Goal: Task Accomplishment & Management: Complete application form

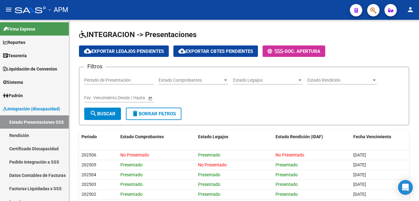
scroll to position [85, 0]
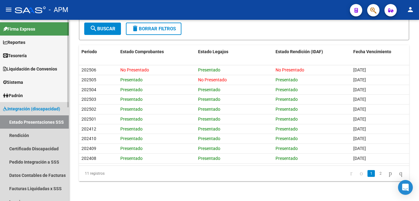
click at [46, 124] on link "Estado Presentaciones SSS" at bounding box center [34, 121] width 69 height 13
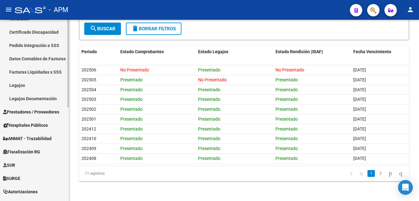
scroll to position [154, 0]
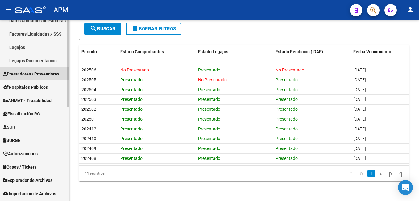
click at [52, 71] on span "Prestadores / Proveedores" at bounding box center [31, 73] width 56 height 7
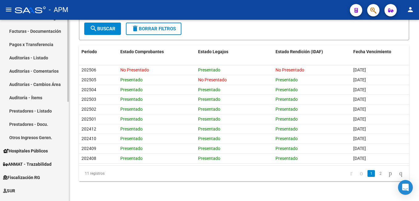
scroll to position [62, 0]
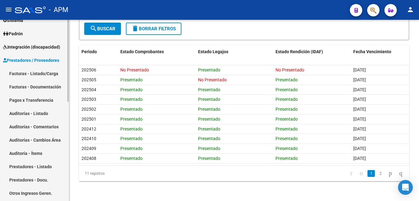
click at [36, 73] on link "Facturas - Listado/Carga" at bounding box center [34, 73] width 69 height 13
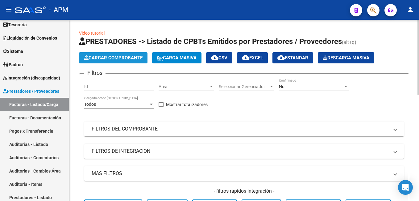
click at [105, 52] on button "Cargar Comprobante" at bounding box center [113, 57] width 69 height 11
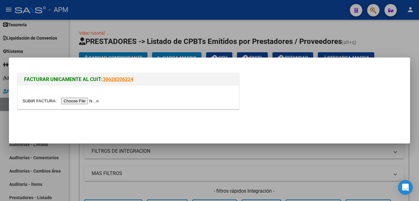
click at [79, 102] on input "file" at bounding box center [62, 101] width 78 height 6
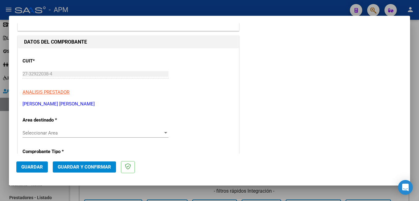
scroll to position [93, 0]
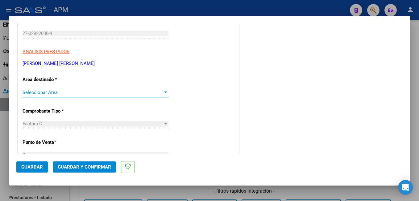
click at [77, 92] on span "Seleccionar Area" at bounding box center [93, 93] width 140 height 6
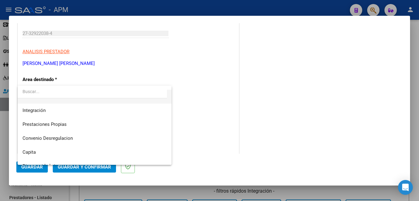
scroll to position [46, 0]
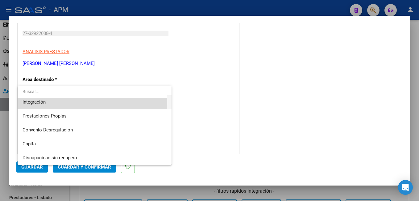
click at [65, 103] on span "Integración" at bounding box center [95, 102] width 144 height 14
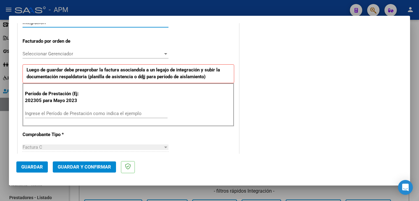
scroll to position [124, 0]
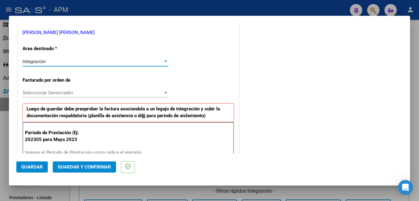
click at [98, 94] on span "Seleccionar Gerenciador" at bounding box center [93, 93] width 140 height 6
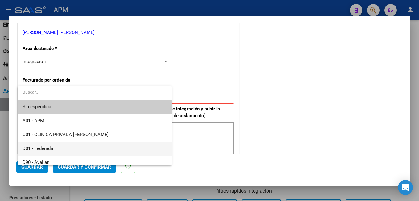
scroll to position [31, 0]
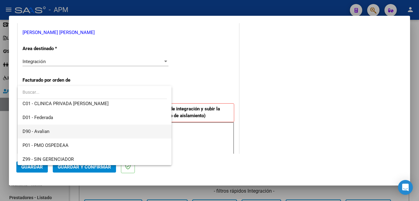
click at [65, 132] on span "D90 - Avalian" at bounding box center [95, 131] width 144 height 14
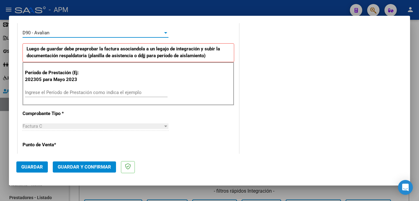
scroll to position [185, 0]
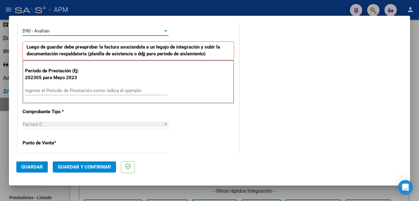
click at [79, 90] on input "Ingrese el Período de Prestación como indica el ejemplo" at bounding box center [96, 91] width 143 height 6
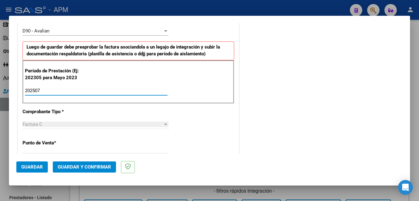
type input "202507"
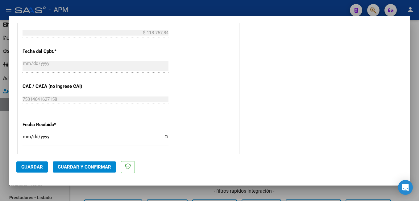
click at [28, 166] on span "Guardar" at bounding box center [32, 167] width 22 height 6
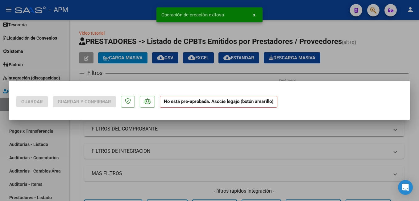
scroll to position [0, 0]
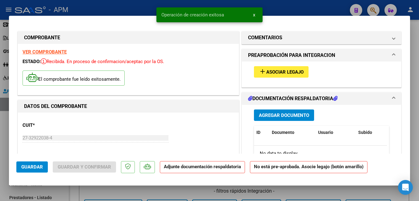
click at [287, 76] on button "add Asociar Legajo" at bounding box center [281, 71] width 55 height 11
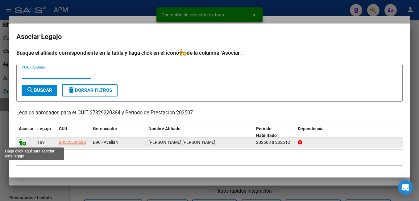
click at [20, 141] on icon at bounding box center [22, 142] width 7 height 7
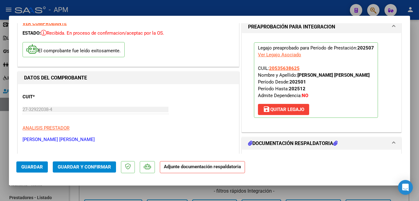
scroll to position [93, 0]
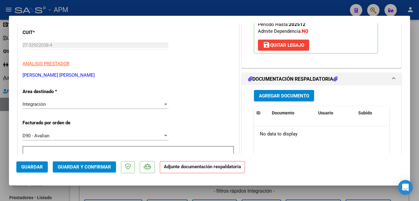
click at [281, 96] on span "Agregar Documento" at bounding box center [284, 96] width 50 height 6
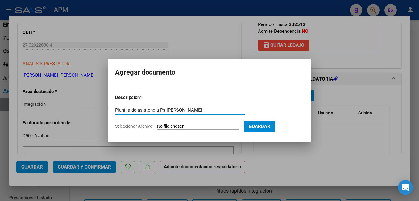
type input "Planilla de asistencia Ps [PERSON_NAME]"
click at [207, 126] on input "Seleccionar Archivo" at bounding box center [198, 127] width 82 height 6
type input "C:\fakepath\PA-[PERSON_NAME].pdf"
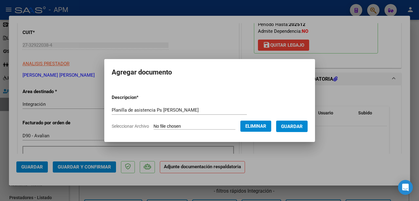
click at [300, 124] on span "Guardar" at bounding box center [292, 127] width 22 height 6
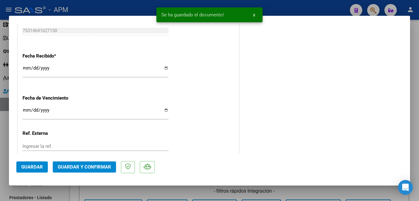
scroll to position [488, 0]
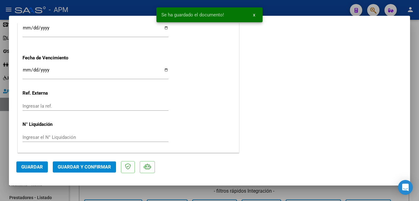
click at [84, 167] on span "Guardar y Confirmar" at bounding box center [84, 167] width 53 height 6
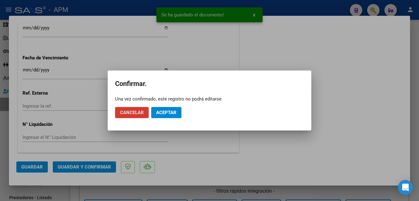
click at [171, 108] on button "Aceptar" at bounding box center [166, 112] width 30 height 11
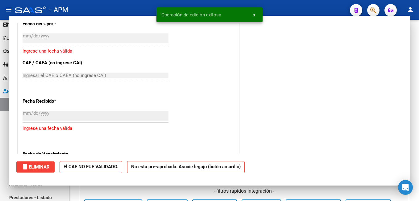
scroll to position [0, 0]
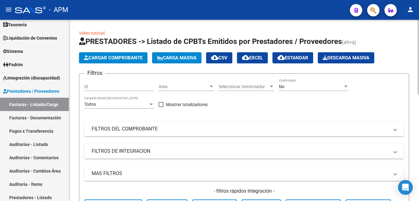
click at [133, 54] on button "Cargar Comprobante" at bounding box center [113, 57] width 69 height 11
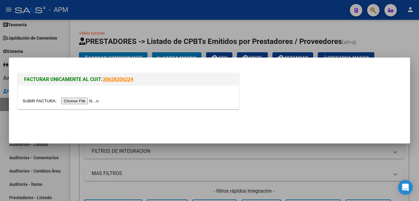
click at [78, 99] on input "file" at bounding box center [62, 101] width 78 height 6
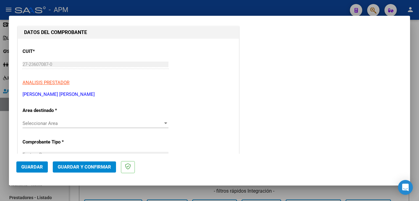
scroll to position [93, 0]
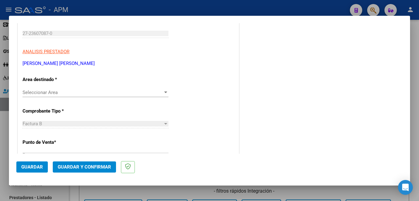
click at [64, 92] on span "Seleccionar Area" at bounding box center [93, 93] width 140 height 6
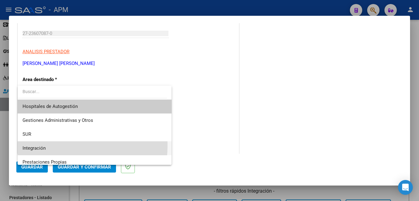
click at [48, 145] on span "Integración" at bounding box center [95, 148] width 144 height 14
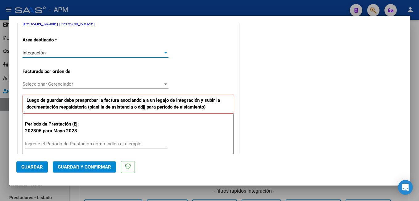
scroll to position [154, 0]
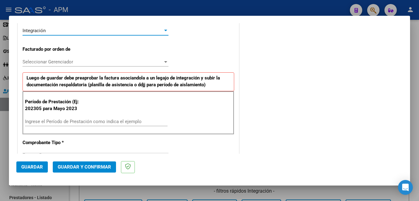
click at [82, 62] on span "Seleccionar Gerenciador" at bounding box center [93, 62] width 140 height 6
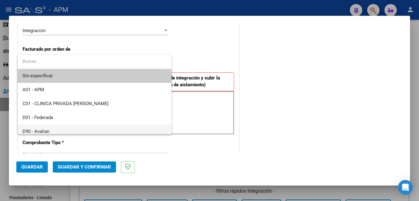
click at [60, 131] on span "D90 - Avalian" at bounding box center [95, 131] width 144 height 14
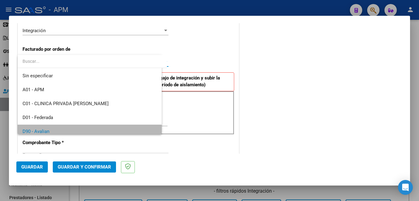
scroll to position [3, 0]
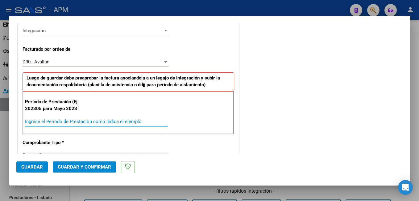
click at [60, 119] on input "Ingrese el Período de Prestación como indica el ejemplo" at bounding box center [96, 122] width 143 height 6
type input "202505"
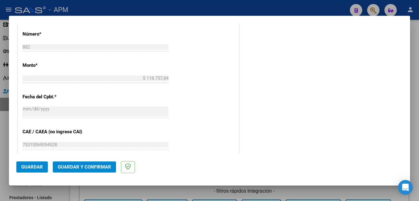
scroll to position [340, 0]
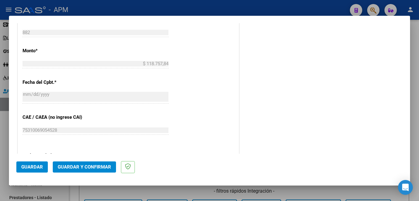
click at [32, 166] on span "Guardar" at bounding box center [32, 167] width 22 height 6
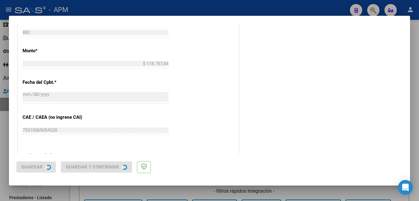
scroll to position [0, 0]
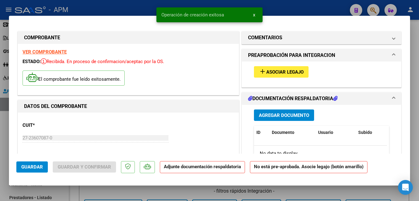
click at [291, 71] on span "Asociar Legajo" at bounding box center [284, 72] width 37 height 6
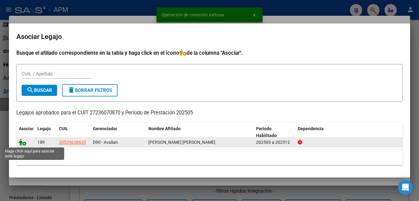
click at [20, 142] on icon at bounding box center [22, 142] width 7 height 7
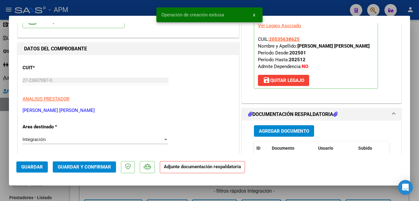
scroll to position [62, 0]
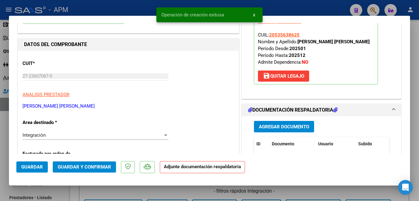
click at [279, 124] on span "Agregar Documento" at bounding box center [284, 127] width 50 height 6
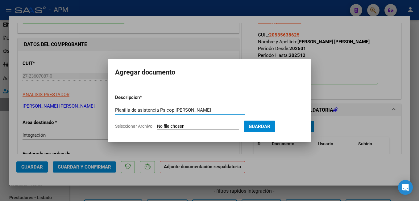
type input "Planilla de asistencia Psicop [PERSON_NAME]"
click at [219, 128] on input "Seleccionar Archivo" at bounding box center [198, 127] width 82 height 6
type input "C:\fakepath\PA-[PERSON_NAME] MAYO.pdf"
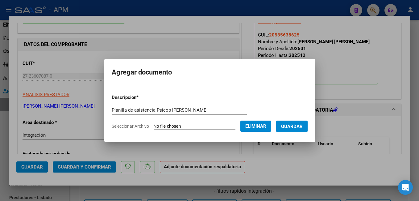
click at [304, 122] on button "Guardar" at bounding box center [291, 125] width 31 height 11
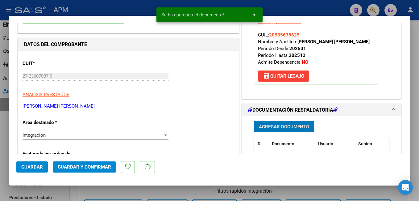
scroll to position [124, 0]
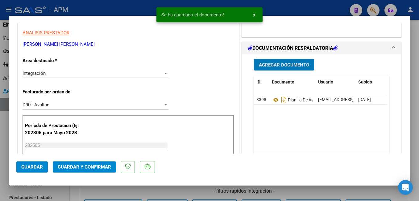
click at [75, 166] on span "Guardar y Confirmar" at bounding box center [84, 167] width 53 height 6
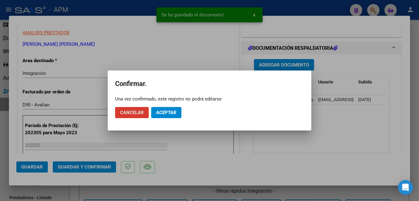
click at [162, 111] on span "Aceptar" at bounding box center [166, 113] width 20 height 6
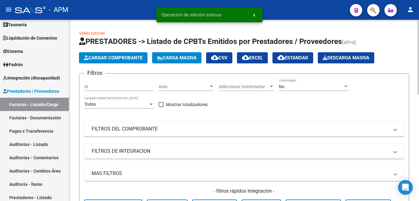
click at [107, 55] on span "Cargar Comprobante" at bounding box center [113, 58] width 59 height 6
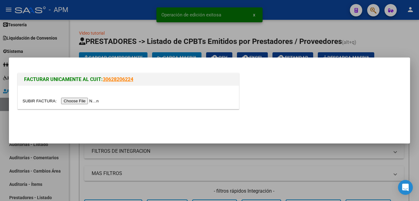
click at [81, 101] on input "file" at bounding box center [62, 101] width 78 height 6
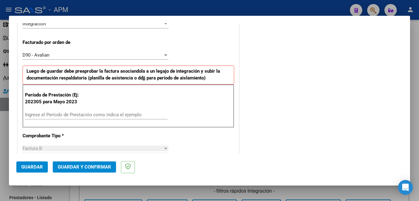
scroll to position [154, 0]
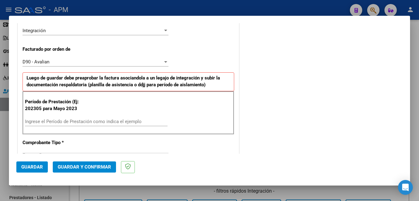
click at [69, 122] on input "Ingrese el Período de Prestación como indica el ejemplo" at bounding box center [96, 122] width 143 height 6
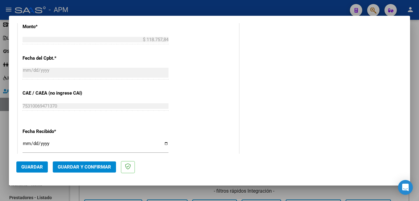
scroll to position [371, 0]
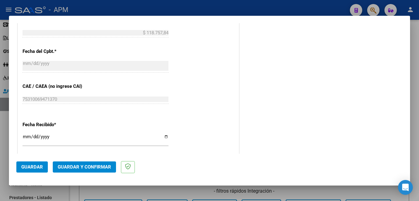
type input "202506"
click at [33, 167] on span "Guardar" at bounding box center [32, 167] width 22 height 6
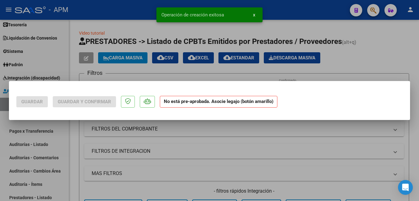
scroll to position [0, 0]
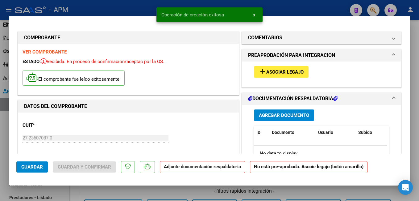
click at [286, 69] on span "add Asociar Legajo" at bounding box center [281, 72] width 45 height 6
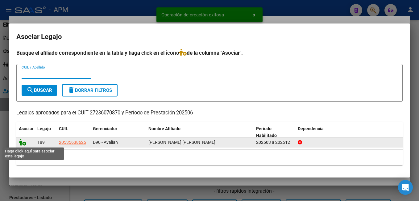
click at [23, 145] on icon at bounding box center [22, 142] width 7 height 7
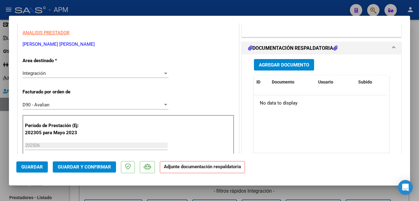
scroll to position [154, 0]
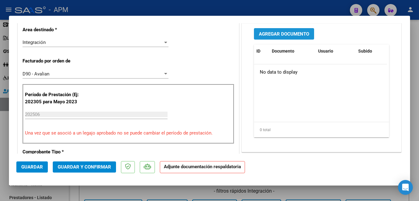
click at [279, 30] on button "Agregar Documento" at bounding box center [284, 33] width 60 height 11
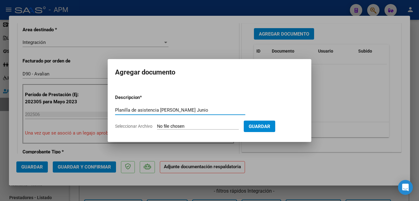
type input "Planilla de asistencia [PERSON_NAME] Junio"
click at [186, 126] on input "Seleccionar Archivo" at bounding box center [198, 127] width 82 height 6
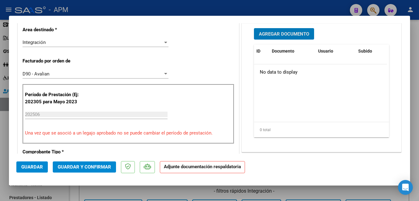
click at [34, 168] on span "Guardar" at bounding box center [32, 167] width 22 height 6
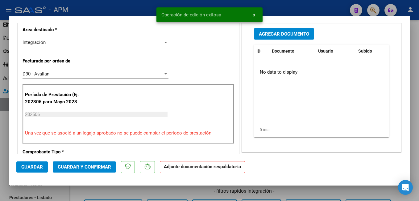
click at [67, 163] on button "Guardar y Confirmar" at bounding box center [84, 166] width 63 height 11
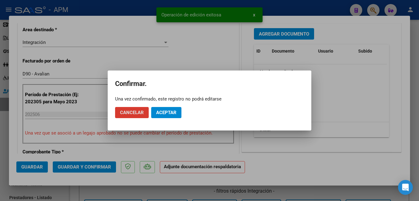
click at [166, 108] on button "Aceptar" at bounding box center [166, 112] width 30 height 11
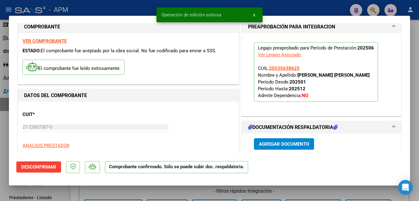
scroll to position [0, 0]
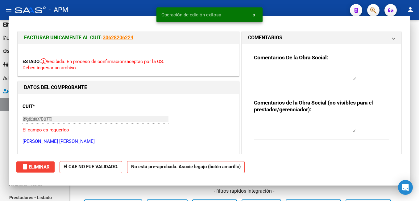
type input "$ 0,00"
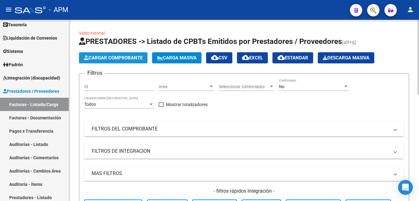
click at [104, 55] on span "Cargar Comprobante" at bounding box center [113, 58] width 59 height 6
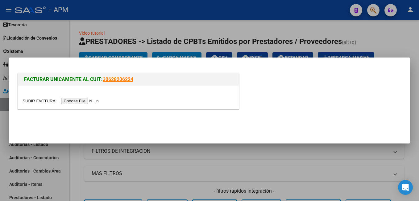
click at [78, 103] on input "file" at bounding box center [62, 101] width 78 height 6
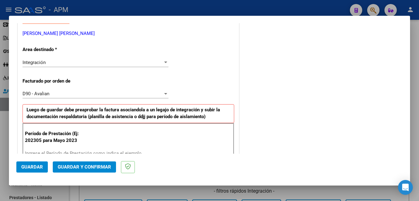
scroll to position [154, 0]
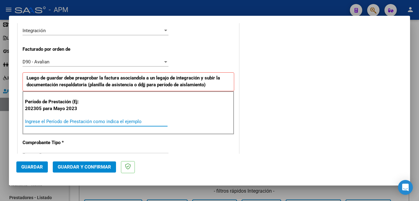
click at [66, 122] on input "Ingrese el Período de Prestación como indica el ejemplo" at bounding box center [96, 122] width 143 height 6
type input "202507"
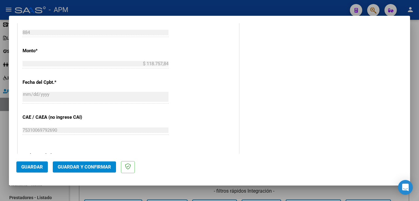
scroll to position [479, 0]
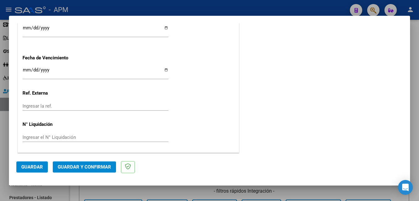
click at [34, 167] on span "Guardar" at bounding box center [32, 167] width 22 height 6
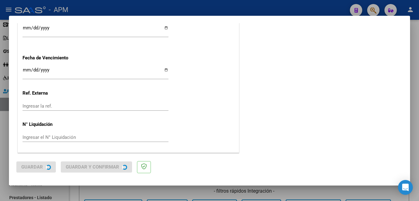
scroll to position [0, 0]
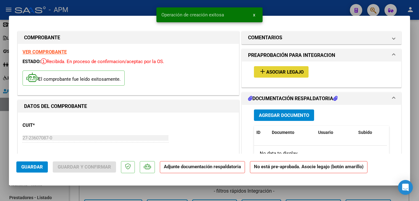
click at [279, 72] on span "Asociar Legajo" at bounding box center [284, 72] width 37 height 6
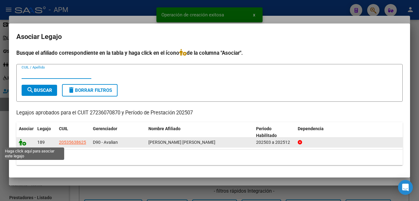
click at [20, 143] on icon at bounding box center [22, 142] width 7 height 7
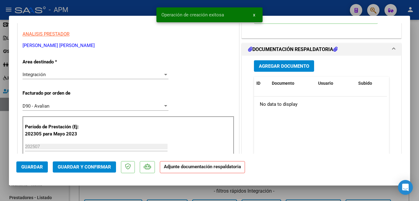
scroll to position [124, 0]
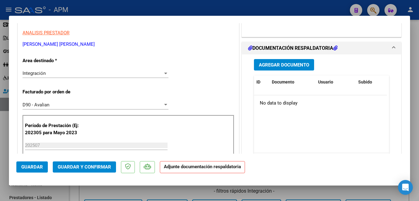
click at [293, 68] on button "Agregar Documento" at bounding box center [284, 64] width 60 height 11
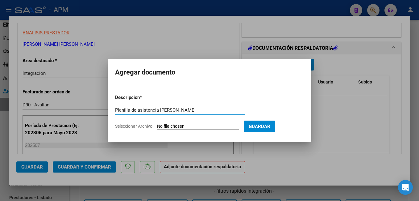
type input "Planilla de asistencia [PERSON_NAME]"
click at [207, 127] on input "Seleccionar Archivo" at bounding box center [198, 127] width 82 height 6
type input "C:\fakepath\PA-[PERSON_NAME].pdf"
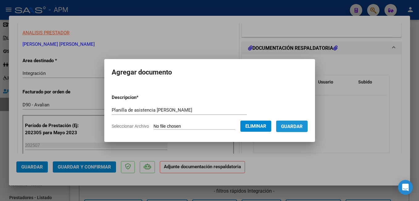
click at [303, 125] on span "Guardar" at bounding box center [292, 127] width 22 height 6
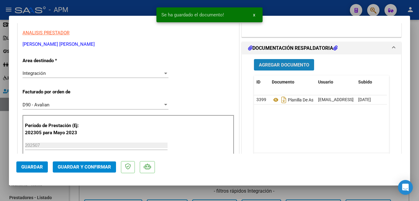
click at [272, 64] on span "Agregar Documento" at bounding box center [284, 65] width 50 height 6
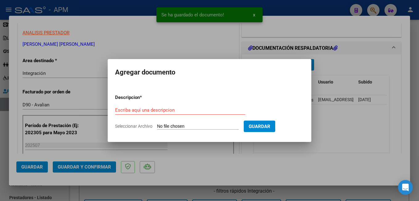
click at [172, 125] on input "Seleccionar Archivo" at bounding box center [198, 127] width 82 height 6
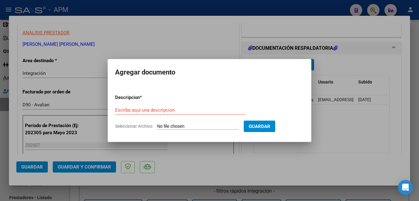
type input "C:\fakepath\Informe semestral [PERSON_NAME] psp 2025.pdf"
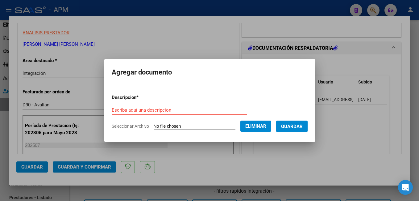
click at [139, 105] on form "Descripcion * Escriba aquí una descripcion Seleccionar Archivo Eliminar Guardar" at bounding box center [210, 111] width 196 height 45
click at [118, 111] on input "Escriba aquí una descripcion" at bounding box center [179, 110] width 135 height 6
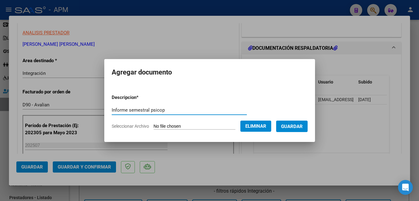
type input "Informe semestral psicop"
click at [303, 124] on span "Guardar" at bounding box center [292, 127] width 22 height 6
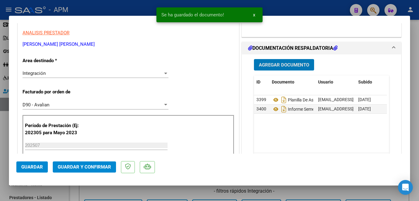
click at [80, 166] on span "Guardar y Confirmar" at bounding box center [84, 167] width 53 height 6
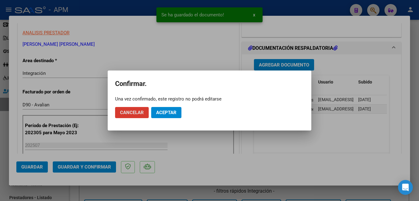
click at [162, 109] on button "Aceptar" at bounding box center [166, 112] width 30 height 11
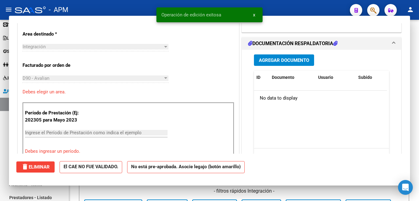
scroll to position [0, 0]
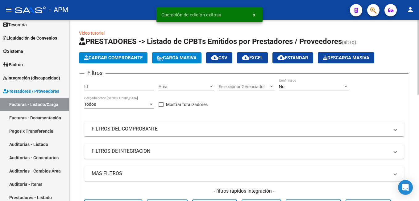
click at [103, 58] on span "Cargar Comprobante" at bounding box center [113, 58] width 59 height 6
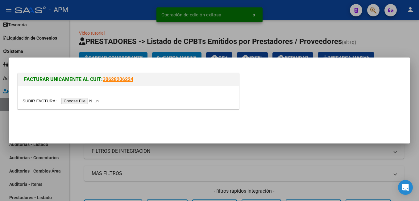
click at [79, 99] on input "file" at bounding box center [62, 101] width 78 height 6
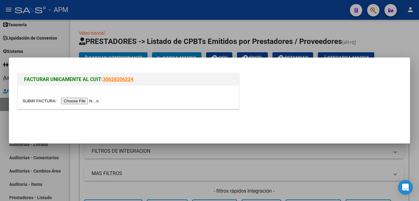
click at [68, 101] on input "file" at bounding box center [62, 101] width 78 height 6
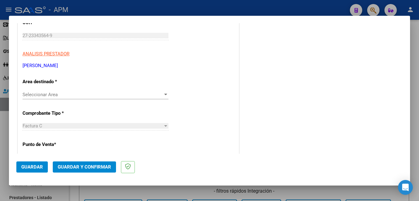
scroll to position [93, 0]
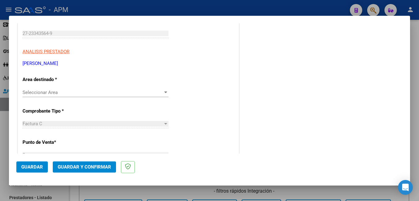
click at [86, 94] on span "Seleccionar Area" at bounding box center [93, 93] width 140 height 6
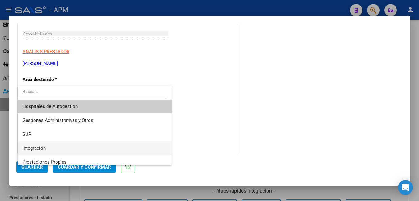
click at [73, 145] on span "Integración" at bounding box center [95, 148] width 144 height 14
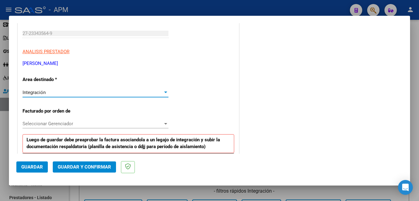
scroll to position [124, 0]
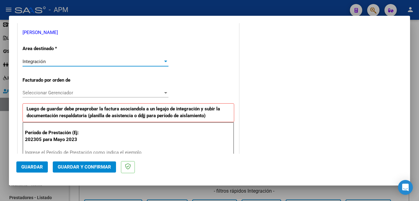
click at [80, 91] on span "Seleccionar Gerenciador" at bounding box center [93, 93] width 140 height 6
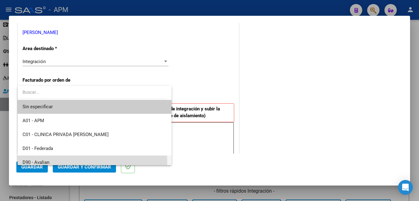
click at [59, 162] on span "D90 - Avalian" at bounding box center [95, 162] width 144 height 14
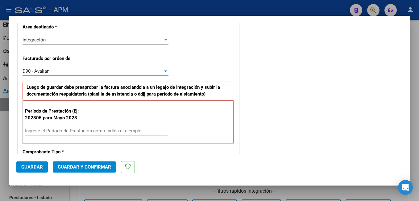
scroll to position [185, 0]
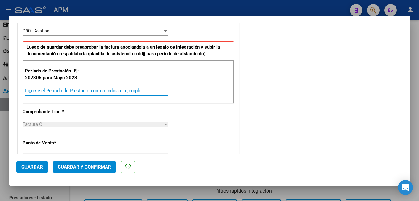
click at [72, 91] on input "Ingrese el Período de Prestación como indica el ejemplo" at bounding box center [96, 91] width 143 height 6
type input "202505"
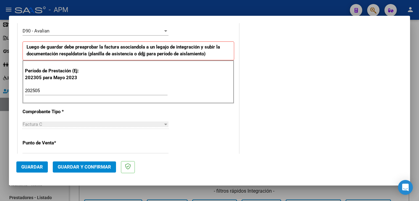
scroll to position [371, 0]
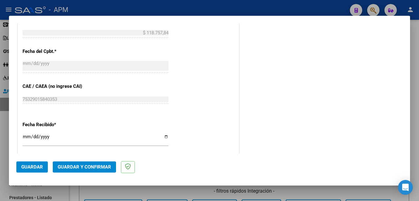
click at [34, 167] on span "Guardar" at bounding box center [32, 167] width 22 height 6
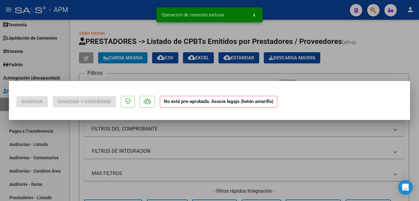
scroll to position [0, 0]
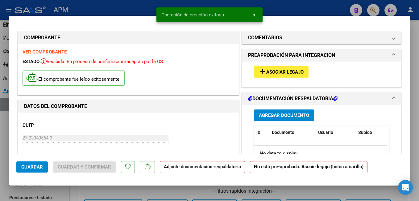
click at [268, 70] on span "Asociar Legajo" at bounding box center [284, 72] width 37 height 6
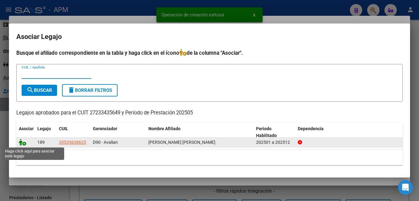
click at [21, 141] on icon at bounding box center [22, 142] width 7 height 7
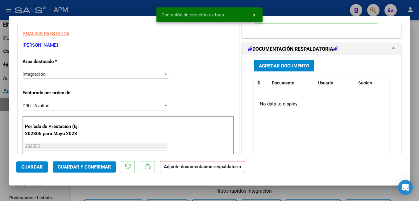
scroll to position [124, 0]
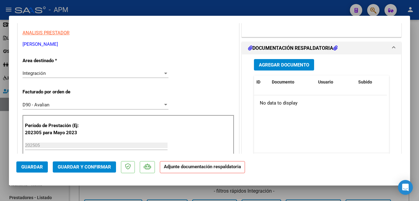
click at [308, 65] on button "Agregar Documento" at bounding box center [284, 64] width 60 height 11
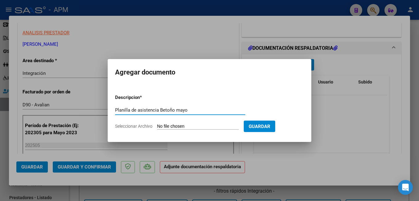
type input "Planilla de asistencia Betoño mayo"
click at [173, 124] on input "Seleccionar Archivo" at bounding box center [198, 127] width 82 height 6
type input "C:\fakepath\PA-BETOÑO-mayo.pdf"
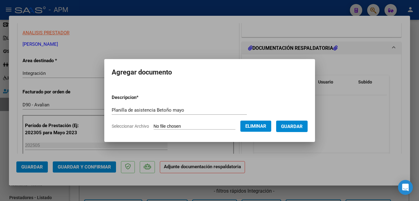
click at [303, 125] on span "Guardar" at bounding box center [292, 127] width 22 height 6
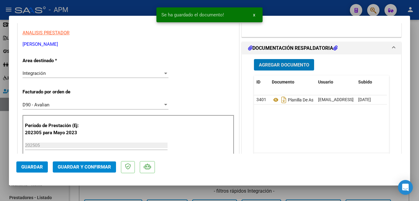
click at [87, 165] on span "Guardar y Confirmar" at bounding box center [84, 167] width 53 height 6
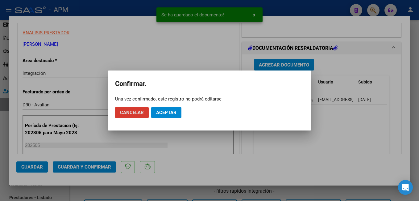
click at [162, 115] on span "Aceptar" at bounding box center [166, 113] width 20 height 6
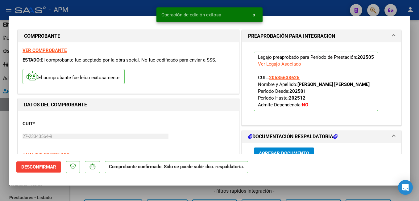
scroll to position [0, 0]
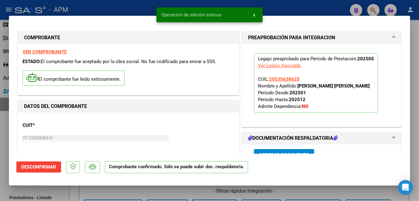
click at [45, 50] on strong "VER COMPROBANTE" at bounding box center [45, 52] width 44 height 6
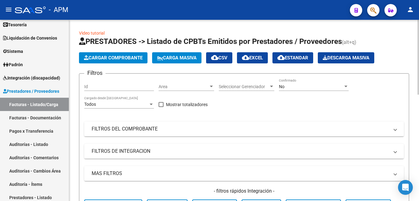
click at [121, 55] on button "Cargar Comprobante" at bounding box center [113, 57] width 69 height 11
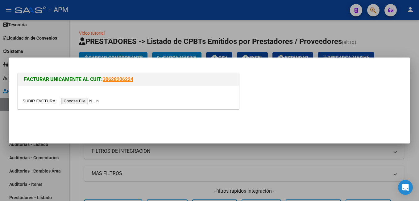
click at [77, 102] on input "file" at bounding box center [62, 101] width 78 height 6
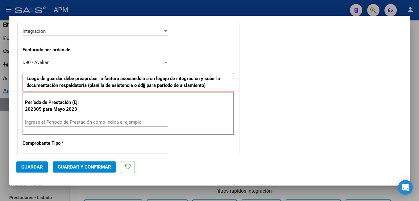
scroll to position [154, 0]
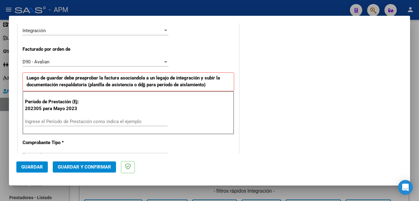
click at [87, 120] on input "Ingrese el Período de Prestación como indica el ejemplo" at bounding box center [96, 122] width 143 height 6
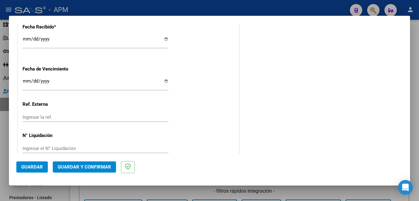
scroll to position [479, 0]
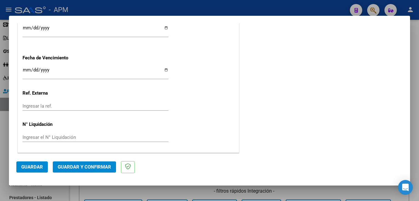
type input "202506"
click at [30, 169] on span "Guardar" at bounding box center [32, 167] width 22 height 6
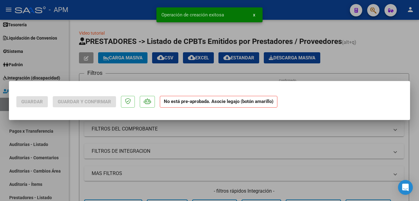
scroll to position [0, 0]
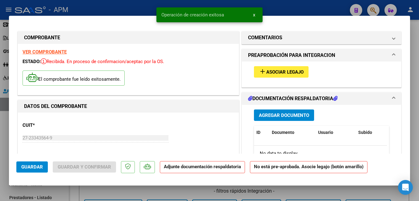
click at [287, 66] on button "add Asociar Legajo" at bounding box center [281, 71] width 55 height 11
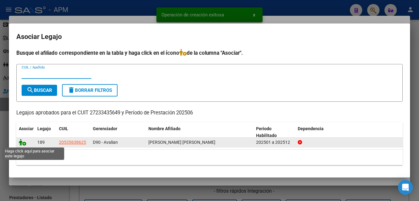
click at [19, 144] on icon at bounding box center [22, 142] width 7 height 7
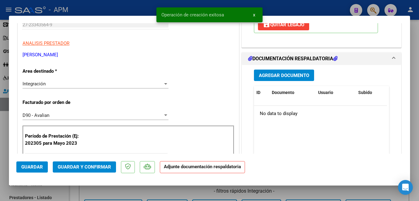
scroll to position [124, 0]
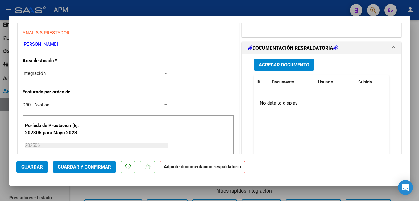
click at [284, 63] on span "Agregar Documento" at bounding box center [284, 65] width 50 height 6
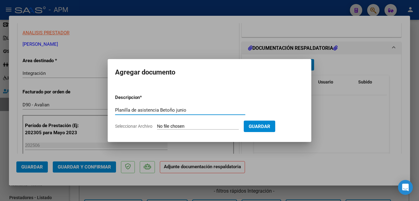
type input "Planilla de asistencia Betoño junio"
click at [177, 127] on input "Seleccionar Archivo" at bounding box center [198, 127] width 82 height 6
type input "C:\fakepath\PA-BETOÑO-junio.pdf"
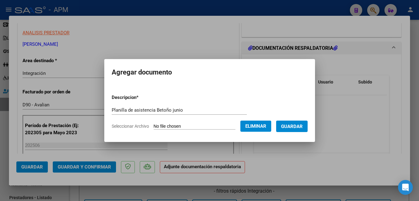
click at [300, 125] on span "Guardar" at bounding box center [292, 127] width 22 height 6
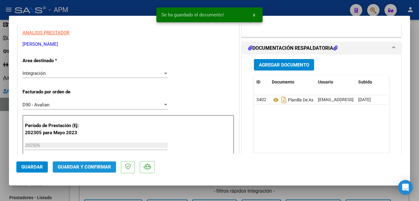
click at [101, 166] on span "Guardar y Confirmar" at bounding box center [84, 167] width 53 height 6
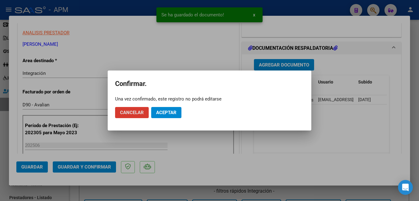
click at [166, 114] on span "Aceptar" at bounding box center [166, 113] width 20 height 6
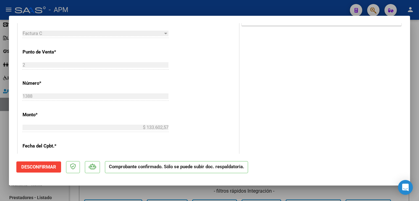
scroll to position [93, 0]
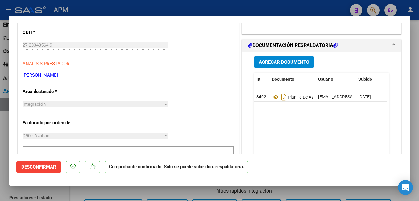
click at [284, 63] on span "Agregar Documento" at bounding box center [284, 62] width 50 height 6
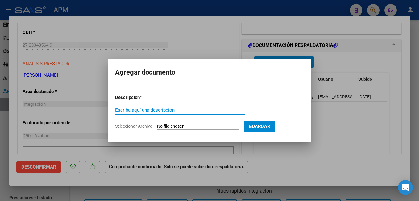
click at [208, 126] on input "Seleccionar Archivo" at bounding box center [198, 127] width 82 height 6
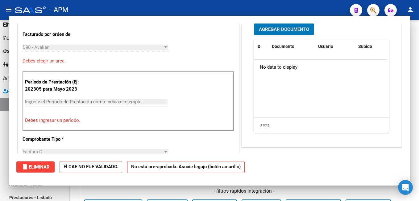
scroll to position [0, 0]
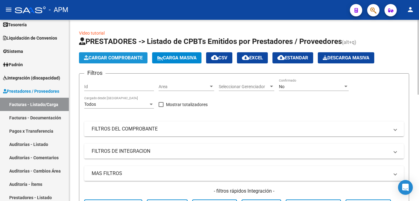
click at [116, 59] on span "Cargar Comprobante" at bounding box center [113, 58] width 59 height 6
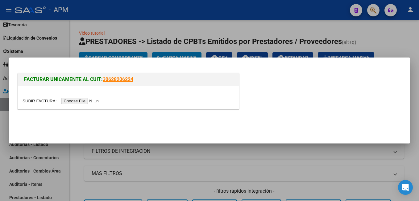
click at [82, 103] on input "file" at bounding box center [62, 101] width 78 height 6
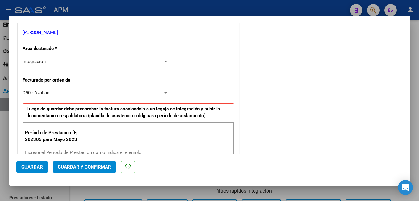
scroll to position [154, 0]
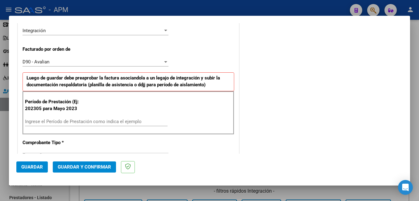
click at [94, 121] on input "Ingrese el Período de Prestación como indica el ejemplo" at bounding box center [96, 122] width 143 height 6
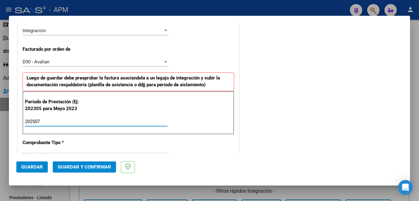
type input "202507"
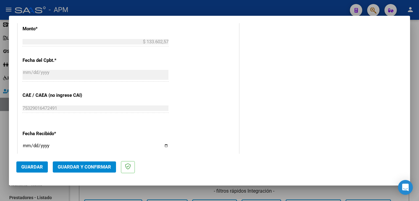
scroll to position [371, 0]
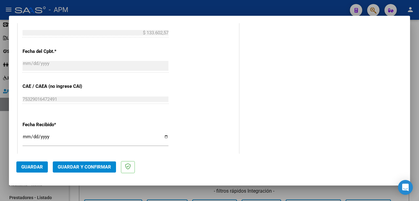
click at [33, 170] on button "Guardar" at bounding box center [31, 166] width 31 height 11
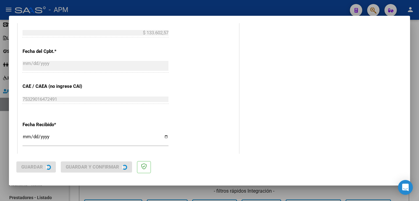
scroll to position [0, 0]
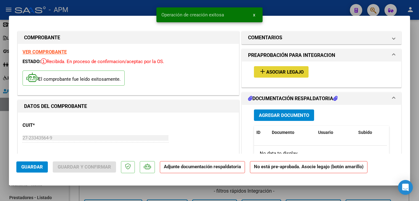
click at [295, 76] on button "add Asociar Legajo" at bounding box center [281, 71] width 55 height 11
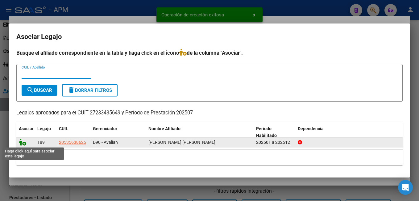
click at [23, 143] on icon at bounding box center [22, 142] width 7 height 7
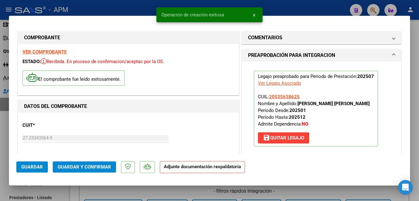
scroll to position [124, 0]
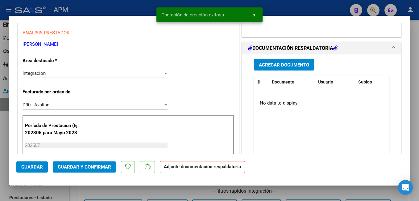
click at [299, 66] on span "Agregar Documento" at bounding box center [284, 65] width 50 height 6
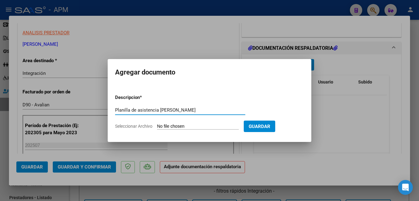
type input "Planilla de asistencia [PERSON_NAME]"
click at [201, 126] on input "Seleccionar Archivo" at bounding box center [198, 127] width 82 height 6
type input "C:\fakepath\PA-BETOÑO-julio.pdf"
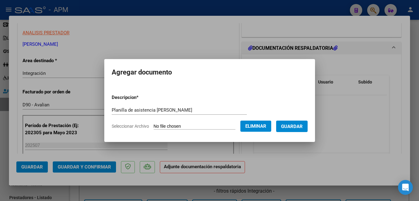
click at [303, 125] on span "Guardar" at bounding box center [292, 127] width 22 height 6
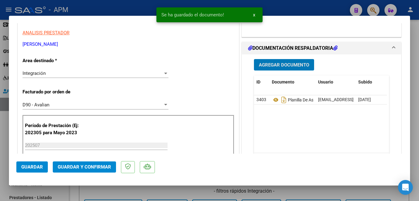
click at [94, 166] on span "Guardar y Confirmar" at bounding box center [84, 167] width 53 height 6
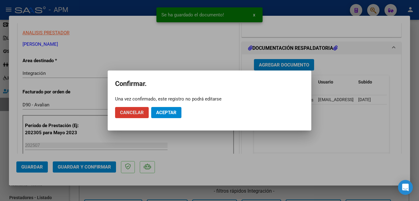
click at [162, 110] on span "Aceptar" at bounding box center [166, 113] width 20 height 6
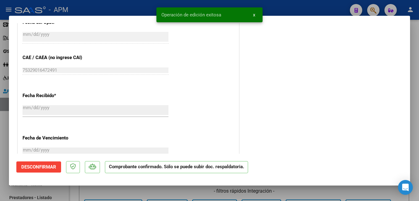
scroll to position [450, 0]
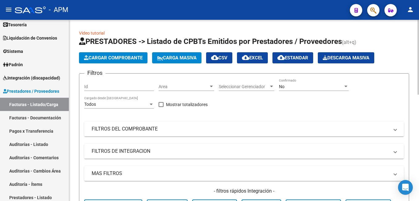
click at [120, 54] on button "Cargar Comprobante" at bounding box center [113, 57] width 69 height 11
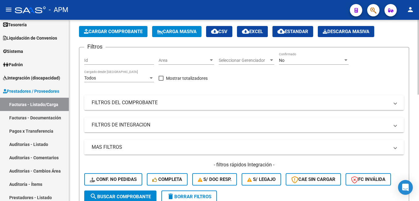
scroll to position [0, 0]
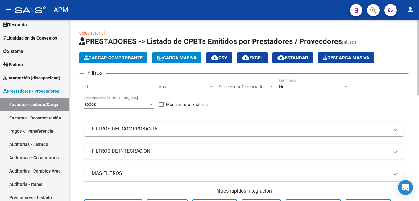
click at [313, 83] on div "No Confirmado" at bounding box center [314, 84] width 70 height 12
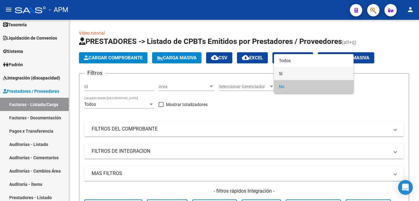
click at [305, 73] on span "Si" at bounding box center [314, 73] width 70 height 13
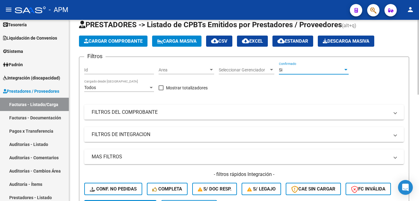
scroll to position [93, 0]
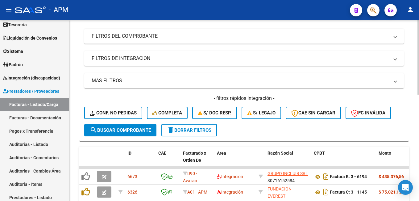
click at [128, 126] on button "search Buscar Comprobante" at bounding box center [120, 130] width 72 height 12
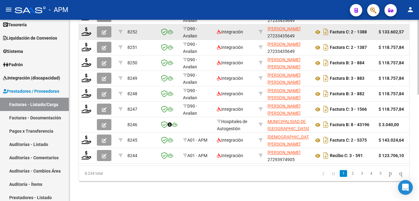
scroll to position [258, 0]
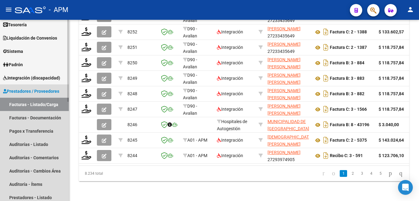
click at [47, 100] on link "Facturas - Listado/Carga" at bounding box center [34, 104] width 69 height 13
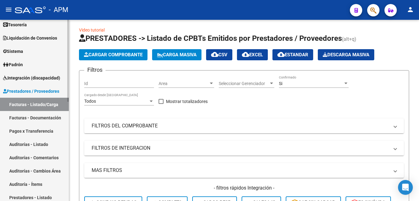
scroll to position [0, 0]
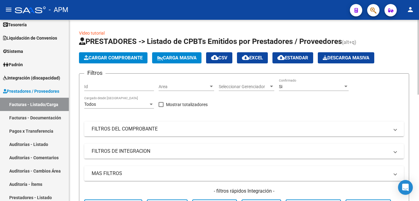
click at [98, 56] on span "Cargar Comprobante" at bounding box center [113, 58] width 59 height 6
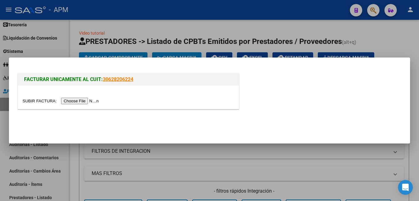
click at [79, 101] on input "file" at bounding box center [62, 101] width 78 height 6
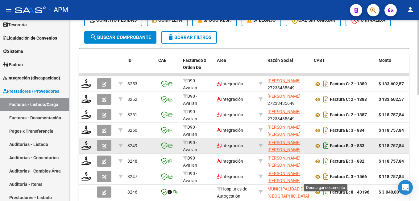
scroll to position [216, 0]
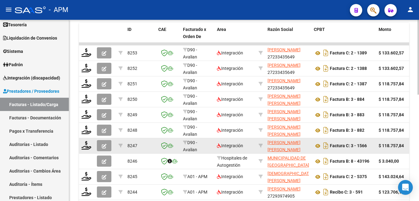
click at [106, 145] on icon "button" at bounding box center [104, 146] width 5 height 5
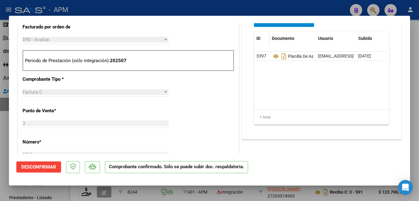
scroll to position [104, 0]
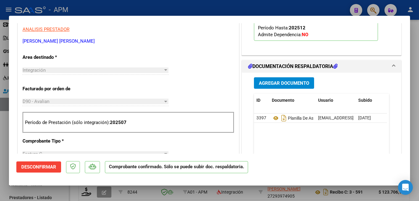
click at [267, 85] on span "Agregar Documento" at bounding box center [284, 83] width 50 height 6
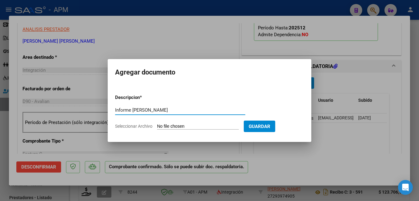
type input "Informe [PERSON_NAME]"
click at [198, 128] on input "Seleccionar Archivo" at bounding box center [198, 127] width 82 height 6
type input "C:\fakepath\Informe de actualizacion [DATE]. Psicologia [PERSON_NAME].pdf"
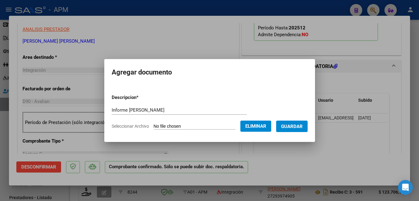
click at [294, 128] on span "Guardar" at bounding box center [292, 127] width 22 height 6
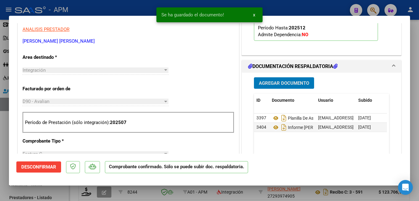
type input "$ 0,00"
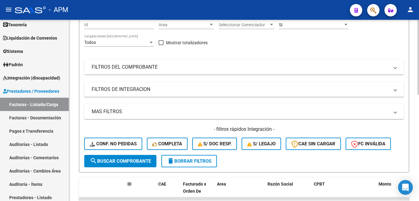
scroll to position [0, 0]
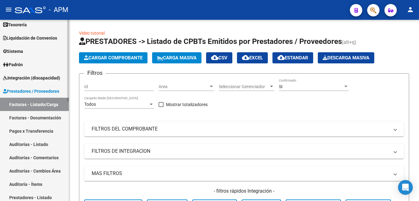
click at [44, 104] on link "Facturas - Listado/Carga" at bounding box center [34, 104] width 69 height 13
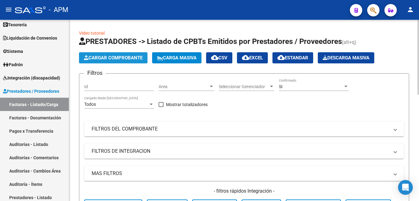
click at [110, 59] on span "Cargar Comprobante" at bounding box center [113, 58] width 59 height 6
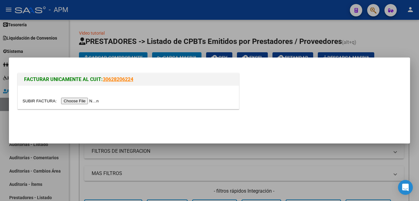
click at [80, 100] on input "file" at bounding box center [62, 101] width 78 height 6
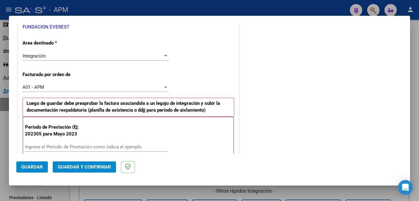
scroll to position [154, 0]
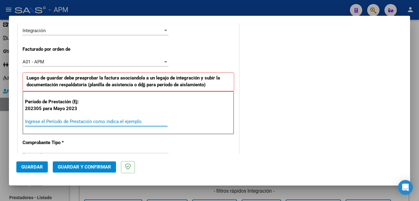
click at [40, 120] on input "Ingrese el Período de Prestación como indica el ejemplo" at bounding box center [96, 122] width 143 height 6
type input "202507"
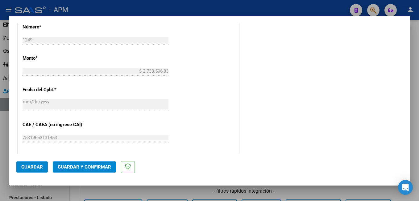
scroll to position [371, 0]
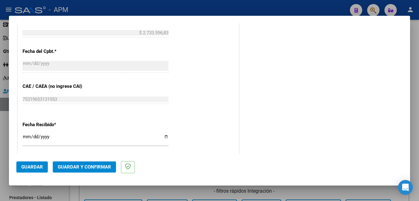
click at [31, 166] on span "Guardar" at bounding box center [32, 167] width 22 height 6
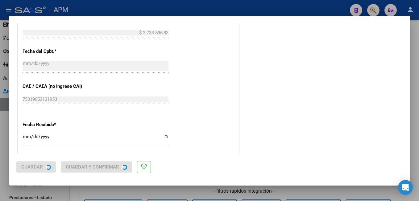
scroll to position [0, 0]
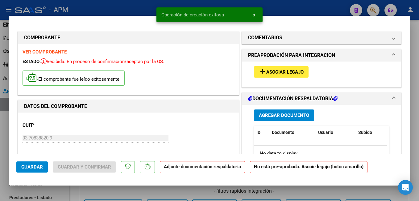
click at [276, 74] on span "Asociar Legajo" at bounding box center [284, 72] width 37 height 6
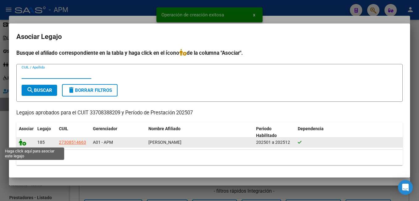
click at [21, 142] on icon at bounding box center [22, 142] width 7 height 7
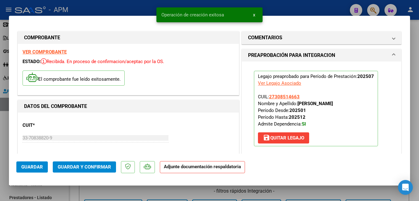
scroll to position [124, 0]
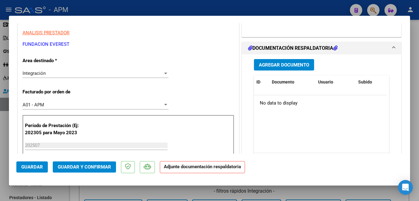
click at [288, 65] on span "Agregar Documento" at bounding box center [284, 65] width 50 height 6
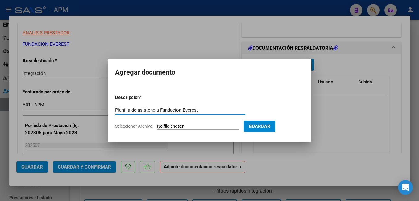
type input "Planilla de asistencia Fundacion Everest"
click at [208, 125] on input "Seleccionar Archivo" at bounding box center [198, 127] width 82 height 6
type input "C:\fakepath\PA-EVEREST (2).pdf"
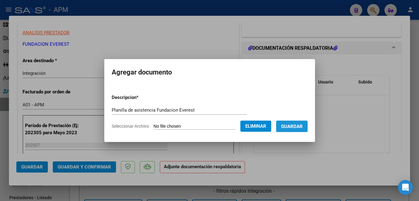
click at [303, 124] on span "Guardar" at bounding box center [292, 127] width 22 height 6
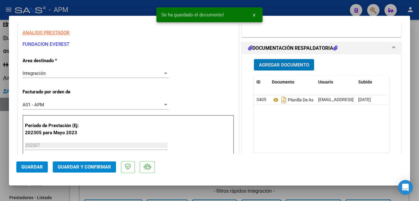
click at [72, 166] on span "Guardar y Confirmar" at bounding box center [84, 167] width 53 height 6
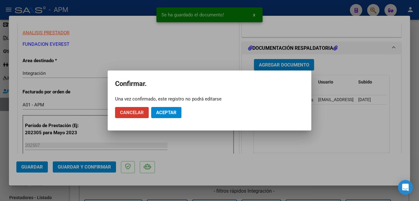
click at [159, 111] on span "Aceptar" at bounding box center [166, 113] width 20 height 6
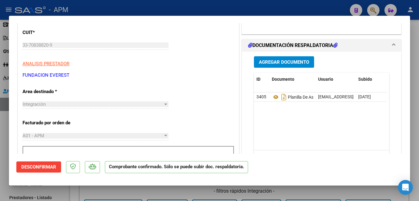
scroll to position [0, 0]
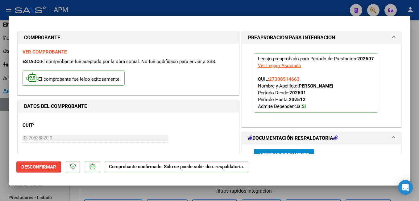
type input "$ 0,00"
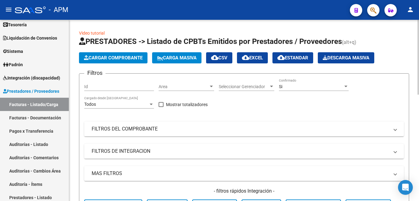
click at [115, 55] on button "Cargar Comprobante" at bounding box center [113, 57] width 69 height 11
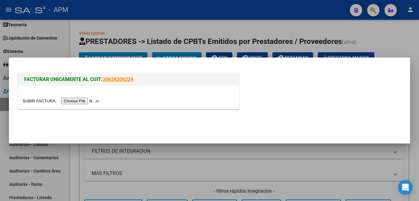
click at [77, 103] on input "file" at bounding box center [62, 101] width 78 height 6
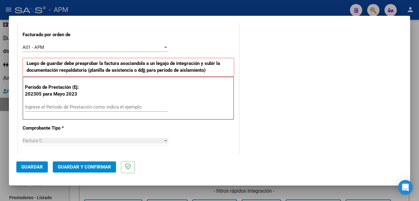
scroll to position [185, 0]
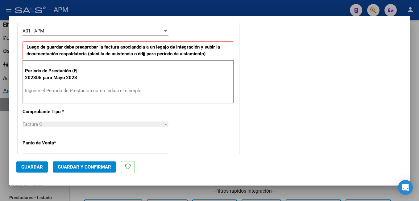
click at [88, 90] on input "Ingrese el Período de Prestación como indica el ejemplo" at bounding box center [96, 91] width 143 height 6
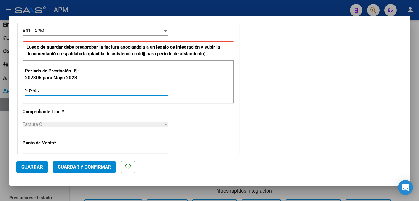
type input "202507"
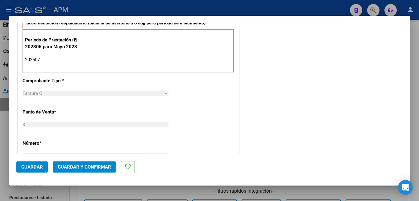
click at [31, 167] on span "Guardar" at bounding box center [32, 167] width 22 height 6
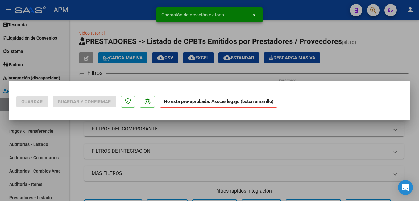
scroll to position [0, 0]
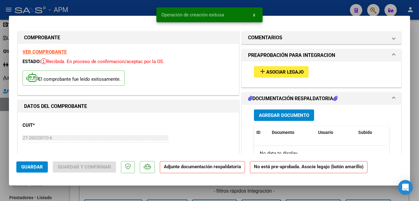
click at [291, 69] on span "Asociar Legajo" at bounding box center [284, 72] width 37 height 6
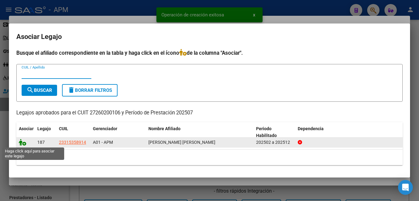
click at [19, 143] on icon at bounding box center [22, 142] width 7 height 7
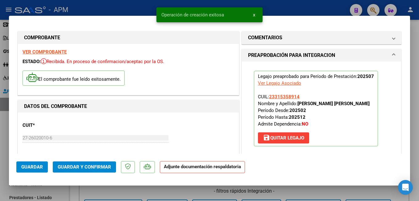
scroll to position [93, 0]
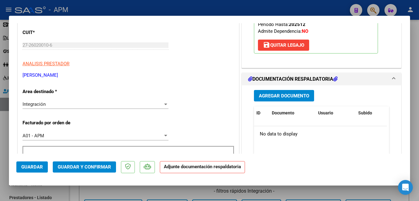
click at [276, 95] on span "Agregar Documento" at bounding box center [284, 96] width 50 height 6
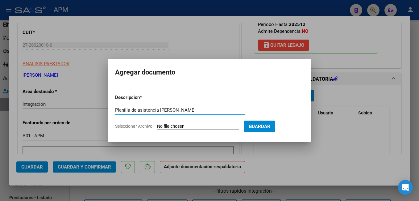
type input "Planilla de asistencia [PERSON_NAME]"
click at [182, 124] on input "Seleccionar Archivo" at bounding box center [198, 127] width 82 height 6
type input "C:\fakepath\PA-[PERSON_NAME].pdf"
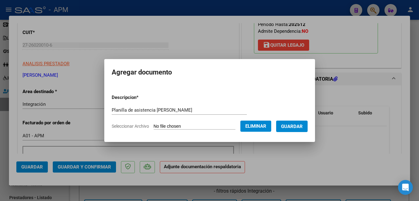
click at [303, 127] on span "Guardar" at bounding box center [292, 127] width 22 height 6
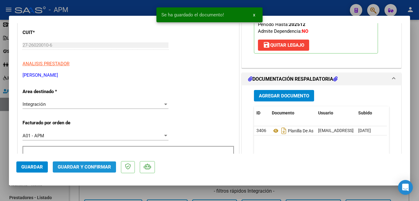
click at [101, 163] on button "Guardar y Confirmar" at bounding box center [84, 166] width 63 height 11
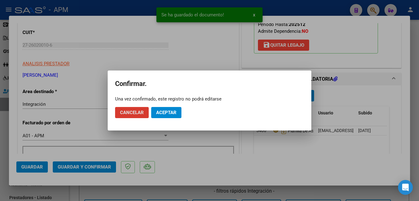
click at [178, 111] on button "Aceptar" at bounding box center [166, 112] width 30 height 11
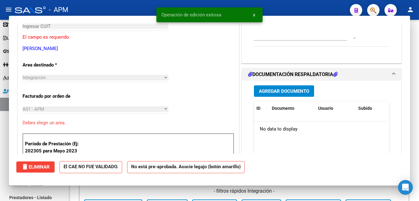
scroll to position [0, 0]
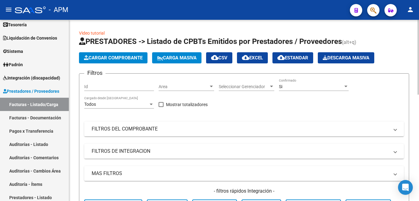
click at [113, 54] on button "Cargar Comprobante" at bounding box center [113, 57] width 69 height 11
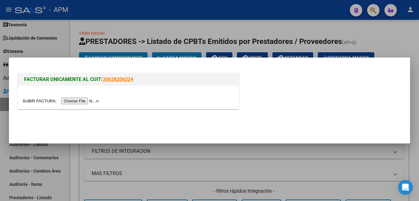
click at [69, 101] on input "file" at bounding box center [62, 101] width 78 height 6
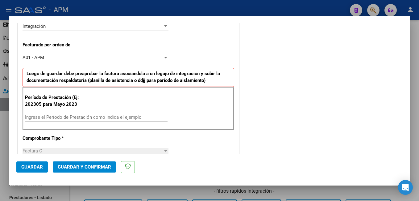
scroll to position [185, 0]
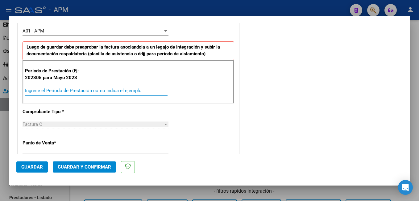
click at [54, 91] on input "Ingrese el Período de Prestación como indica el ejemplo" at bounding box center [96, 91] width 143 height 6
click at [127, 89] on input "Ingrese el Período de Prestación como indica el ejemplo" at bounding box center [96, 91] width 143 height 6
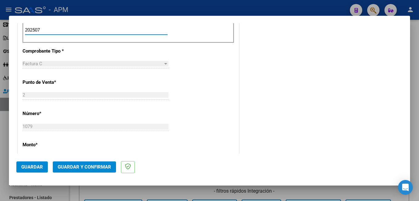
scroll to position [309, 0]
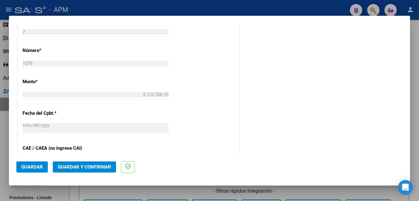
type input "202507"
click at [31, 165] on span "Guardar" at bounding box center [32, 167] width 22 height 6
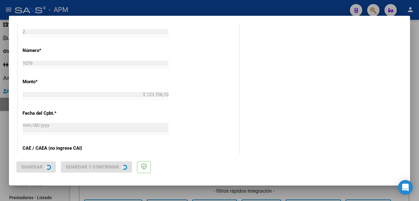
scroll to position [0, 0]
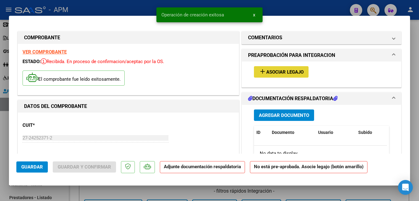
click at [273, 67] on button "add Asociar Legajo" at bounding box center [281, 71] width 55 height 11
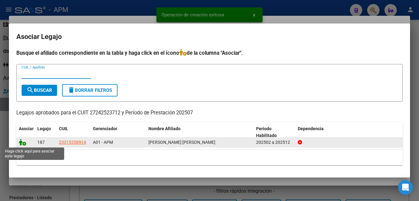
click at [20, 141] on icon at bounding box center [22, 142] width 7 height 7
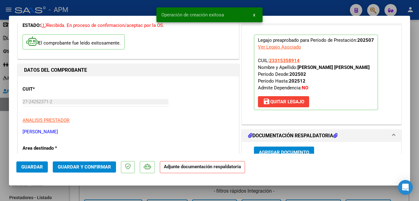
scroll to position [124, 0]
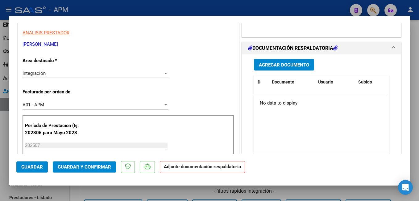
click at [306, 70] on button "Agregar Documento" at bounding box center [284, 64] width 60 height 11
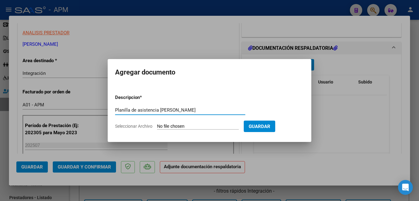
type input "Planilla de asistencia [PERSON_NAME]"
click at [220, 128] on input "Seleccionar Archivo" at bounding box center [198, 127] width 82 height 6
type input "C:\fakepath\PA-[PERSON_NAME].pdf"
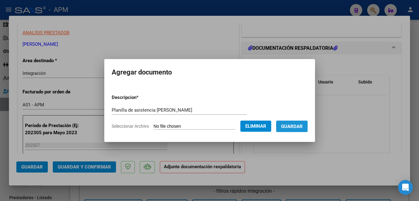
click at [307, 130] on button "Guardar" at bounding box center [291, 125] width 31 height 11
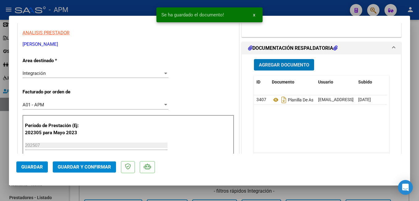
click at [93, 164] on span "Guardar y Confirmar" at bounding box center [84, 167] width 53 height 6
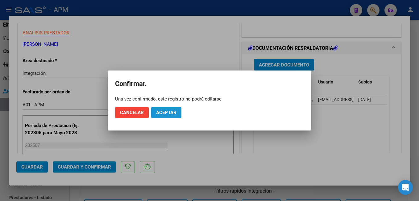
click at [170, 115] on button "Aceptar" at bounding box center [166, 112] width 30 height 11
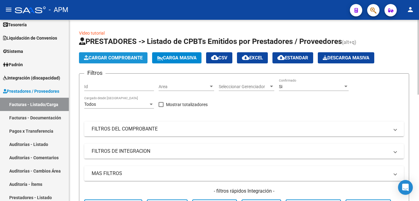
click at [100, 57] on span "Cargar Comprobante" at bounding box center [113, 58] width 59 height 6
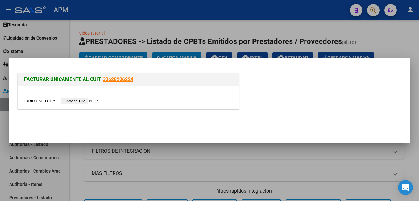
click at [83, 102] on input "file" at bounding box center [62, 101] width 78 height 6
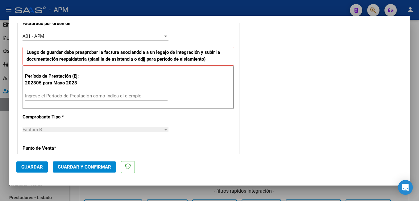
scroll to position [185, 0]
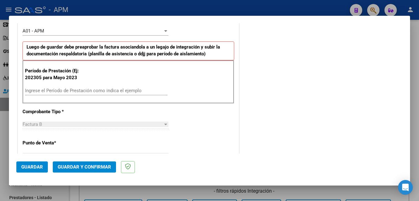
click at [89, 92] on input "Ingrese el Período de Prestación como indica el ejemplo" at bounding box center [96, 91] width 143 height 6
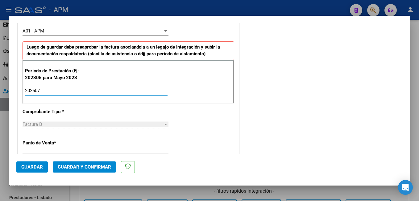
type input "202507"
click at [39, 167] on span "Guardar" at bounding box center [32, 167] width 22 height 6
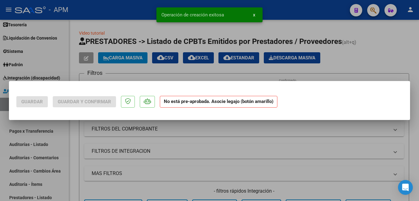
scroll to position [0, 0]
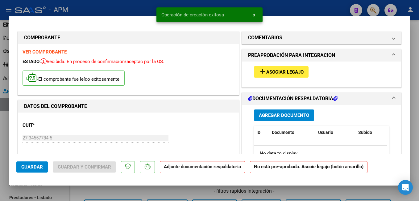
click at [272, 67] on button "add Asociar Legajo" at bounding box center [281, 71] width 55 height 11
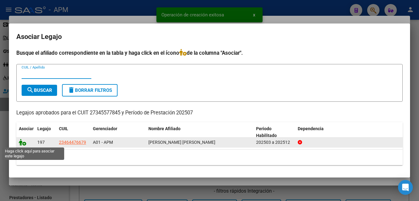
click at [21, 140] on icon at bounding box center [22, 142] width 7 height 7
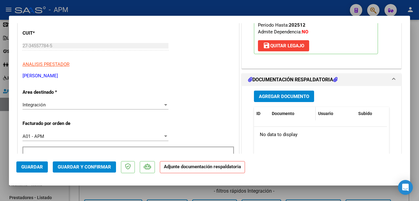
scroll to position [93, 0]
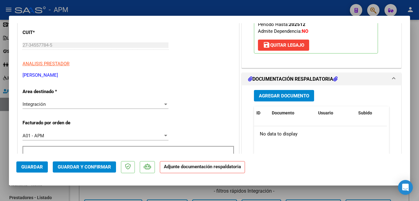
click at [291, 97] on span "Agregar Documento" at bounding box center [284, 96] width 50 height 6
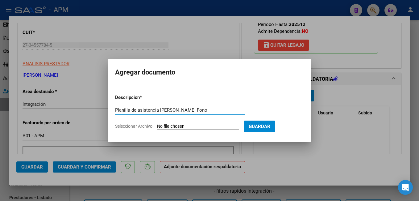
type input "Planilla de asistencia [PERSON_NAME] Fono"
click at [210, 125] on input "Seleccionar Archivo" at bounding box center [198, 127] width 82 height 6
type input "C:\fakepath\PA-[PERSON_NAME].pdf"
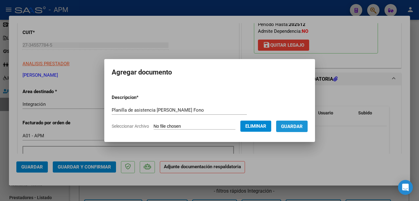
click at [303, 126] on span "Guardar" at bounding box center [292, 127] width 22 height 6
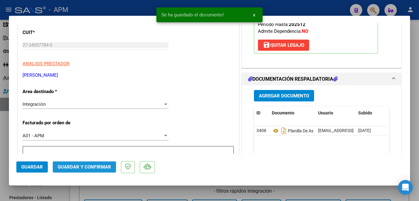
click at [84, 164] on span "Guardar y Confirmar" at bounding box center [84, 167] width 53 height 6
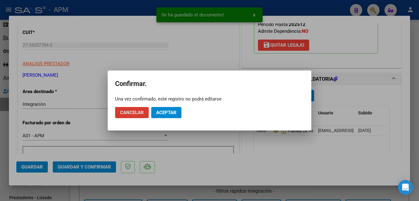
click at [163, 112] on span "Aceptar" at bounding box center [166, 113] width 20 height 6
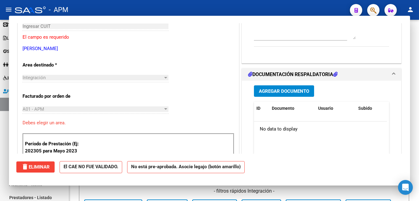
scroll to position [0, 0]
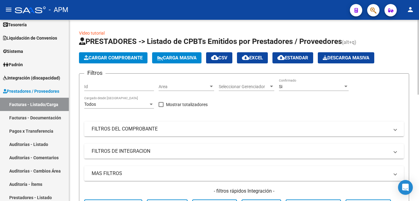
click at [126, 56] on span "Cargar Comprobante" at bounding box center [113, 58] width 59 height 6
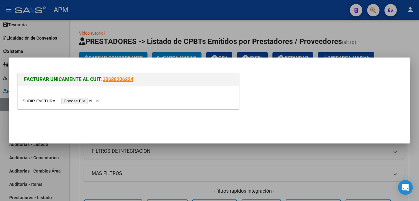
click at [83, 99] on input "file" at bounding box center [62, 101] width 78 height 6
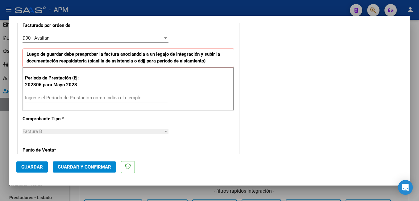
scroll to position [185, 0]
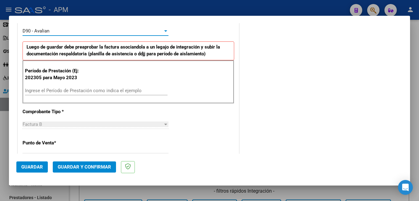
click at [79, 31] on div "D90 - Avalian" at bounding box center [93, 31] width 140 height 6
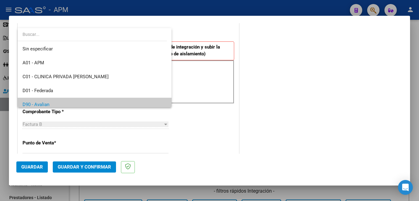
scroll to position [32, 0]
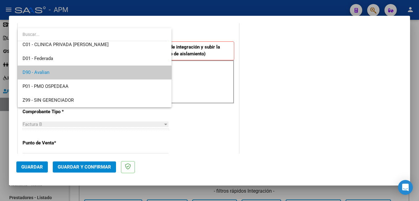
click at [246, 34] on div at bounding box center [209, 100] width 419 height 201
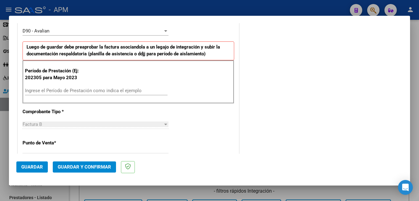
scroll to position [124, 0]
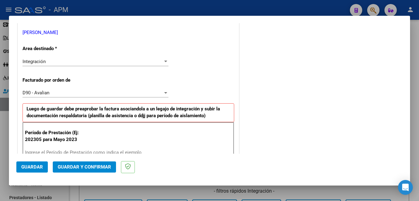
click at [62, 94] on div "D90 - Avalian" at bounding box center [93, 93] width 140 height 6
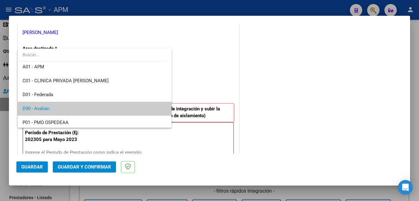
scroll to position [1, 0]
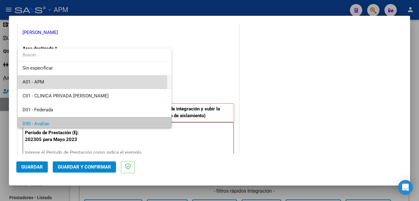
click at [64, 82] on span "A01 - APM" at bounding box center [95, 82] width 144 height 14
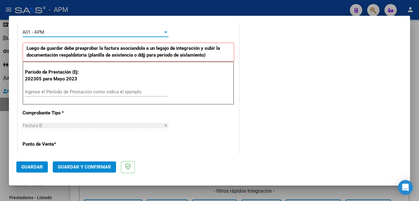
scroll to position [185, 0]
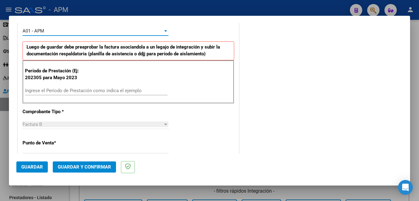
click at [42, 90] on input "Ingrese el Período de Prestación como indica el ejemplo" at bounding box center [96, 91] width 143 height 6
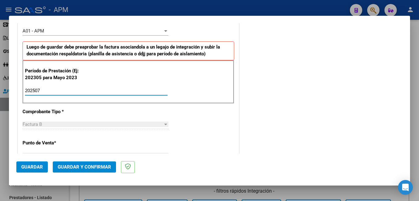
type input "202507"
click at [43, 168] on button "Guardar" at bounding box center [31, 166] width 31 height 11
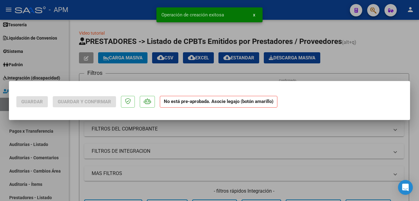
scroll to position [0, 0]
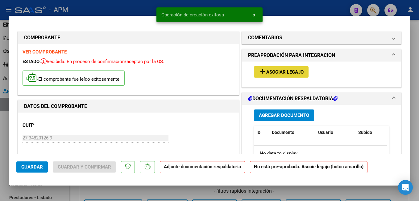
click at [271, 70] on span "Asociar Legajo" at bounding box center [284, 72] width 37 height 6
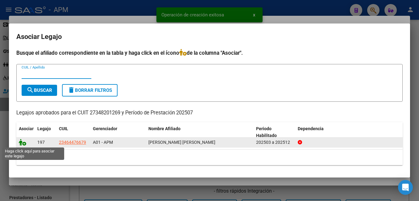
click at [21, 141] on icon at bounding box center [22, 142] width 7 height 7
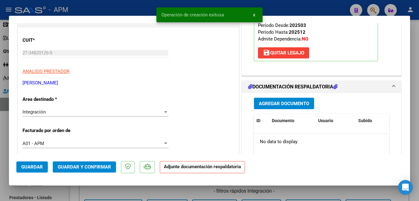
scroll to position [124, 0]
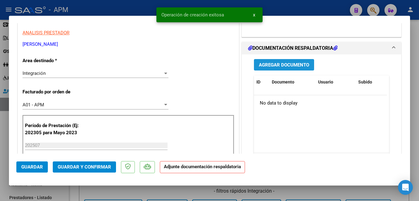
click at [298, 65] on span "Agregar Documento" at bounding box center [284, 65] width 50 height 6
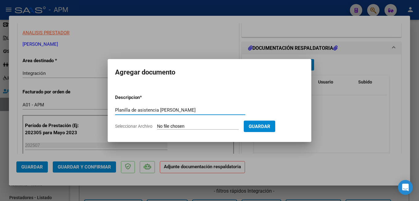
type input "Planilla de asistencia [PERSON_NAME]"
click at [217, 124] on input "Seleccionar Archivo" at bounding box center [198, 127] width 82 height 6
type input "C:\fakepath\[PERSON_NAME].pdf"
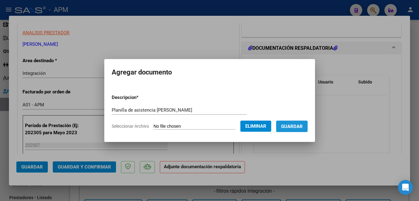
click at [297, 123] on button "Guardar" at bounding box center [291, 125] width 31 height 11
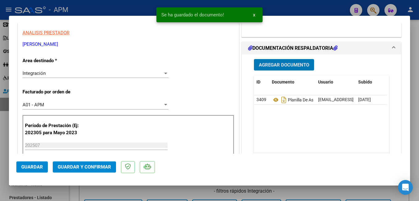
click at [93, 165] on span "Guardar y Confirmar" at bounding box center [84, 167] width 53 height 6
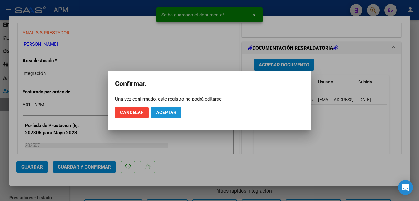
click at [162, 112] on span "Aceptar" at bounding box center [166, 113] width 20 height 6
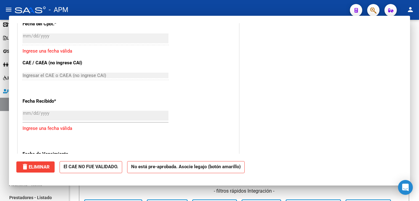
scroll to position [0, 0]
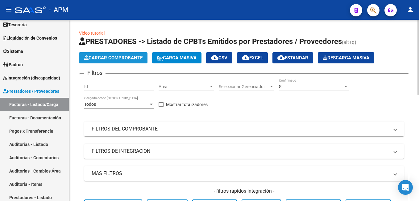
click at [97, 54] on button "Cargar Comprobante" at bounding box center [113, 57] width 69 height 11
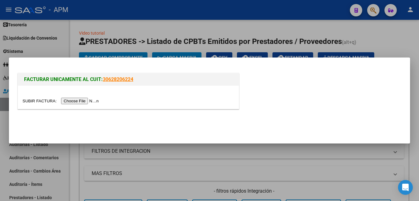
click at [80, 100] on input "file" at bounding box center [62, 101] width 78 height 6
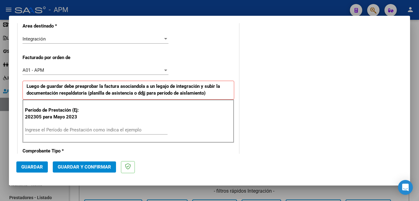
scroll to position [154, 0]
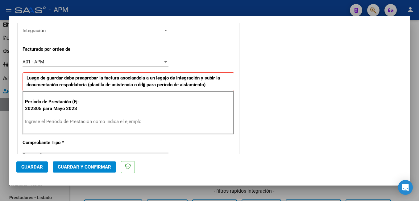
click at [57, 119] on input "Ingrese el Período de Prestación como indica el ejemplo" at bounding box center [96, 122] width 143 height 6
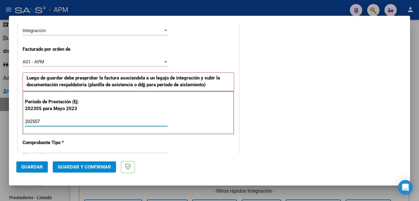
type input "202507"
click at [30, 164] on span "Guardar" at bounding box center [32, 167] width 22 height 6
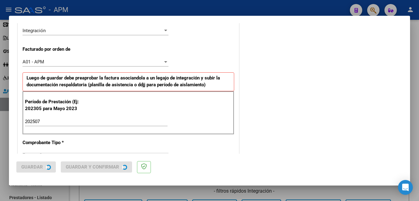
scroll to position [0, 0]
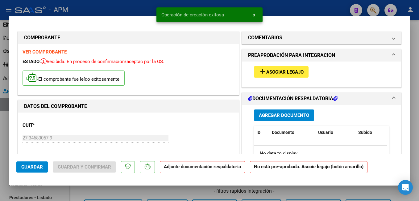
click at [289, 71] on span "Asociar Legajo" at bounding box center [284, 72] width 37 height 6
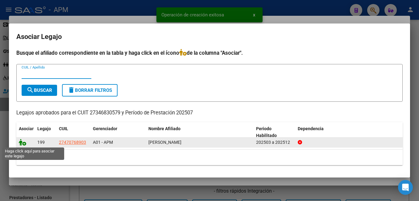
click at [21, 141] on icon at bounding box center [22, 142] width 7 height 7
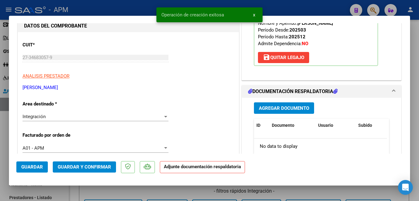
scroll to position [124, 0]
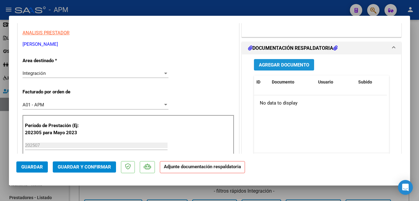
click at [271, 60] on button "Agregar Documento" at bounding box center [284, 64] width 60 height 11
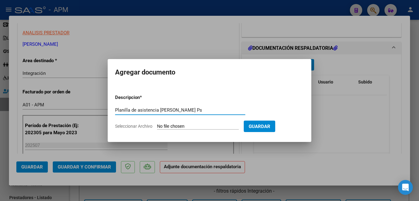
type input "Planilla de asistencia [PERSON_NAME] Ps"
click at [202, 125] on input "Seleccionar Archivo" at bounding box center [198, 127] width 82 height 6
type input "C:\fakepath\PA-[PERSON_NAME].jpeg"
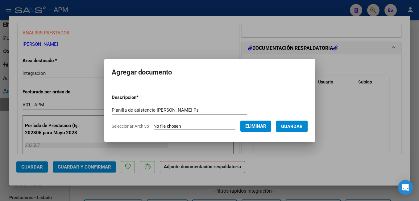
click at [308, 120] on button "Guardar" at bounding box center [291, 125] width 31 height 11
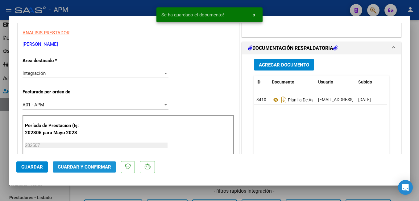
click at [100, 162] on button "Guardar y Confirmar" at bounding box center [84, 166] width 63 height 11
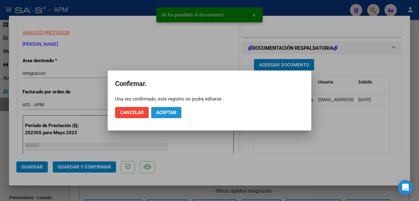
click at [171, 113] on span "Aceptar" at bounding box center [166, 113] width 20 height 6
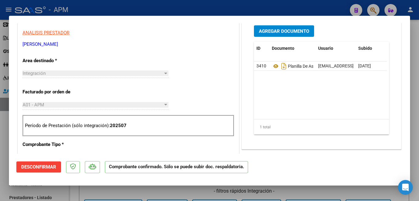
type input "$ 0,00"
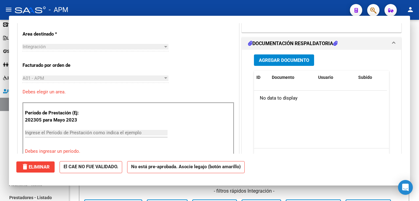
scroll to position [0, 0]
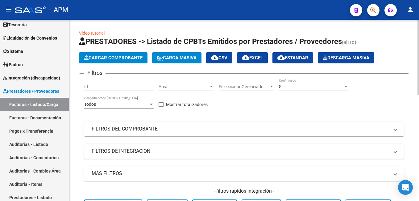
click at [132, 53] on button "Cargar Comprobante" at bounding box center [113, 57] width 69 height 11
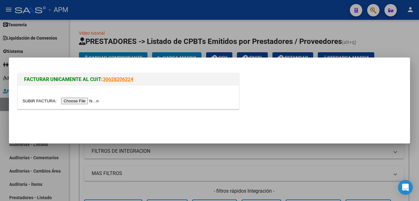
click at [74, 98] on input "file" at bounding box center [62, 101] width 78 height 6
click at [74, 102] on input "file" at bounding box center [62, 101] width 78 height 6
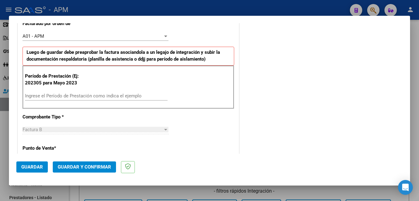
scroll to position [185, 0]
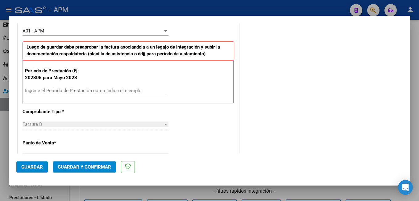
click at [69, 92] on input "Ingrese el Período de Prestación como indica el ejemplo" at bounding box center [96, 91] width 143 height 6
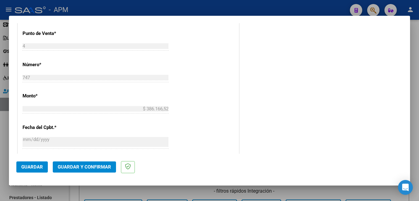
scroll to position [309, 0]
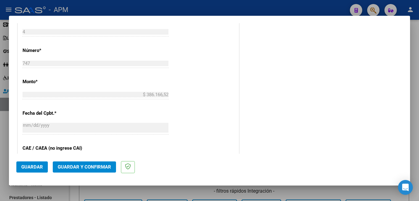
type input "202507"
click at [23, 166] on span "Guardar" at bounding box center [32, 167] width 22 height 6
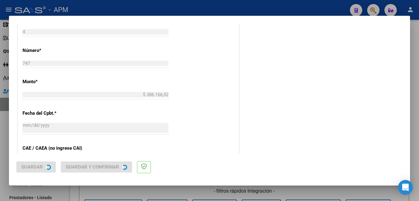
scroll to position [0, 0]
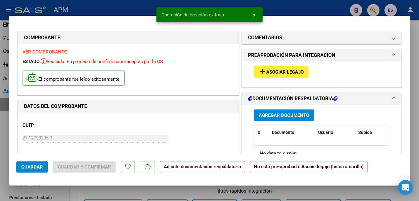
click at [274, 68] on button "add Asociar Legajo" at bounding box center [281, 71] width 55 height 11
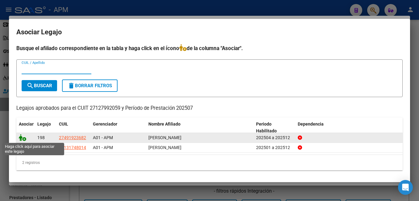
click at [20, 137] on icon at bounding box center [22, 137] width 7 height 7
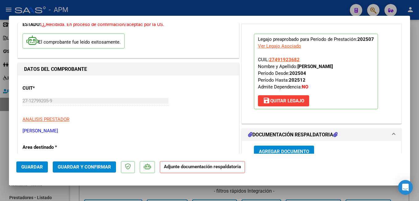
scroll to position [62, 0]
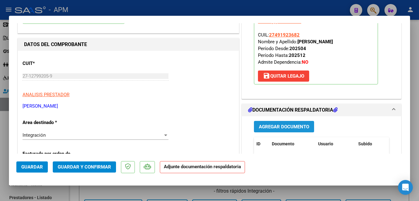
click at [278, 122] on button "Agregar Documento" at bounding box center [284, 126] width 60 height 11
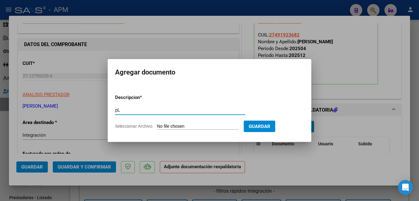
type input "p"
type input "Planilla de asistencia Transporte Norma"
click at [180, 127] on input "Seleccionar Archivo" at bounding box center [198, 127] width 82 height 6
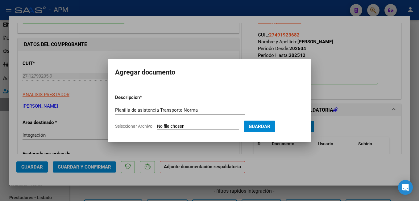
type input "C:\fakepath\PA-TRANSPORTE.jpg"
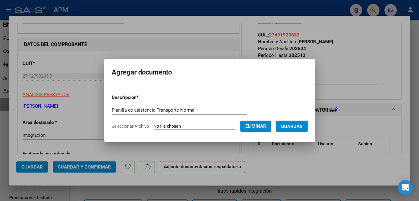
click at [303, 125] on span "Guardar" at bounding box center [292, 127] width 22 height 6
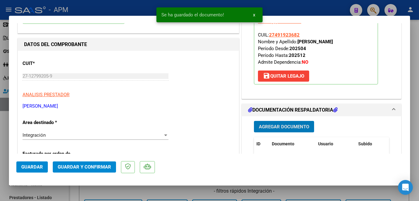
click at [93, 165] on span "Guardar y Confirmar" at bounding box center [84, 167] width 53 height 6
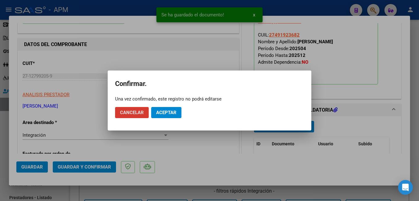
click at [164, 114] on span "Aceptar" at bounding box center [166, 113] width 20 height 6
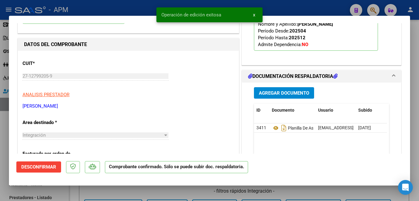
type input "$ 0,00"
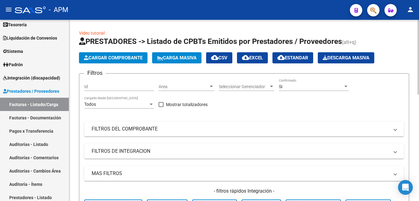
click at [118, 57] on span "Cargar Comprobante" at bounding box center [113, 58] width 59 height 6
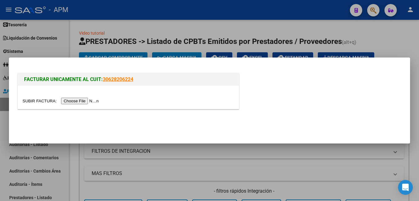
click at [81, 99] on input "file" at bounding box center [62, 101] width 78 height 6
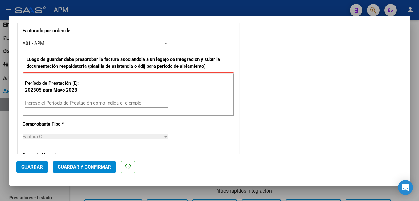
scroll to position [185, 0]
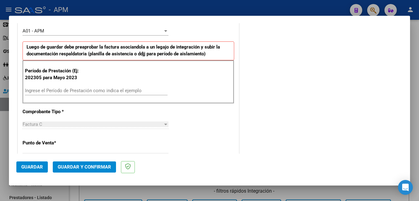
click at [73, 91] on input "Ingrese el Período de Prestación como indica el ejemplo" at bounding box center [96, 91] width 143 height 6
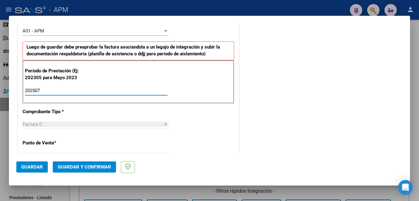
type input "202507"
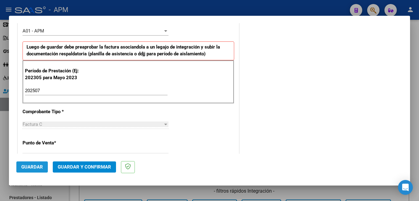
click at [34, 162] on button "Guardar" at bounding box center [31, 166] width 31 height 11
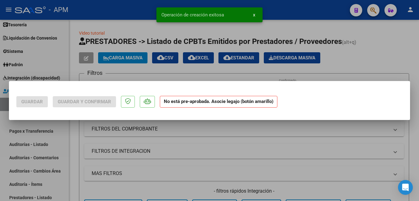
scroll to position [0, 0]
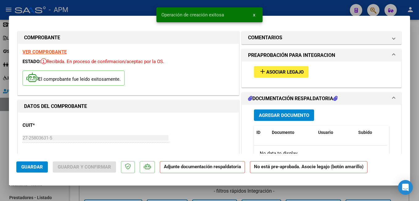
click at [281, 71] on span "Asociar Legajo" at bounding box center [284, 72] width 37 height 6
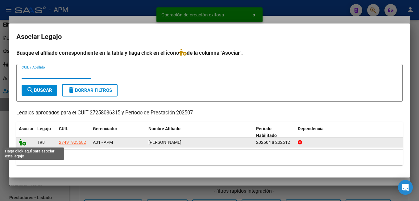
click at [22, 142] on icon at bounding box center [22, 142] width 7 height 7
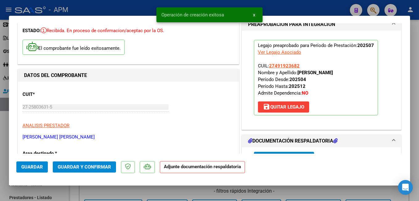
scroll to position [93, 0]
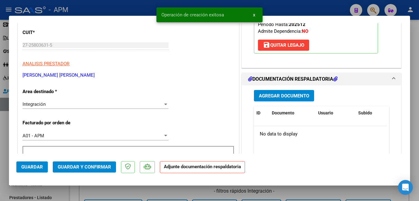
click at [275, 93] on span "Agregar Documento" at bounding box center [284, 96] width 50 height 6
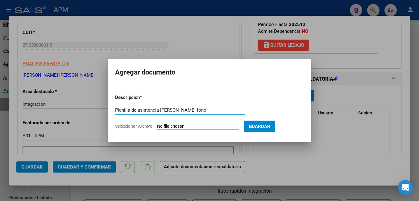
type input "Planilla de asistencia [PERSON_NAME] fono"
click at [192, 126] on input "Seleccionar Archivo" at bounding box center [198, 127] width 82 height 6
type input "C:\fakepath\PA-[PERSON_NAME][GEOGRAPHIC_DATA]pdf"
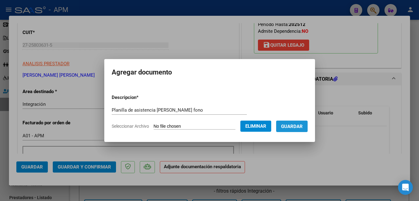
click at [299, 125] on span "Guardar" at bounding box center [292, 127] width 22 height 6
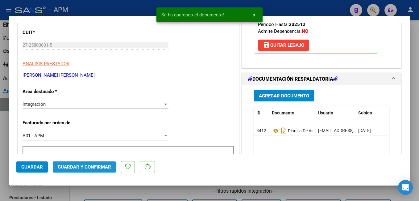
click at [100, 167] on span "Guardar y Confirmar" at bounding box center [84, 167] width 53 height 6
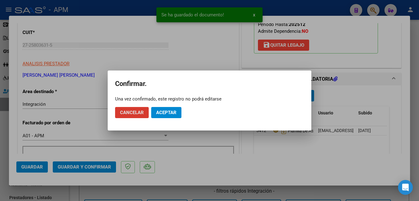
click at [175, 109] on button "Aceptar" at bounding box center [166, 112] width 30 height 11
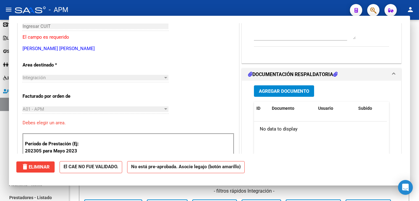
scroll to position [0, 0]
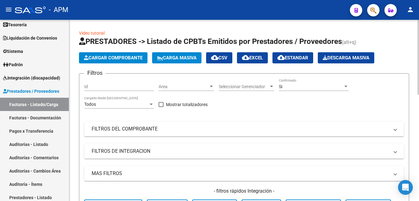
click at [117, 56] on span "Cargar Comprobante" at bounding box center [113, 58] width 59 height 6
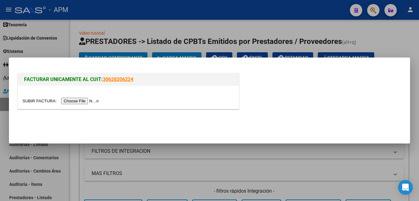
click at [73, 101] on input "file" at bounding box center [62, 101] width 78 height 6
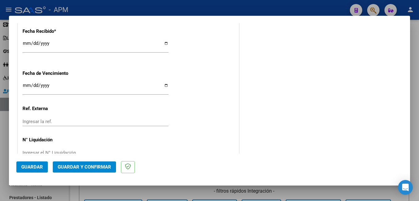
scroll to position [386, 0]
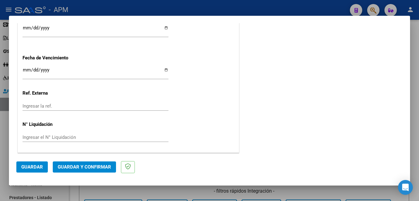
click at [36, 163] on button "Guardar" at bounding box center [31, 166] width 31 height 11
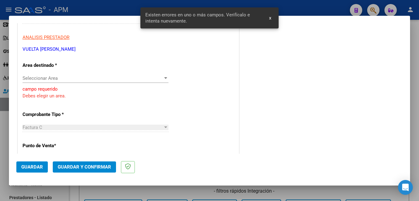
scroll to position [94, 0]
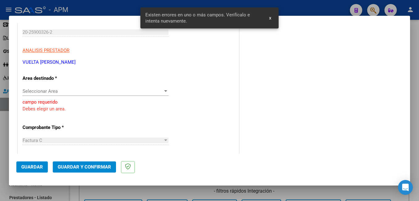
click at [63, 94] on div "Seleccionar Area Seleccionar Area" at bounding box center [96, 90] width 146 height 9
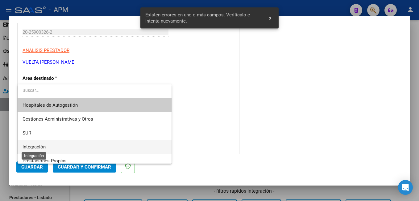
click at [45, 145] on span "Integración" at bounding box center [34, 147] width 23 height 6
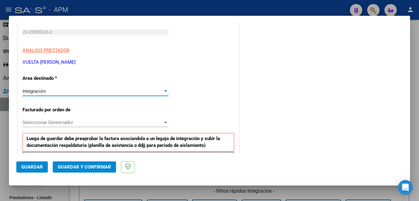
click at [70, 124] on span "Seleccionar Gerenciador" at bounding box center [93, 122] width 140 height 6
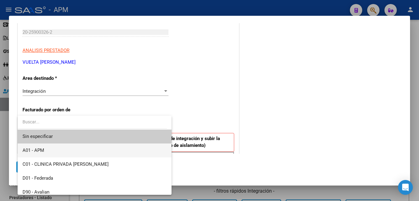
click at [51, 149] on span "A01 - APM" at bounding box center [95, 150] width 144 height 14
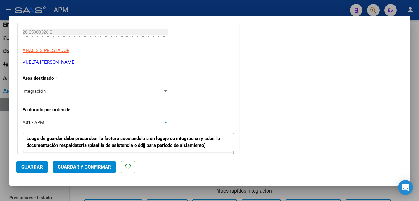
scroll to position [187, 0]
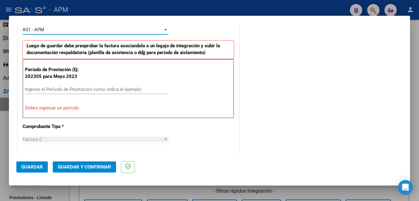
click at [55, 89] on input "Ingrese el Período de Prestación como indica el ejemplo" at bounding box center [96, 89] width 143 height 6
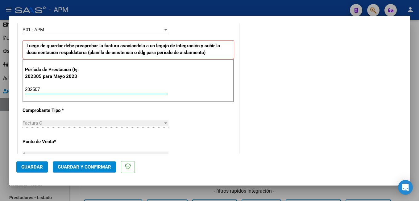
type input "202507"
click at [28, 164] on button "Guardar" at bounding box center [31, 166] width 31 height 11
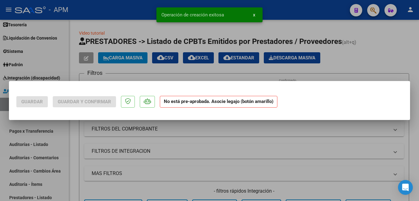
scroll to position [0, 0]
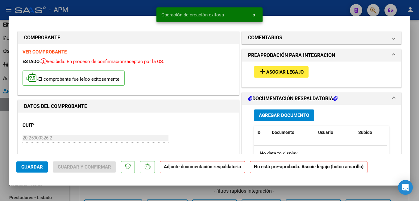
click at [279, 74] on span "Asociar Legajo" at bounding box center [284, 72] width 37 height 6
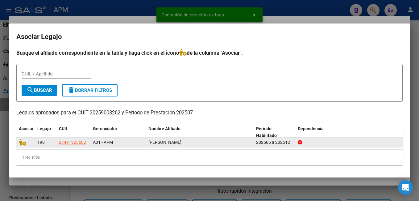
click at [18, 140] on datatable-body-cell at bounding box center [25, 142] width 19 height 10
click at [20, 142] on icon at bounding box center [22, 142] width 7 height 7
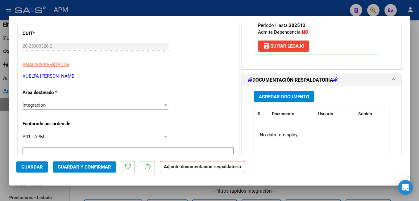
scroll to position [93, 0]
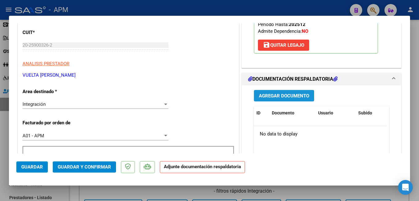
click at [271, 95] on span "Agregar Documento" at bounding box center [284, 96] width 50 height 6
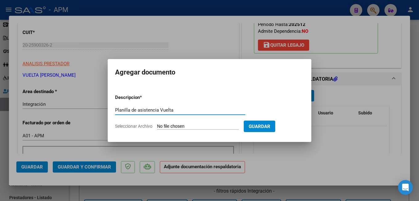
type input "Planilla de asistencia Vuelta"
click at [206, 126] on input "Seleccionar Archivo" at bounding box center [198, 127] width 82 height 6
type input "C:\fakepath\PA-VUELTA.pdf"
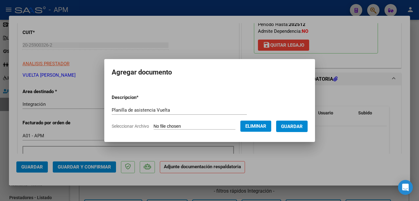
click at [303, 126] on span "Guardar" at bounding box center [292, 127] width 22 height 6
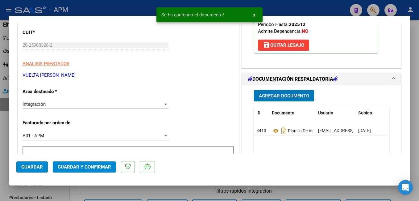
click at [91, 162] on button "Guardar y Confirmar" at bounding box center [84, 166] width 63 height 11
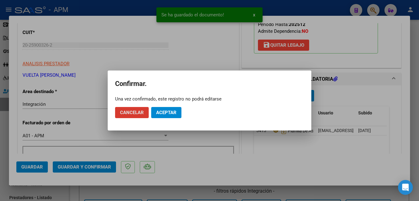
click at [156, 110] on span "Aceptar" at bounding box center [166, 113] width 20 height 6
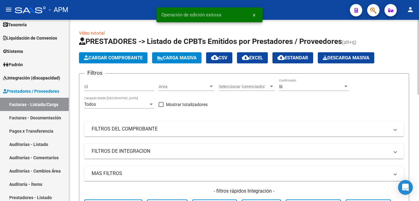
click at [102, 55] on span "Cargar Comprobante" at bounding box center [113, 58] width 59 height 6
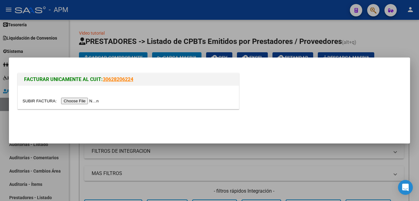
click at [75, 101] on input "file" at bounding box center [62, 101] width 78 height 6
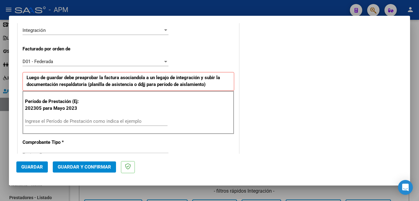
scroll to position [185, 0]
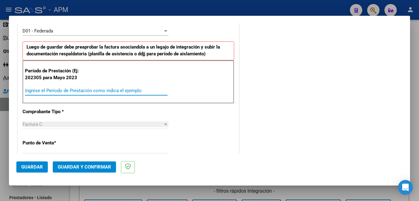
click at [64, 90] on input "Ingrese el Período de Prestación como indica el ejemplo" at bounding box center [96, 91] width 143 height 6
type input "202507"
click at [34, 164] on span "Guardar" at bounding box center [32, 167] width 22 height 6
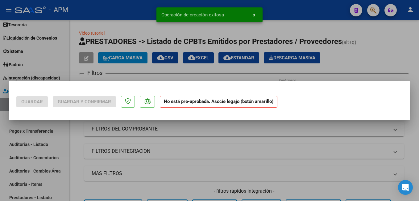
scroll to position [0, 0]
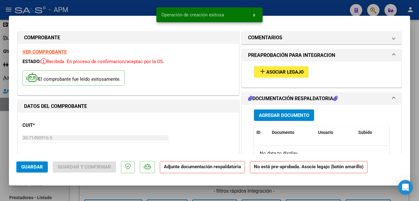
click at [276, 67] on button "add Asociar Legajo" at bounding box center [281, 71] width 55 height 11
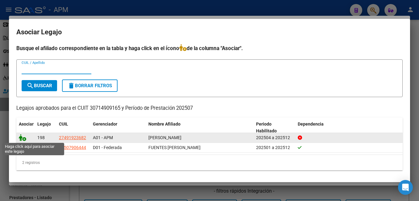
click at [23, 136] on icon at bounding box center [22, 137] width 7 height 7
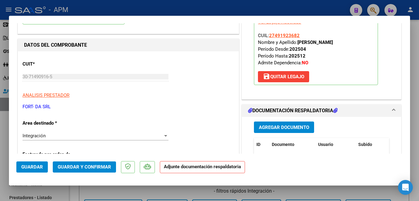
scroll to position [62, 0]
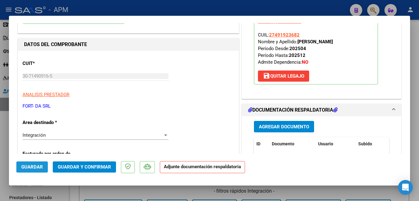
click at [44, 165] on button "Guardar" at bounding box center [31, 166] width 31 height 11
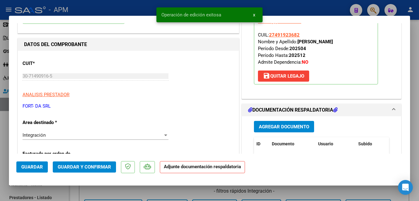
click at [281, 125] on span "Agregar Documento" at bounding box center [284, 127] width 50 height 6
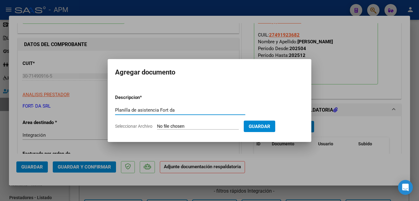
type input "Planilla de asistencia Fort da"
click at [195, 129] on input "Seleccionar Archivo" at bounding box center [198, 127] width 82 height 6
type input "C:\fakepath\PA-FORT-DA.pdf"
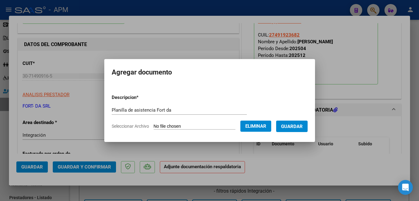
click at [300, 126] on span "Guardar" at bounding box center [292, 127] width 22 height 6
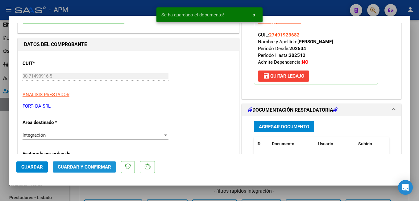
click at [86, 167] on span "Guardar y Confirmar" at bounding box center [84, 167] width 53 height 6
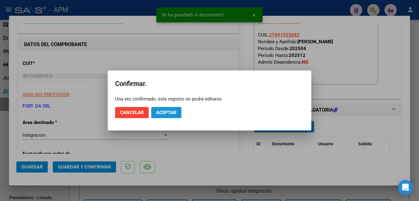
click at [158, 112] on span "Aceptar" at bounding box center [166, 113] width 20 height 6
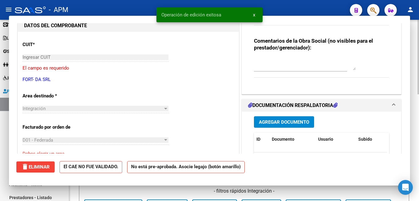
scroll to position [0, 0]
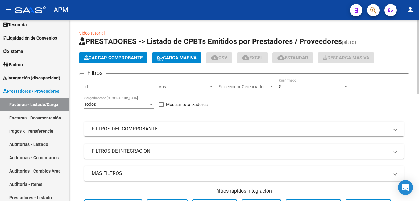
click at [126, 57] on span "Cargar Comprobante" at bounding box center [113, 58] width 59 height 6
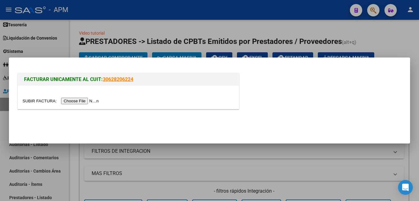
click at [80, 101] on input "file" at bounding box center [62, 101] width 78 height 6
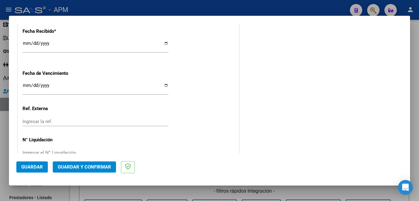
scroll to position [386, 0]
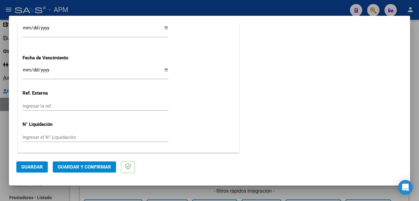
click at [24, 165] on span "Guardar" at bounding box center [32, 167] width 22 height 6
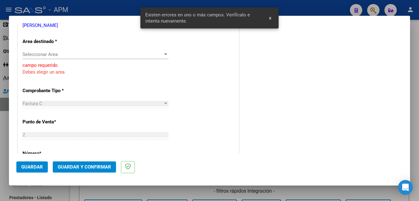
scroll to position [94, 0]
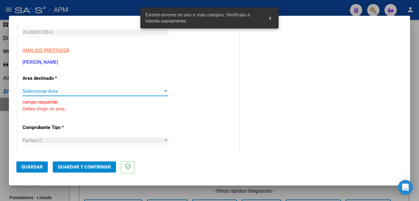
click at [71, 90] on span "Seleccionar Area" at bounding box center [93, 91] width 140 height 6
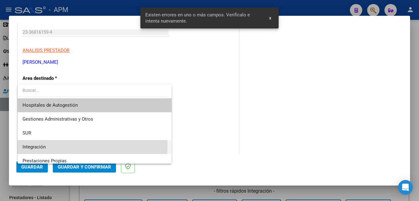
click at [60, 145] on span "Integración" at bounding box center [95, 147] width 144 height 14
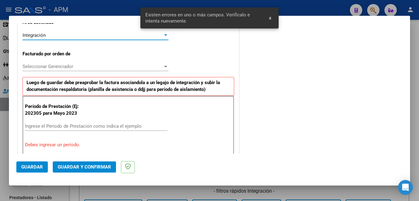
scroll to position [156, 0]
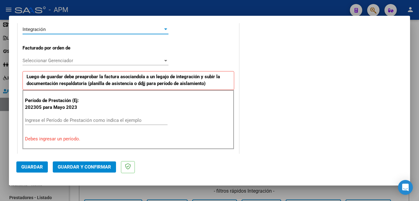
click at [65, 119] on input "Ingrese el Período de Prestación como indica el ejemplo" at bounding box center [96, 120] width 143 height 6
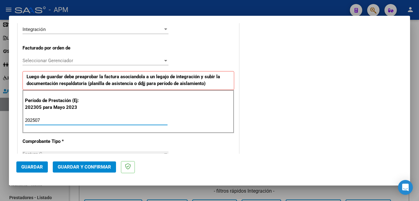
type input "202507"
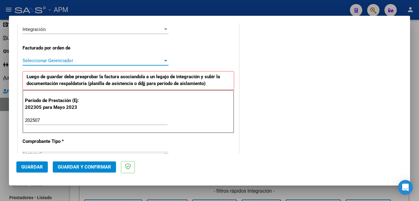
click at [85, 61] on span "Seleccionar Gerenciador" at bounding box center [93, 61] width 140 height 6
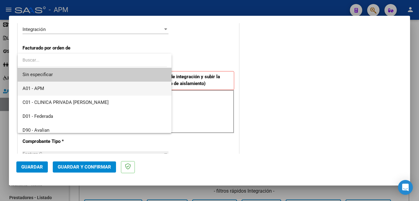
click at [71, 88] on span "A01 - APM" at bounding box center [95, 89] width 144 height 14
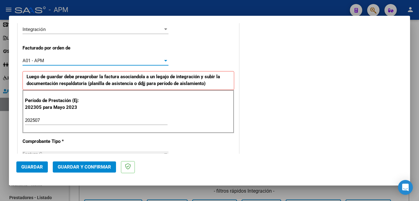
click at [36, 168] on span "Guardar" at bounding box center [32, 167] width 22 height 6
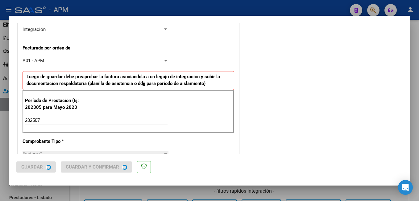
scroll to position [0, 0]
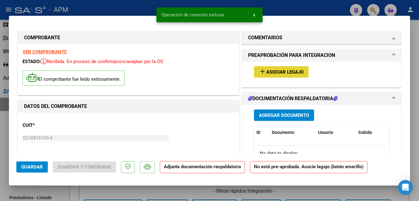
click at [280, 72] on span "Asociar Legajo" at bounding box center [284, 72] width 37 height 6
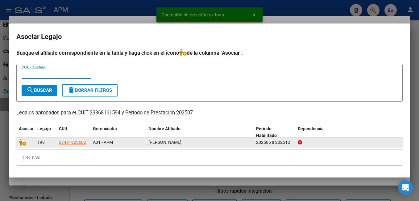
click at [19, 141] on datatable-body-cell at bounding box center [25, 142] width 19 height 10
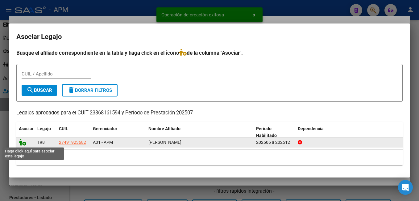
click at [20, 143] on icon at bounding box center [22, 142] width 7 height 7
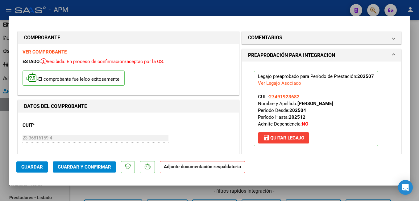
scroll to position [124, 0]
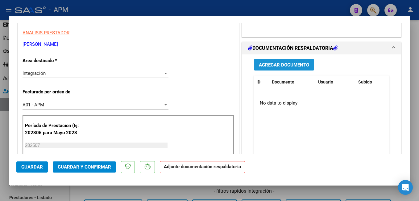
click at [292, 61] on button "Agregar Documento" at bounding box center [284, 64] width 60 height 11
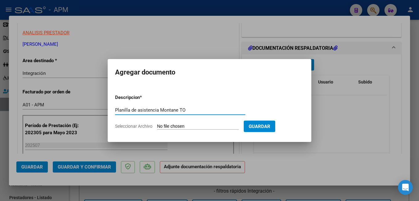
type input "Planilla de asistencia Montane TO"
click at [175, 124] on input "Seleccionar Archivo" at bounding box center [198, 127] width 82 height 6
type input "C:\fakepath\PA-MONTANE.pdf"
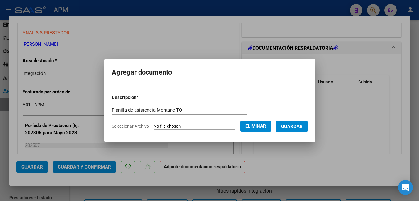
click at [303, 126] on span "Guardar" at bounding box center [292, 127] width 22 height 6
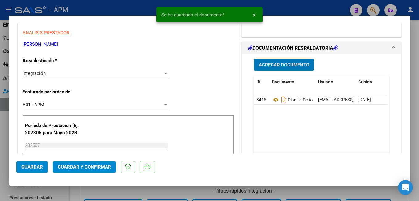
click at [102, 165] on span "Guardar y Confirmar" at bounding box center [84, 167] width 53 height 6
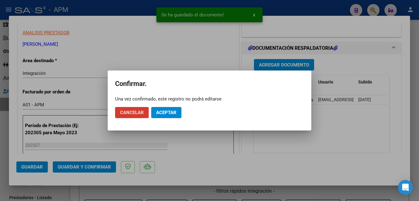
click at [166, 112] on span "Aceptar" at bounding box center [166, 113] width 20 height 6
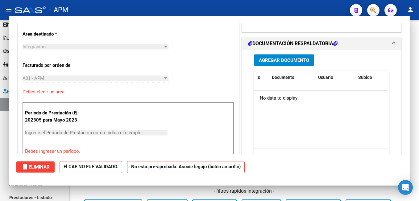
scroll to position [0, 0]
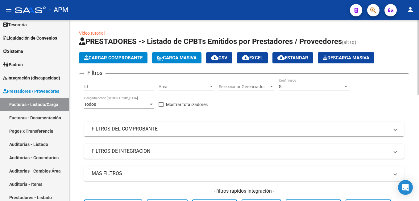
click at [109, 52] on button "Cargar Comprobante" at bounding box center [113, 57] width 69 height 11
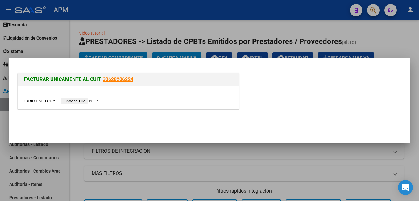
click at [81, 101] on input "file" at bounding box center [62, 101] width 78 height 6
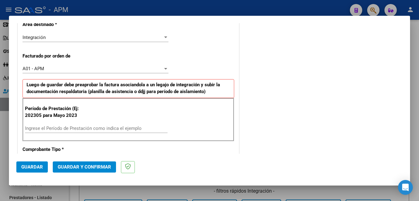
scroll to position [154, 0]
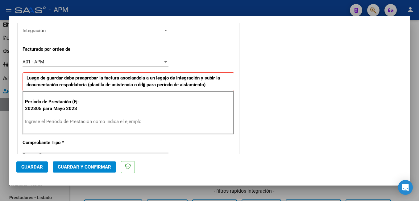
click at [58, 121] on input "Ingrese el Período de Prestación como indica el ejemplo" at bounding box center [96, 122] width 143 height 6
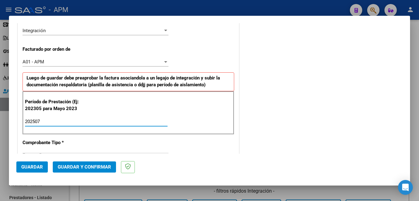
type input "202507"
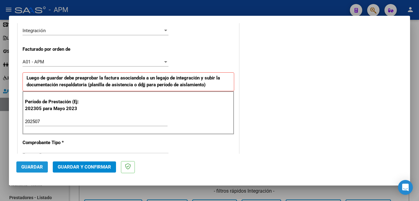
click at [18, 165] on button "Guardar" at bounding box center [31, 166] width 31 height 11
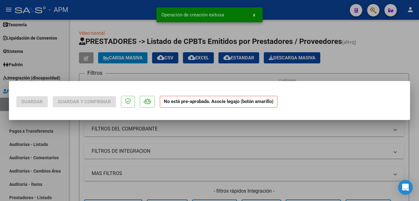
scroll to position [0, 0]
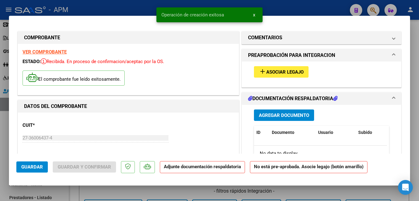
click at [283, 69] on button "add Asociar Legajo" at bounding box center [281, 71] width 55 height 11
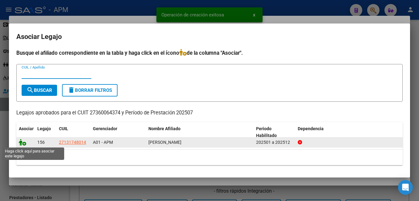
click at [21, 144] on icon at bounding box center [22, 142] width 7 height 7
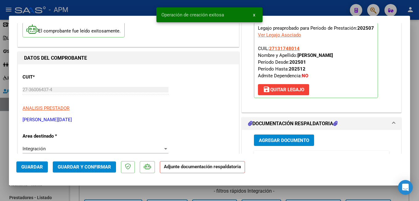
scroll to position [93, 0]
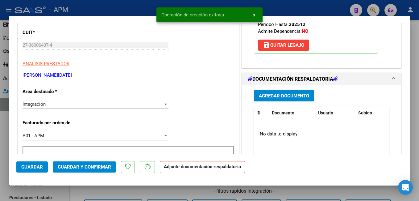
click at [290, 98] on span "Agregar Documento" at bounding box center [284, 96] width 50 height 6
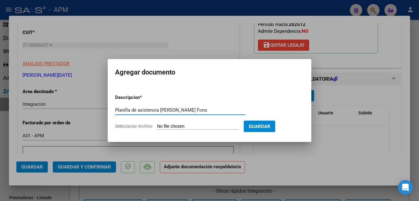
type input "Planilla de asistencia [PERSON_NAME] Fono"
click at [219, 123] on app-file-uploader "Seleccionar Archivo" at bounding box center [179, 126] width 129 height 6
click at [182, 125] on input "Seleccionar Archivo" at bounding box center [198, 127] width 82 height 6
type input "C:\fakepath\PA-[PERSON_NAME].pdf"
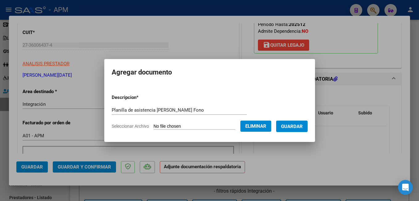
click at [298, 127] on span "Guardar" at bounding box center [292, 127] width 22 height 6
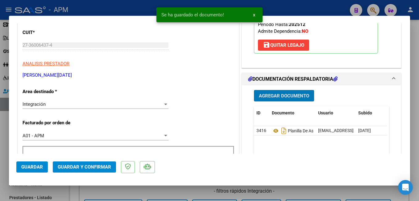
click at [106, 166] on span "Guardar y Confirmar" at bounding box center [84, 167] width 53 height 6
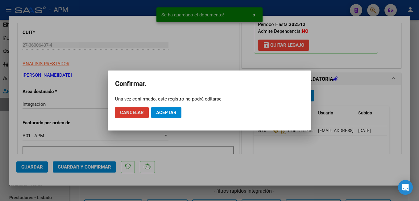
click at [166, 111] on span "Aceptar" at bounding box center [166, 113] width 20 height 6
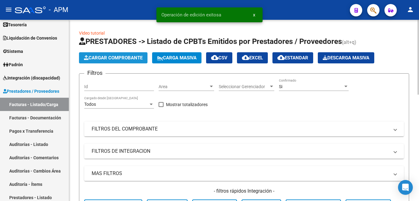
click at [131, 56] on span "Cargar Comprobante" at bounding box center [113, 58] width 59 height 6
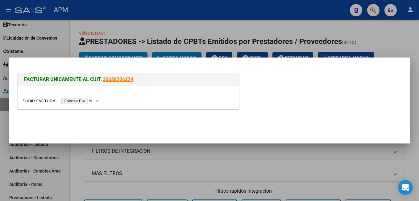
click at [80, 101] on input "file" at bounding box center [62, 101] width 78 height 6
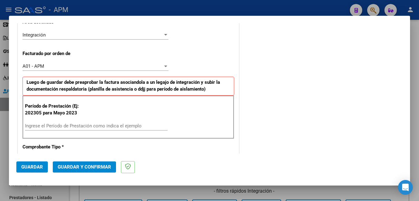
scroll to position [154, 0]
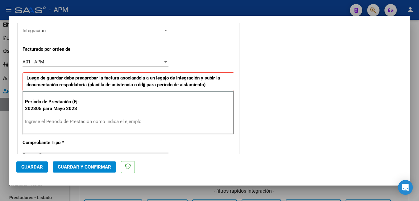
click at [71, 119] on input "Ingrese el Período de Prestación como indica el ejemplo" at bounding box center [96, 122] width 143 height 6
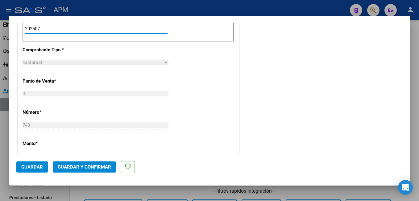
scroll to position [340, 0]
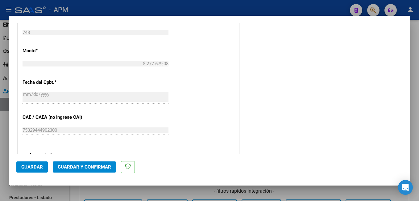
type input "202507"
click at [25, 163] on button "Guardar" at bounding box center [31, 166] width 31 height 11
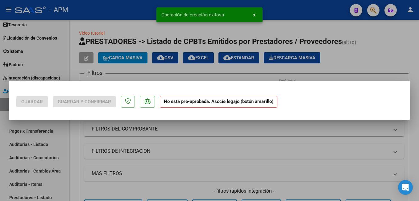
scroll to position [0, 0]
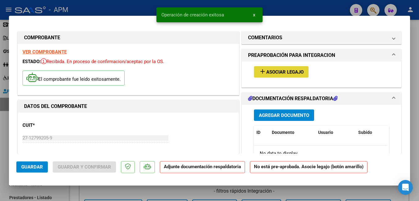
click at [296, 69] on button "add Asociar Legajo" at bounding box center [281, 71] width 55 height 11
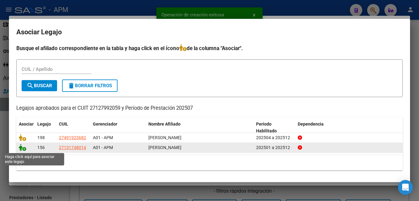
click at [20, 148] on icon at bounding box center [22, 147] width 7 height 7
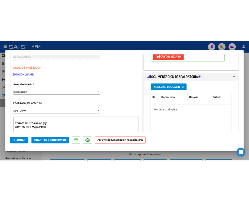
scroll to position [124, 0]
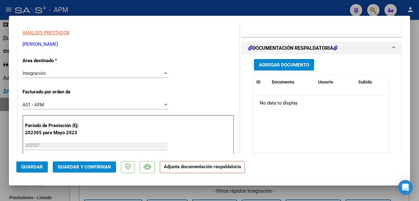
click at [278, 66] on span "Agregar Documento" at bounding box center [284, 65] width 50 height 6
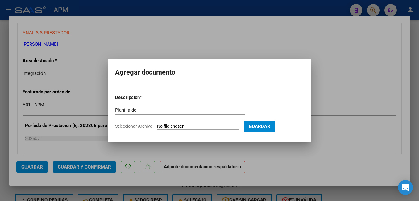
scroll to position [130, 0]
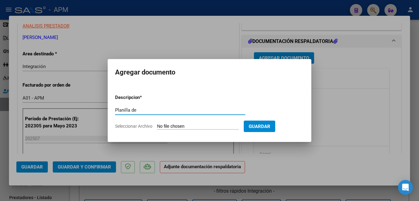
click at [158, 111] on input "Planilla de" at bounding box center [180, 110] width 130 height 6
type input "Planilla de asistencia Transporte Norma"
click at [193, 125] on input "Seleccionar Archivo" at bounding box center [198, 127] width 82 height 6
type input "C:\fakepath\PA-TRANSPORTE.jpg"
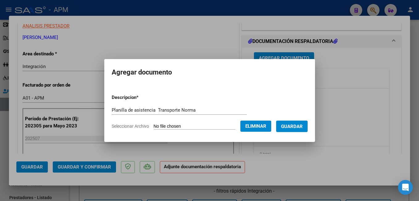
click at [302, 122] on button "Guardar" at bounding box center [291, 125] width 31 height 11
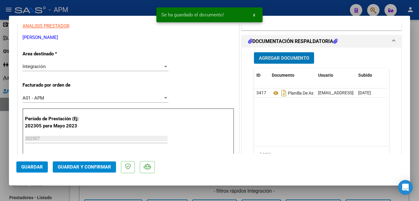
click at [97, 160] on mat-dialog-actions "Guardar Guardar y Confirmar" at bounding box center [209, 165] width 387 height 24
click at [94, 165] on span "Guardar y Confirmar" at bounding box center [84, 167] width 53 height 6
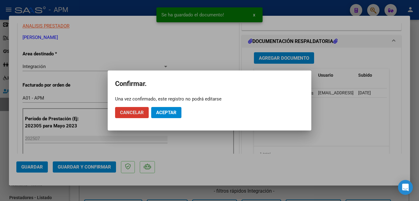
click at [171, 110] on span "Aceptar" at bounding box center [166, 113] width 20 height 6
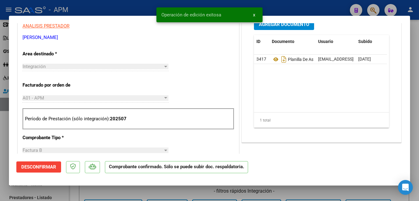
type input "$ 0,00"
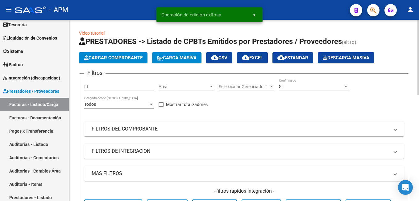
click at [113, 57] on span "Cargar Comprobante" at bounding box center [113, 58] width 59 height 6
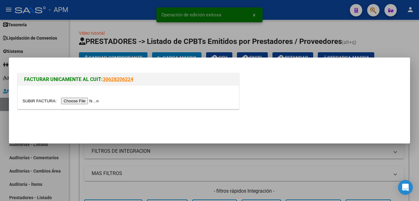
click at [79, 101] on input "file" at bounding box center [62, 101] width 78 height 6
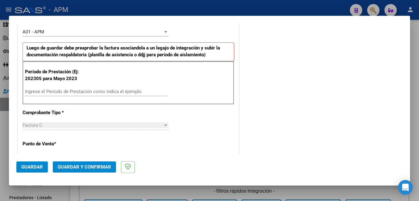
scroll to position [185, 0]
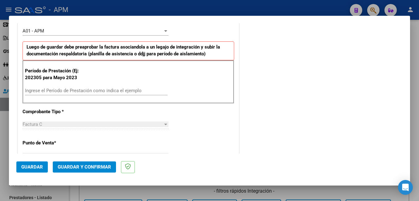
click at [61, 90] on input "Ingrese el Período de Prestación como indica el ejemplo" at bounding box center [96, 91] width 143 height 6
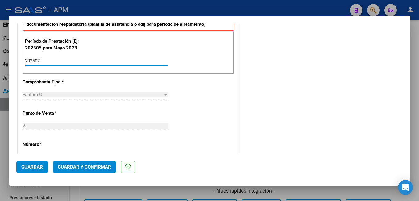
scroll to position [309, 0]
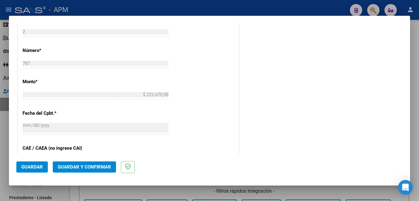
type input "202507"
click at [36, 166] on span "Guardar" at bounding box center [32, 167] width 22 height 6
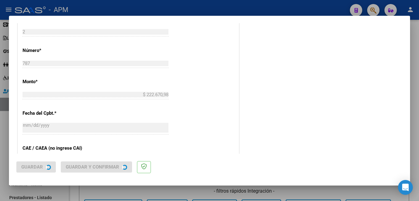
scroll to position [0, 0]
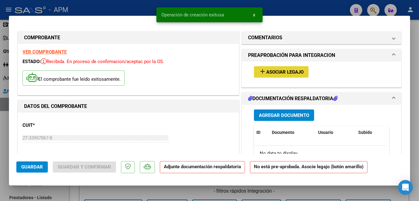
click at [271, 73] on span "Asociar Legajo" at bounding box center [284, 72] width 37 height 6
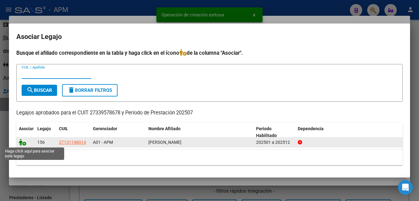
click at [21, 143] on icon at bounding box center [22, 142] width 7 height 7
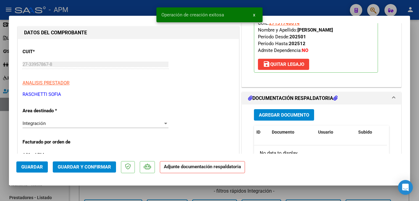
scroll to position [93, 0]
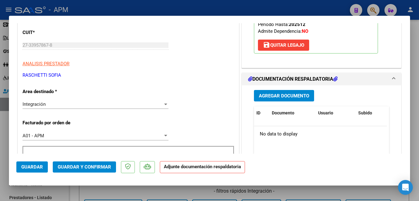
click at [271, 96] on span "Agregar Documento" at bounding box center [284, 96] width 50 height 6
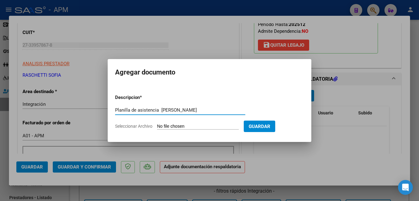
type input "Planilla de asistencia [PERSON_NAME]"
click at [217, 128] on input "Seleccionar Archivo" at bounding box center [198, 127] width 82 height 6
type input "C:\fakepath\PA-[PERSON_NAME].pdf"
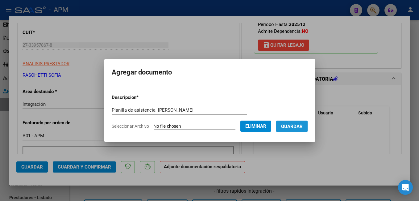
click at [300, 128] on span "Guardar" at bounding box center [292, 127] width 22 height 6
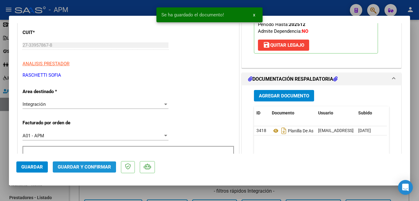
click at [82, 167] on span "Guardar y Confirmar" at bounding box center [84, 167] width 53 height 6
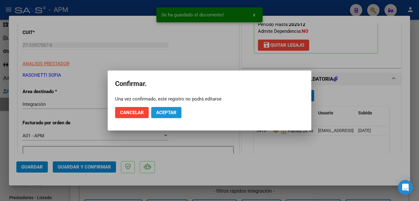
click at [164, 108] on button "Aceptar" at bounding box center [166, 112] width 30 height 11
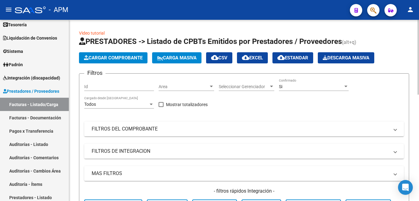
click at [109, 52] on app-list-header "PRESTADORES -> Listado de CPBTs Emitidos por Prestadores / Proveedores (alt+q) …" at bounding box center [244, 135] width 330 height 198
click at [109, 56] on span "Cargar Comprobante" at bounding box center [113, 58] width 59 height 6
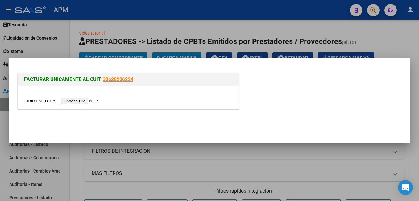
click at [74, 101] on input "file" at bounding box center [62, 101] width 78 height 6
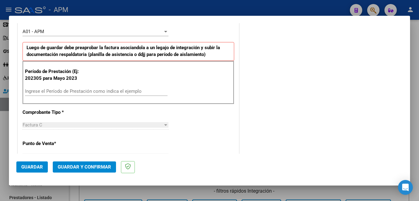
scroll to position [185, 0]
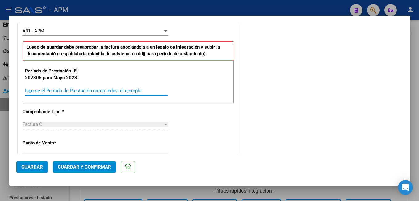
click at [75, 90] on input "Ingrese el Período de Prestación como indica el ejemplo" at bounding box center [96, 91] width 143 height 6
type input "202507"
click at [36, 166] on span "Guardar" at bounding box center [32, 167] width 22 height 6
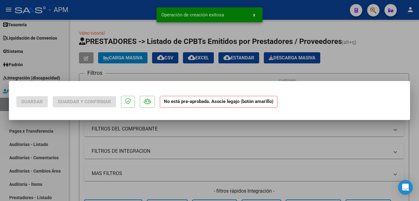
scroll to position [0, 0]
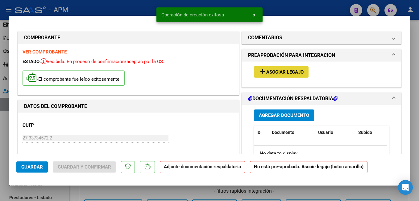
click at [293, 70] on span "Asociar Legajo" at bounding box center [284, 72] width 37 height 6
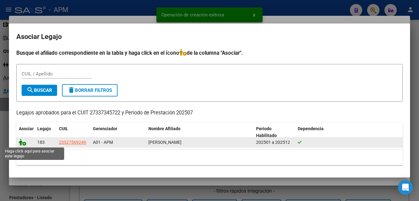
click at [19, 144] on icon at bounding box center [22, 142] width 7 height 7
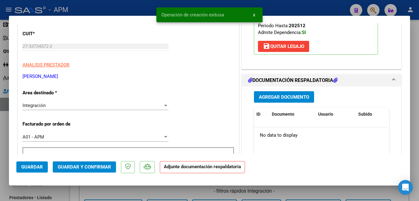
scroll to position [93, 0]
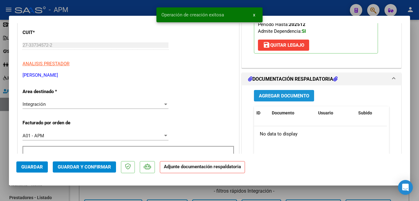
click at [285, 93] on span "Agregar Documento" at bounding box center [284, 96] width 50 height 6
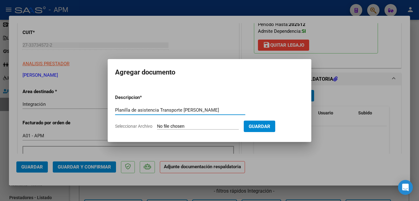
type input "Planilla de asistencia Transporte [PERSON_NAME]"
click at [204, 126] on input "Seleccionar Archivo" at bounding box center [198, 127] width 82 height 6
type input "C:\fakepath\[PERSON_NAME].pdf"
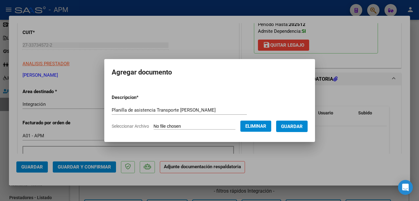
click at [219, 110] on input "Planilla de asistencia Transporte [PERSON_NAME]" at bounding box center [179, 110] width 135 height 6
type input "Planilla de asistencia Transporte [PERSON_NAME] a Escuela"
click at [308, 122] on button "Guardar" at bounding box center [291, 125] width 31 height 11
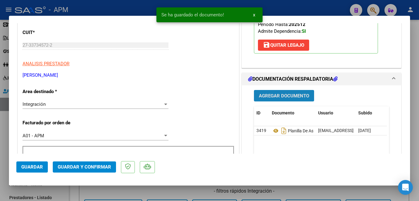
click at [280, 94] on span "Agregar Documento" at bounding box center [284, 96] width 50 height 6
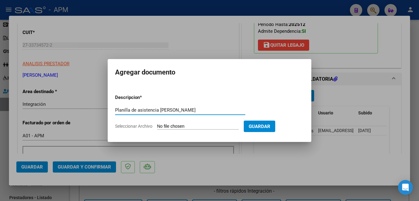
type input "Planilla de asistencia [PERSON_NAME]"
click at [215, 126] on input "Seleccionar Archivo" at bounding box center [198, 127] width 82 height 6
click at [190, 125] on input "Seleccionar Archivo" at bounding box center [198, 127] width 82 height 6
type input "C:\fakepath\[PERSON_NAME] terapia.pdf"
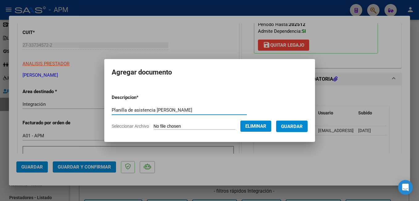
click at [187, 112] on input "Planilla de asistencia [PERSON_NAME]" at bounding box center [179, 110] width 135 height 6
click at [195, 109] on input "Planilla de asistencia transporte [PERSON_NAME] terapia" at bounding box center [179, 110] width 135 height 6
type input "Planilla de asistencia transporte [PERSON_NAME] a terapia"
click at [302, 122] on button "Guardar" at bounding box center [291, 125] width 31 height 11
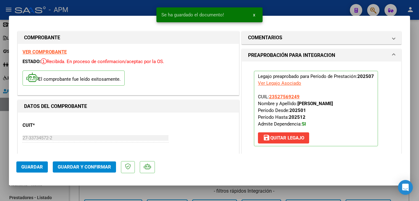
scroll to position [185, 0]
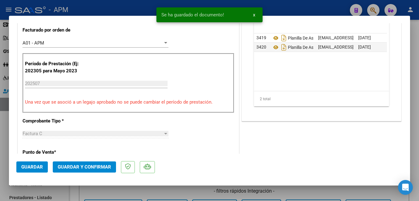
click at [95, 167] on span "Guardar y Confirmar" at bounding box center [84, 167] width 53 height 6
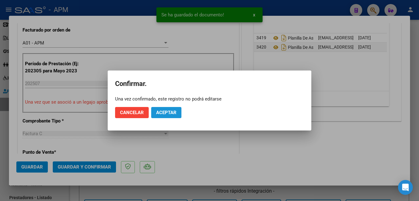
click at [168, 112] on span "Aceptar" at bounding box center [166, 113] width 20 height 6
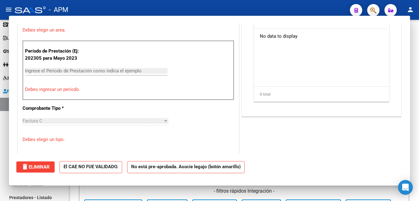
scroll to position [0, 0]
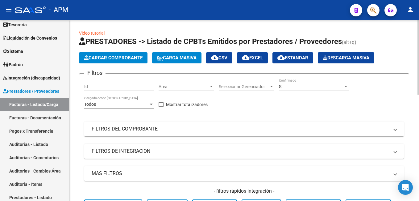
click at [125, 62] on button "Cargar Comprobante" at bounding box center [113, 57] width 69 height 11
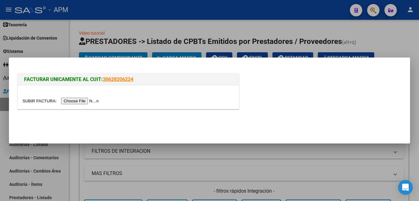
click at [72, 98] on input "file" at bounding box center [62, 101] width 78 height 6
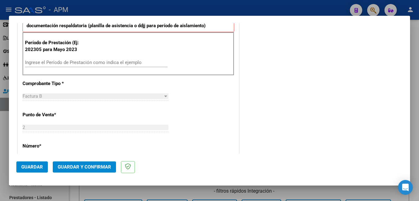
scroll to position [216, 0]
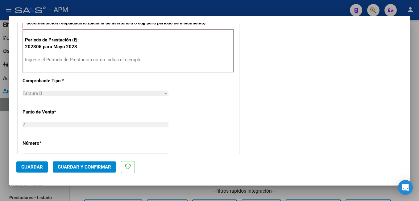
click at [56, 57] on input "Ingrese el Período de Prestación como indica el ejemplo" at bounding box center [96, 60] width 143 height 6
type input "202507"
click at [26, 168] on span "Guardar" at bounding box center [32, 167] width 22 height 6
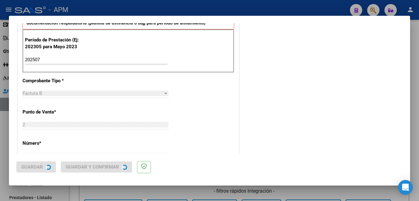
scroll to position [0, 0]
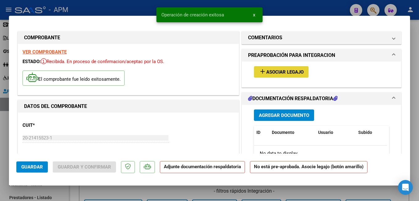
click at [285, 73] on span "Asociar Legajo" at bounding box center [284, 72] width 37 height 6
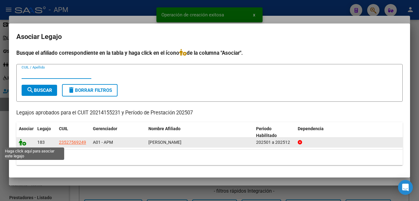
click at [21, 141] on icon at bounding box center [22, 142] width 7 height 7
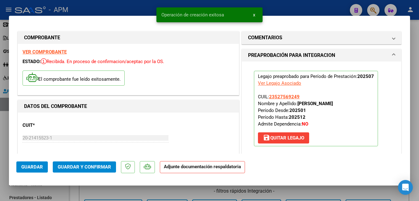
scroll to position [93, 0]
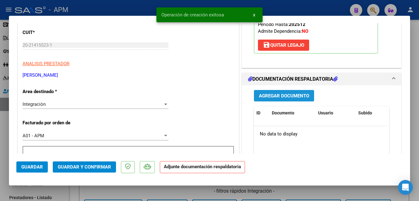
click at [272, 92] on button "Agregar Documento" at bounding box center [284, 95] width 60 height 11
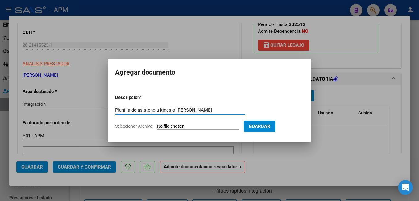
type input "Planilla de asistencia kinesio [PERSON_NAME]"
click at [187, 126] on input "Seleccionar Archivo" at bounding box center [198, 127] width 82 height 6
type input "C:\fakepath\PA-[PERSON_NAME].pdf"
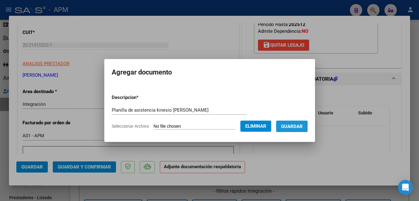
click at [303, 126] on span "Guardar" at bounding box center [292, 127] width 22 height 6
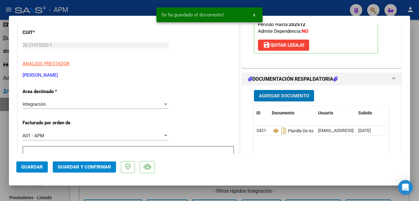
click at [103, 168] on span "Guardar y Confirmar" at bounding box center [84, 167] width 53 height 6
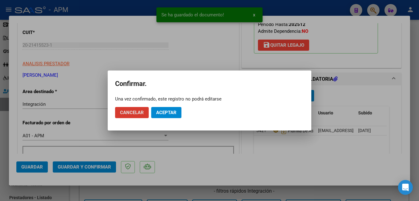
click at [163, 113] on span "Aceptar" at bounding box center [166, 113] width 20 height 6
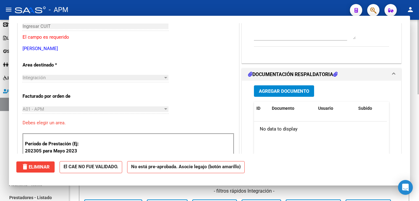
scroll to position [0, 0]
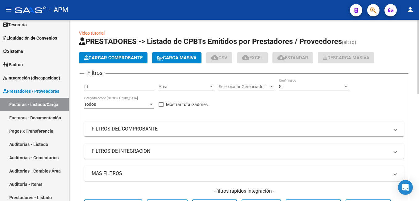
click at [139, 52] on button "Cargar Comprobante" at bounding box center [113, 57] width 69 height 11
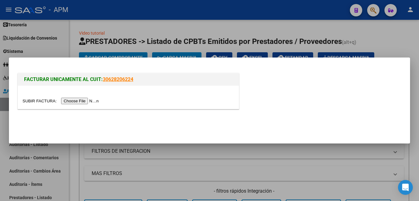
click at [82, 100] on input "file" at bounding box center [62, 101] width 78 height 6
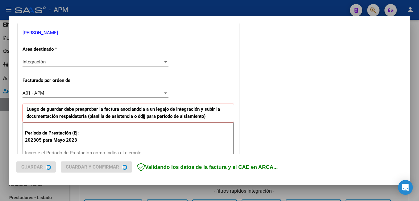
scroll to position [185, 0]
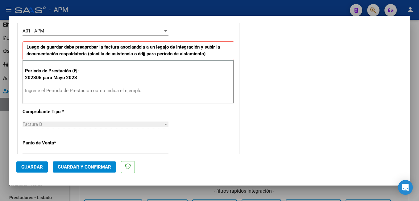
click at [79, 92] on input "Ingrese el Período de Prestación como indica el ejemplo" at bounding box center [96, 91] width 143 height 6
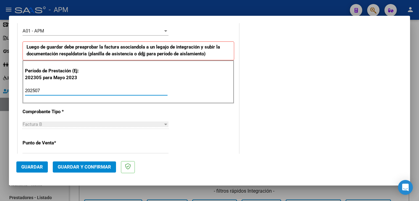
type input "202507"
click at [33, 166] on span "Guardar" at bounding box center [32, 167] width 22 height 6
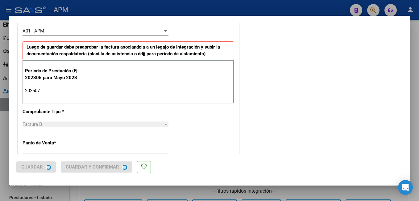
scroll to position [0, 0]
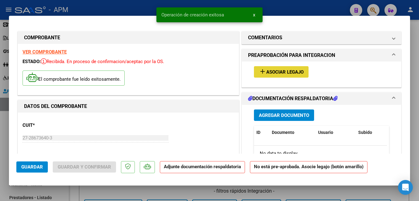
click at [282, 70] on span "Asociar Legajo" at bounding box center [284, 72] width 37 height 6
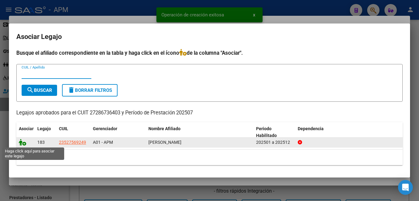
click at [22, 142] on icon at bounding box center [22, 142] width 7 height 7
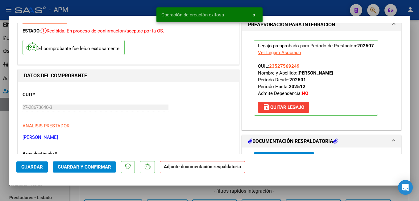
scroll to position [124, 0]
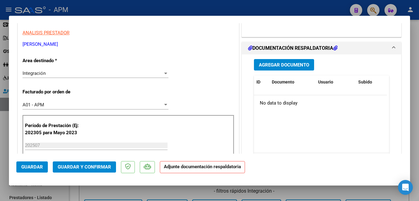
click at [269, 65] on span "Agregar Documento" at bounding box center [284, 65] width 50 height 6
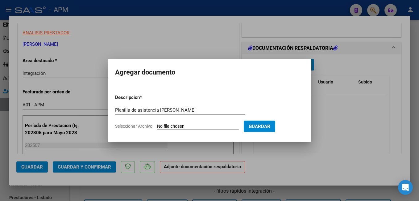
click at [193, 122] on form "Descripcion * Planilla de asistencia [PERSON_NAME] Escriba aquí una descripcion…" at bounding box center [209, 111] width 189 height 45
click at [195, 126] on input "Seleccionar Archivo" at bounding box center [198, 127] width 82 height 6
click at [182, 110] on input "Planilla de asistencia [PERSON_NAME]" at bounding box center [180, 110] width 130 height 6
type input "Planilla de asistencia [PERSON_NAME]"
click at [193, 126] on input "Seleccionar Archivo" at bounding box center [198, 127] width 82 height 6
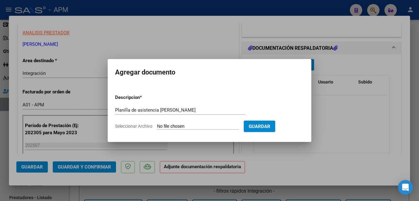
type input "C:\fakepath\FC-[PERSON_NAME].pdf"
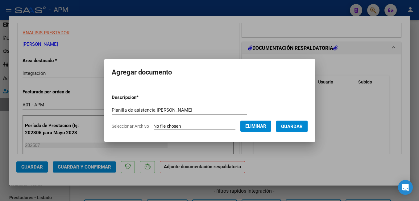
click at [301, 123] on button "Guardar" at bounding box center [291, 125] width 31 height 11
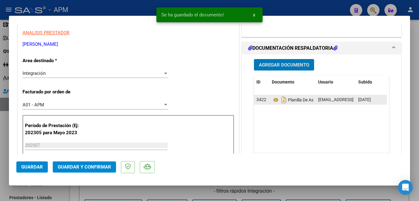
scroll to position [31, 0]
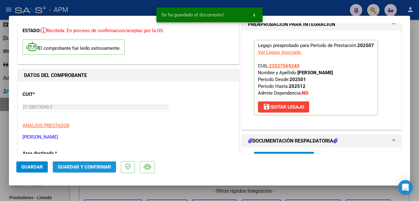
click at [102, 164] on span "Guardar y Confirmar" at bounding box center [84, 167] width 53 height 6
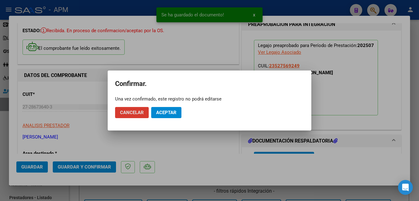
click at [167, 114] on span "Aceptar" at bounding box center [166, 113] width 20 height 6
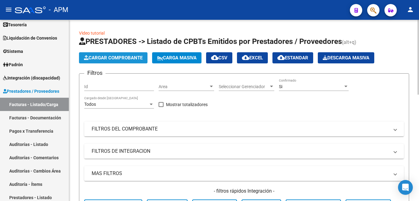
click at [123, 57] on span "Cargar Comprobante" at bounding box center [113, 58] width 59 height 6
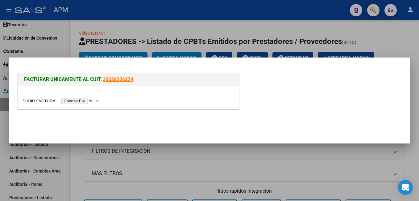
click at [80, 98] on input "file" at bounding box center [62, 101] width 78 height 6
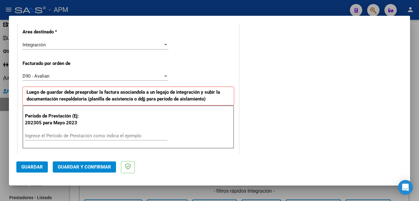
scroll to position [154, 0]
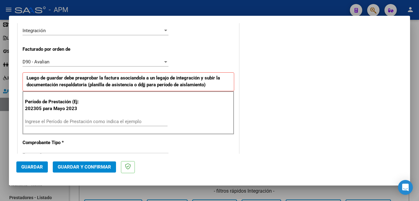
click at [86, 124] on input "Ingrese el Período de Prestación como indica el ejemplo" at bounding box center [96, 122] width 143 height 6
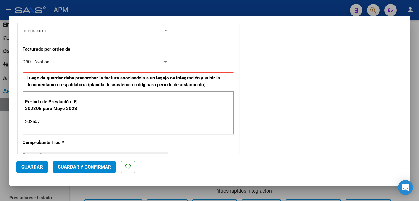
type input "202507"
click at [35, 165] on span "Guardar" at bounding box center [32, 167] width 22 height 6
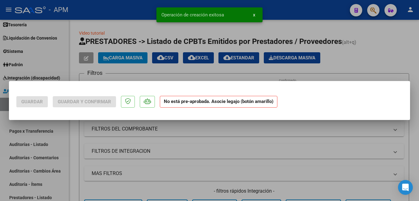
scroll to position [0, 0]
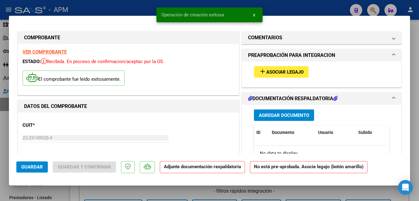
click at [275, 70] on span "Asociar Legajo" at bounding box center [284, 72] width 37 height 6
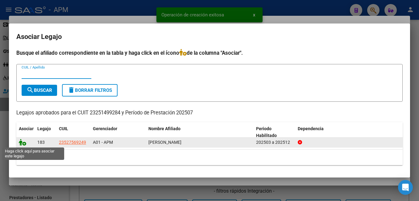
click at [21, 139] on icon at bounding box center [22, 142] width 7 height 7
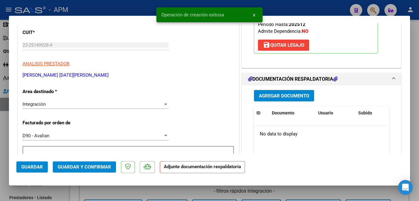
scroll to position [154, 0]
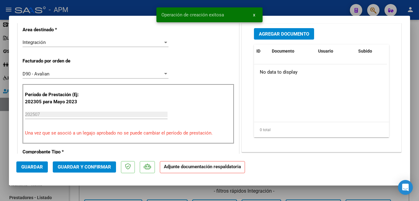
click at [279, 30] on button "Agregar Documento" at bounding box center [284, 33] width 60 height 11
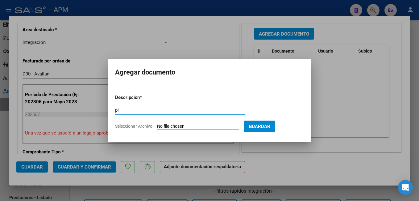
type input "p"
type input "Planilla de asistencia [PERSON_NAME]"
click at [200, 124] on input "Seleccionar Archivo" at bounding box center [198, 127] width 82 height 6
type input "C:\fakepath\PA-[PERSON_NAME].pdf"
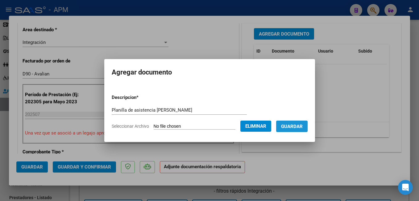
click at [307, 121] on button "Guardar" at bounding box center [291, 125] width 31 height 11
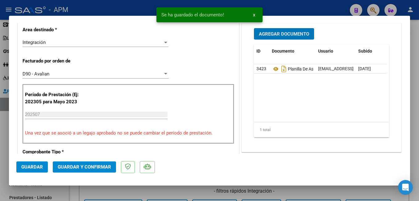
click at [88, 165] on span "Guardar y Confirmar" at bounding box center [84, 167] width 53 height 6
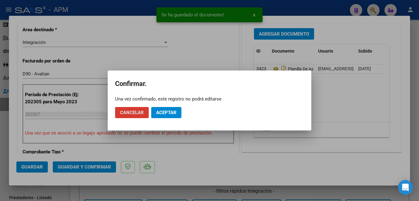
click at [161, 115] on span "Aceptar" at bounding box center [166, 113] width 20 height 6
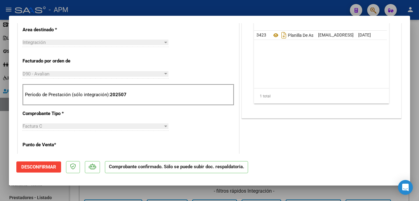
scroll to position [0, 0]
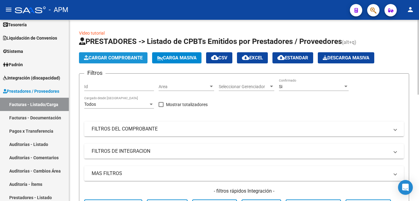
click at [115, 53] on button "Cargar Comprobante" at bounding box center [113, 57] width 69 height 11
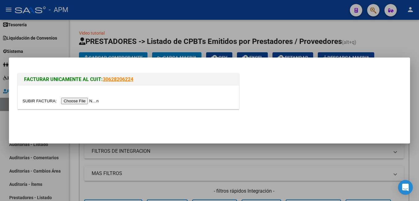
click at [87, 101] on input "file" at bounding box center [62, 101] width 78 height 6
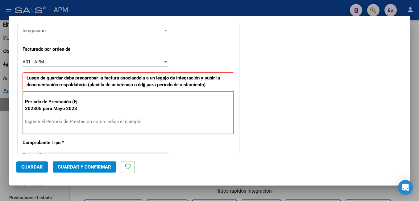
scroll to position [185, 0]
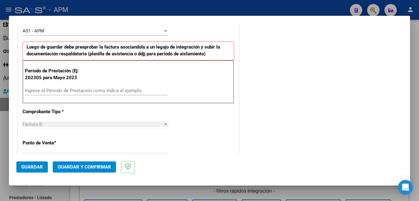
click at [71, 92] on input "Ingrese el Período de Prestación como indica el ejemplo" at bounding box center [96, 91] width 143 height 6
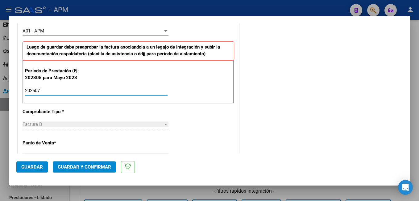
type input "202507"
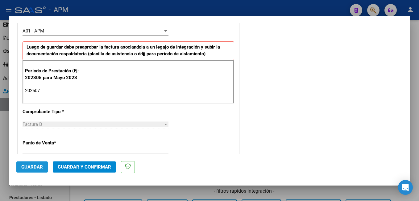
click at [33, 166] on span "Guardar" at bounding box center [32, 167] width 22 height 6
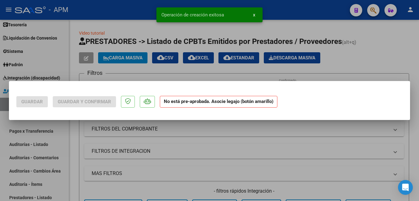
scroll to position [0, 0]
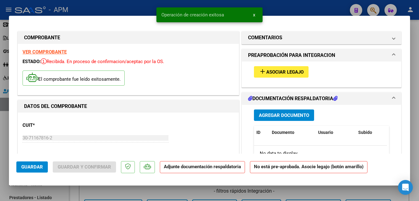
click at [275, 69] on span "add Asociar Legajo" at bounding box center [281, 72] width 45 height 6
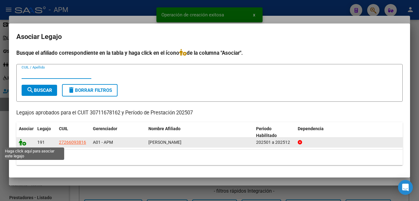
click at [21, 143] on icon at bounding box center [22, 142] width 7 height 7
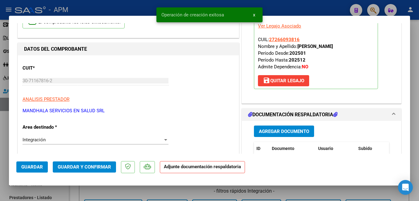
scroll to position [93, 0]
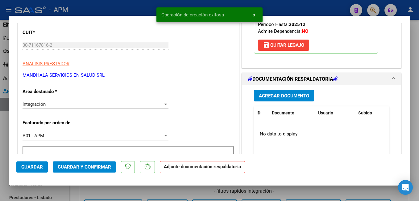
click at [288, 97] on span "Agregar Documento" at bounding box center [284, 96] width 50 height 6
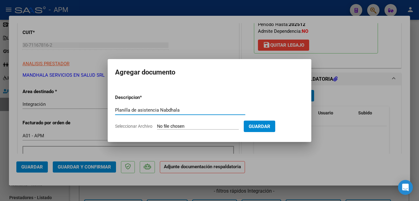
type input "Planilla de asistencia Nabdhala"
click at [163, 127] on input "Seleccionar Archivo" at bounding box center [198, 127] width 82 height 6
type input "C:\fakepath\PA-MANDHALA.pdf"
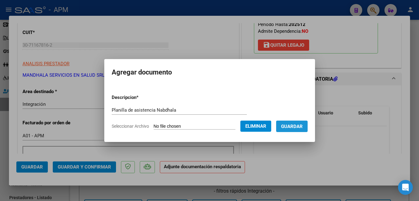
click at [302, 126] on span "Guardar" at bounding box center [292, 127] width 22 height 6
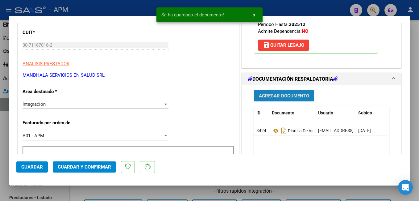
click at [281, 93] on span "Agregar Documento" at bounding box center [284, 96] width 50 height 6
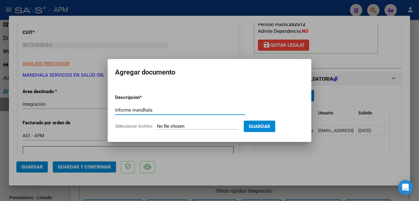
type input "Informe mandhala"
click at [197, 126] on input "Seleccionar Archivo" at bounding box center [198, 127] width 82 height 6
type input "C:\fakepath\informe.pdf"
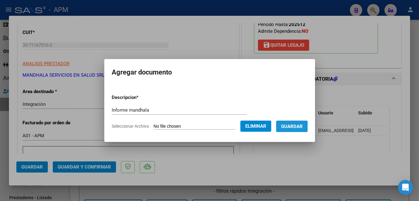
click at [303, 126] on span "Guardar" at bounding box center [292, 127] width 22 height 6
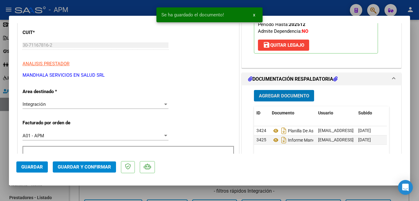
click at [72, 162] on button "Guardar y Confirmar" at bounding box center [84, 166] width 63 height 11
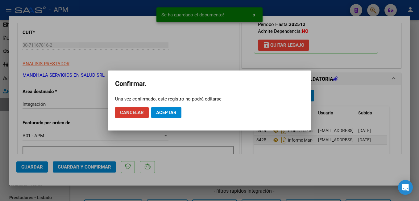
click at [172, 111] on span "Aceptar" at bounding box center [166, 113] width 20 height 6
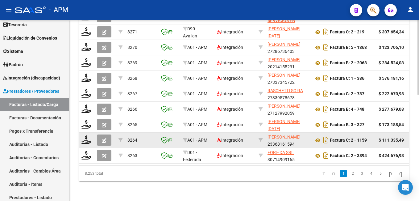
scroll to position [165, 0]
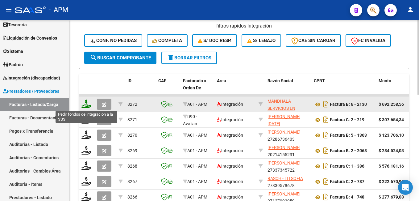
click at [87, 107] on icon at bounding box center [87, 103] width 10 height 9
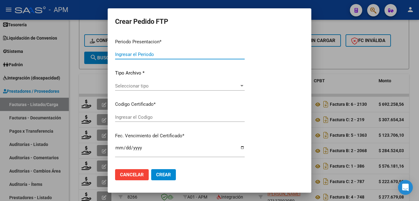
type input "202507"
type input "$ 692.258,56"
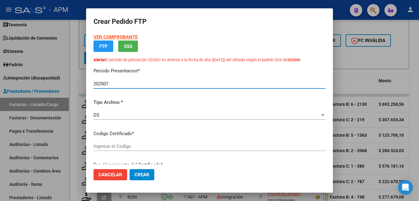
type input "ARG01-00026609381-2021120920311209-SFE"
type input "[DATE]"
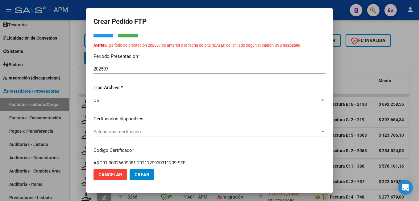
scroll to position [62, 0]
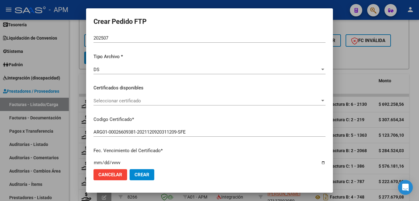
click at [158, 101] on span "Seleccionar certificado" at bounding box center [207, 101] width 227 height 6
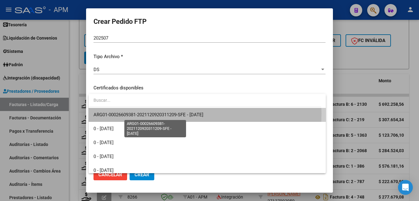
click at [152, 113] on span "ARG01-00026609381-2021120920311209-SFE - [DATE]" at bounding box center [149, 115] width 110 height 6
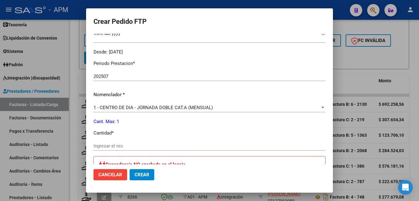
scroll to position [216, 0]
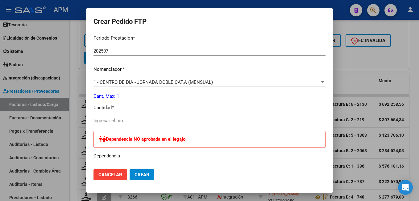
click at [151, 121] on input "Ingresar el nro" at bounding box center [210, 121] width 232 height 6
type input "1"
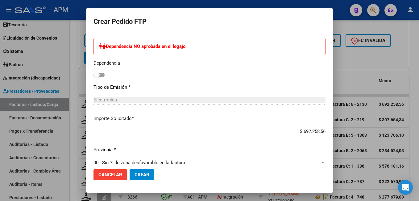
scroll to position [317, 0]
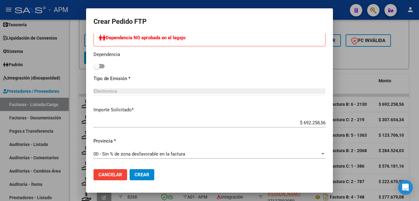
click at [142, 174] on span "Crear" at bounding box center [142, 175] width 15 height 6
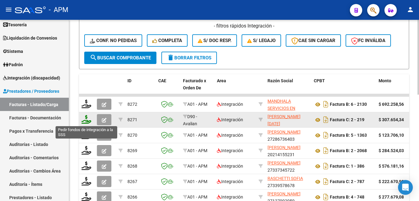
click at [88, 121] on icon at bounding box center [87, 119] width 10 height 9
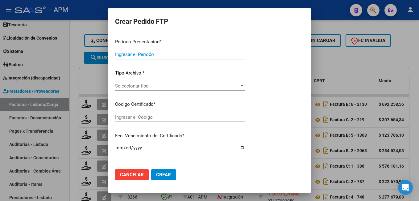
type input "202507"
type input "$ 307.654,34"
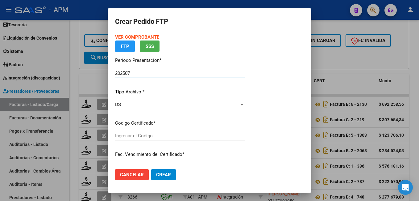
type input "ARG02-00052756924-20191030-20251030-SAN"
type input "[DATE]"
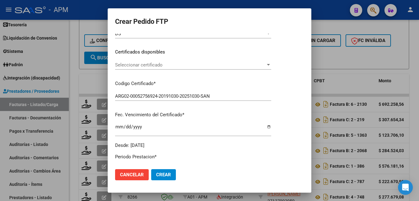
scroll to position [93, 0]
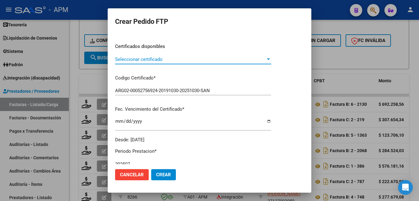
click at [202, 59] on span "Seleccionar certificado" at bounding box center [190, 60] width 151 height 6
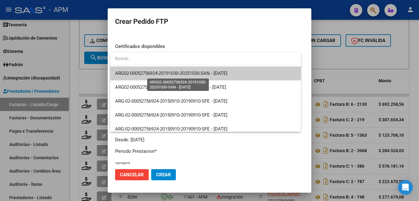
click at [197, 72] on span "ARG02-00052756924-20191030-20251030-SAN - [DATE]" at bounding box center [171, 73] width 112 height 6
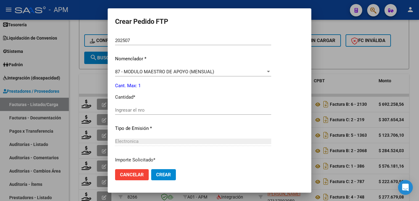
scroll to position [247, 0]
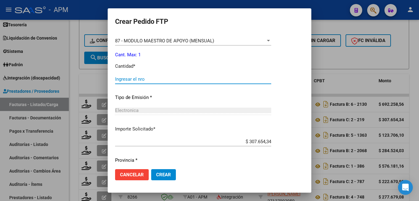
click at [171, 82] on input "Ingresar el nro" at bounding box center [193, 79] width 156 height 6
type input "1"
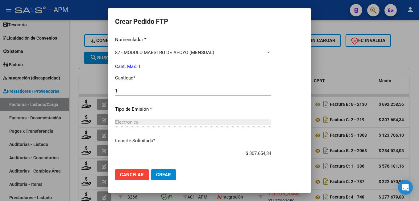
scroll to position [266, 0]
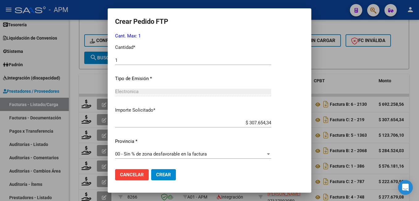
click at [168, 172] on span "Crear" at bounding box center [163, 175] width 15 height 6
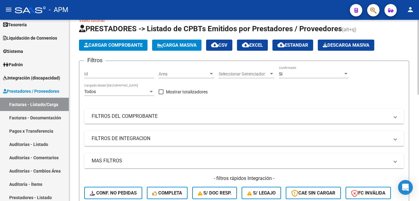
scroll to position [10, 0]
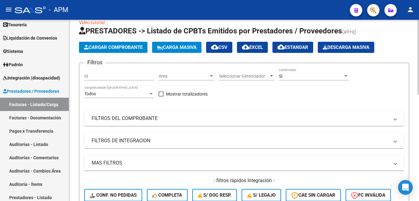
click at [150, 144] on mat-expansion-panel-header "FILTROS DE INTEGRACION" at bounding box center [244, 140] width 320 height 15
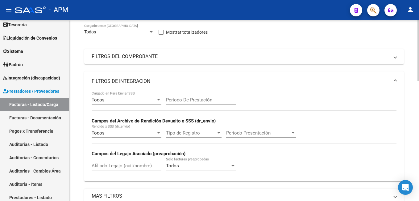
scroll to position [103, 0]
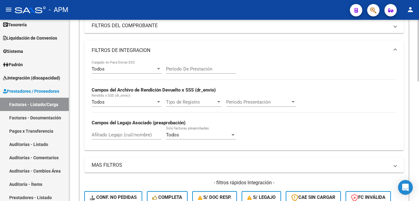
click at [104, 136] on input "Afiliado Legajo (cuil/nombre)" at bounding box center [127, 135] width 70 height 6
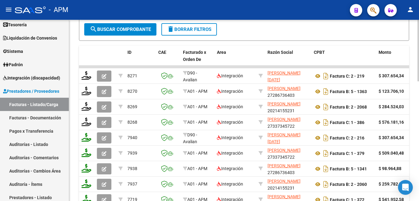
scroll to position [288, 0]
type input "23527569249"
click at [127, 29] on span "search Buscar Comprobante" at bounding box center [120, 29] width 61 height 6
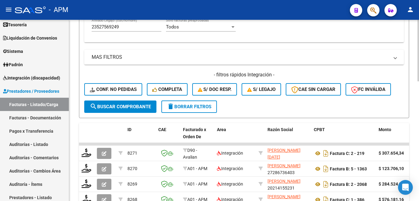
scroll to position [198, 0]
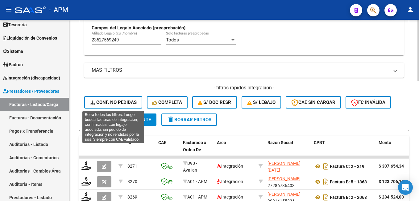
click at [112, 102] on span "Conf. no pedidas" at bounding box center [113, 102] width 47 height 6
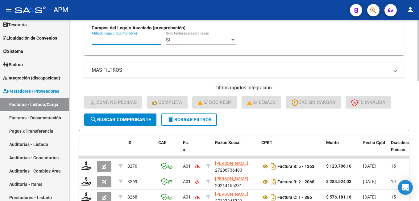
click at [102, 42] on input "Afiliado Legajo (cuil/nombre)" at bounding box center [127, 40] width 70 height 6
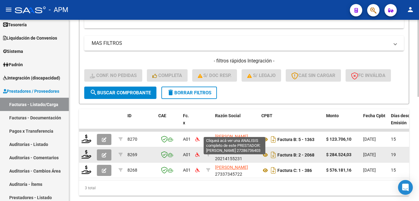
scroll to position [244, 0]
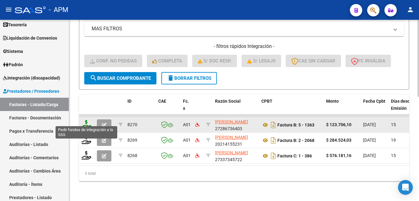
type input "23527569249"
click at [88, 121] on icon at bounding box center [87, 124] width 10 height 9
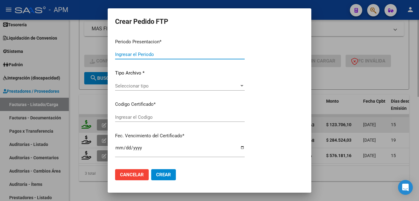
type input "202507"
type input "$ 123.706,10"
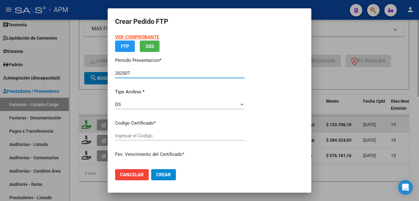
type input "ARG02-00052756924-20191030-20251030-SAN"
type input "[DATE]"
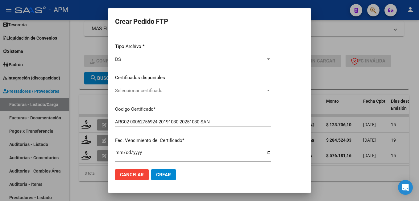
scroll to position [62, 0]
click at [181, 88] on span "Seleccionar certificado" at bounding box center [190, 90] width 151 height 6
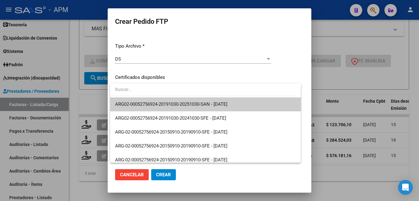
click at [181, 101] on span "ARG02-00052756924-20191030-20251030-SAN - [DATE]" at bounding box center [205, 104] width 181 height 14
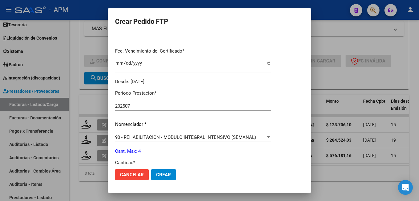
scroll to position [185, 0]
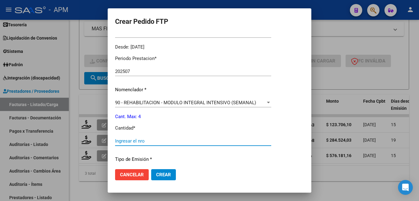
click at [148, 142] on input "Ingresar el nro" at bounding box center [193, 141] width 156 height 6
type input "4"
click at [166, 173] on span "Crear" at bounding box center [163, 175] width 15 height 6
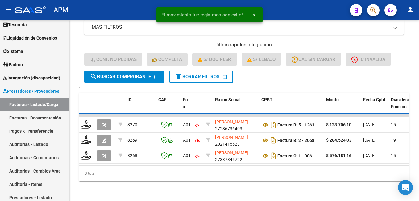
scroll to position [229, 0]
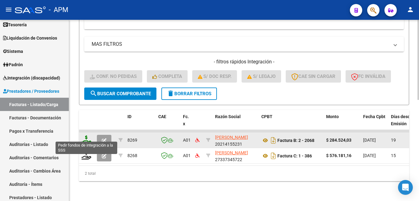
click at [85, 136] on icon at bounding box center [87, 139] width 10 height 9
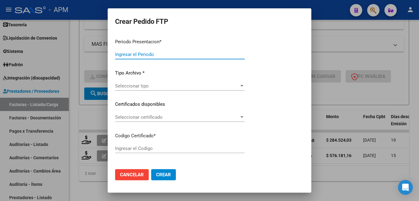
type input "202507"
type input "$ 284.524,03"
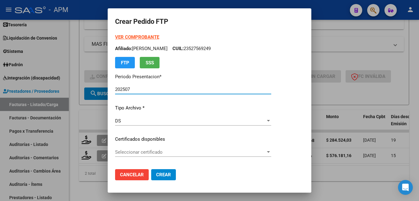
type input "ARG02-00052756924-20191030-20251030-SAN"
type input "[DATE]"
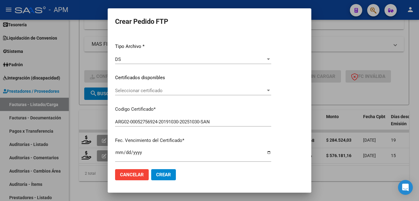
scroll to position [62, 0]
click at [212, 90] on span "Seleccionar certificado" at bounding box center [190, 90] width 151 height 6
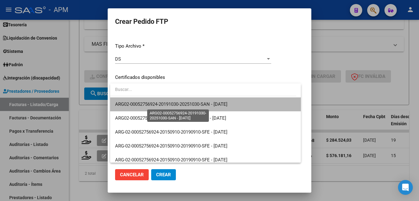
click at [212, 101] on span "ARG02-00052756924-20191030-20251030-SAN - [DATE]" at bounding box center [171, 104] width 112 height 6
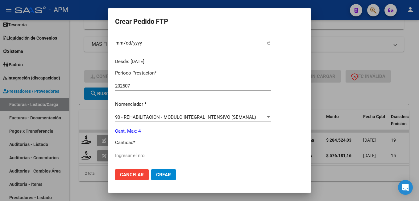
scroll to position [185, 0]
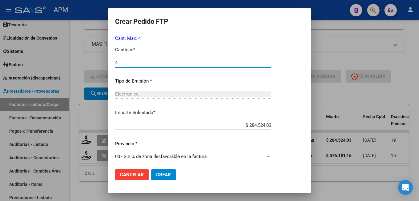
scroll to position [266, 0]
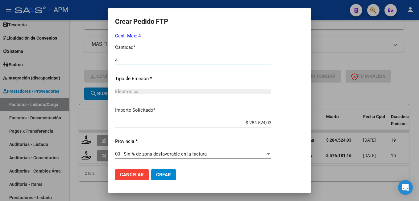
type input "4"
click at [159, 175] on span "Crear" at bounding box center [163, 175] width 15 height 6
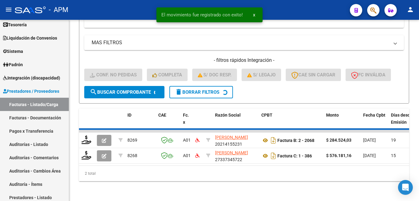
scroll to position [213, 0]
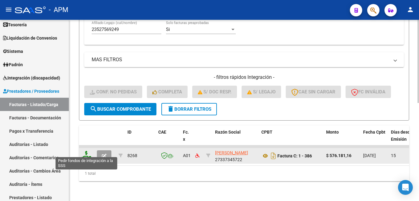
click at [88, 153] on icon at bounding box center [87, 155] width 10 height 9
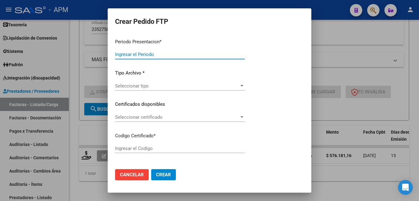
type input "202507"
type input "$ 576.181,16"
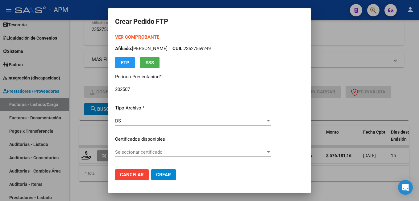
type input "ARG02-00052756924-20191030-20251030-SAN"
type input "[DATE]"
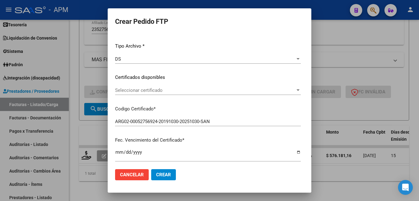
click at [177, 92] on span "Seleccionar certificado" at bounding box center [205, 90] width 180 height 6
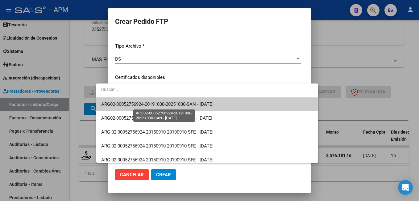
click at [179, 104] on span "ARG02-00052756924-20191030-20251030-SAN - [DATE]" at bounding box center [157, 104] width 112 height 6
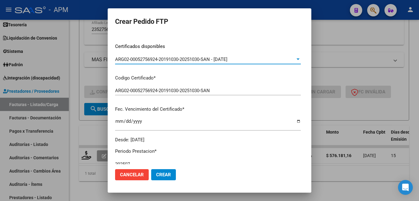
scroll to position [0, 0]
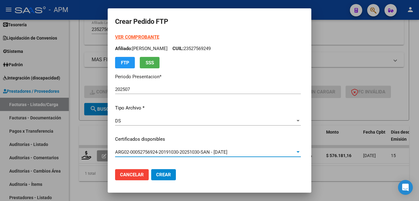
click at [129, 36] on strong "VER COMPROBANTE" at bounding box center [137, 37] width 44 height 6
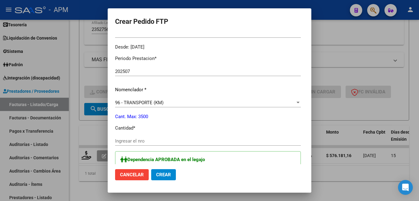
scroll to position [216, 0]
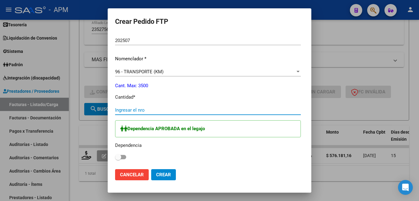
click at [142, 109] on input "Ingresar el nro" at bounding box center [208, 110] width 186 height 6
type input "788"
click at [115, 156] on div "Dependencia APROBADA en el legajo Dependencia" at bounding box center [208, 140] width 186 height 41
click at [115, 157] on span at bounding box center [120, 157] width 11 height 4
click at [118, 159] on input "checkbox" at bounding box center [118, 159] width 0 height 0
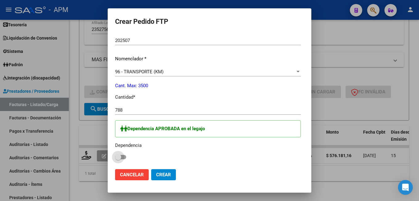
checkbox input "true"
click at [156, 172] on span "Crear" at bounding box center [163, 175] width 15 height 6
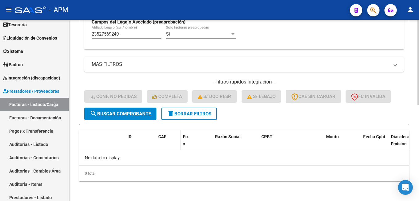
scroll to position [142, 0]
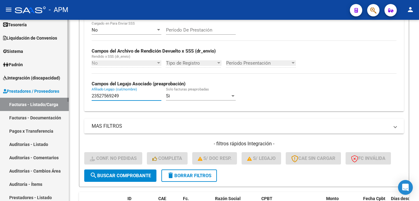
drag, startPoint x: 128, startPoint y: 96, endPoint x: 44, endPoint y: 81, distance: 86.1
click at [44, 81] on mat-sidenav-container "Firma Express Reportes Tablero de Control Ingresos Percibidos Análisis de todos…" at bounding box center [209, 110] width 419 height 181
type input "1"
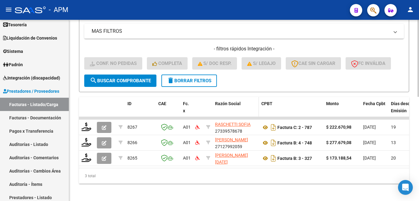
scroll to position [244, 0]
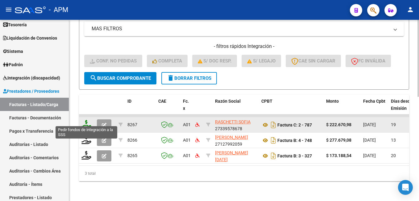
type input "sanabria"
click at [86, 120] on icon at bounding box center [87, 124] width 10 height 9
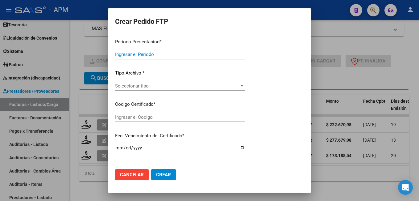
type input "202507"
type input "$ 222.670,98"
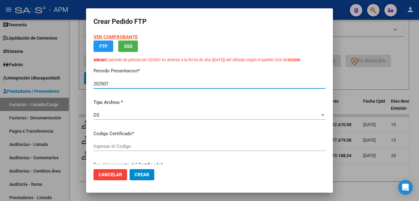
type input "ARG01-00013174801-20240515-20340515-SAN"
type input "2034-05-15"
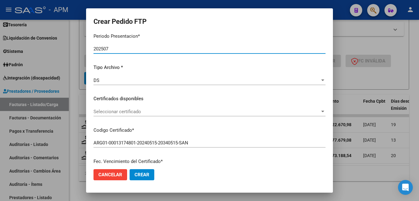
scroll to position [62, 0]
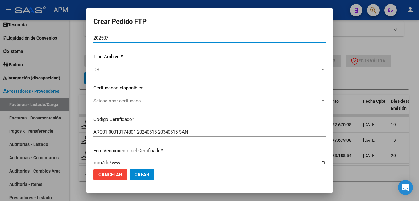
click at [177, 98] on span "Seleccionar certificado" at bounding box center [207, 101] width 227 height 6
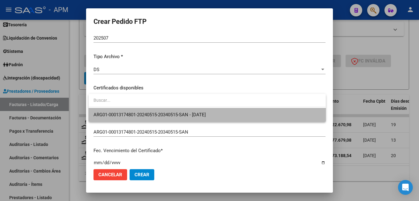
click at [174, 108] on span "ARG01-00013174801-20240515-20340515-SAN - 2034-05-15" at bounding box center [208, 115] width 228 height 14
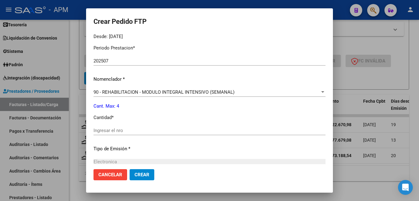
scroll to position [216, 0]
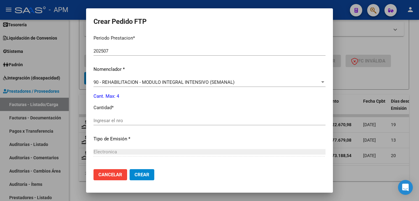
click at [136, 122] on input "Ingresar el nro" at bounding box center [210, 121] width 232 height 6
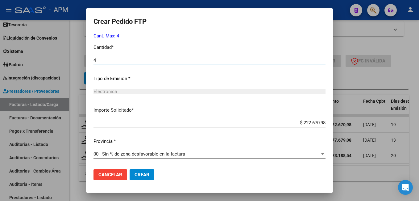
type input "4"
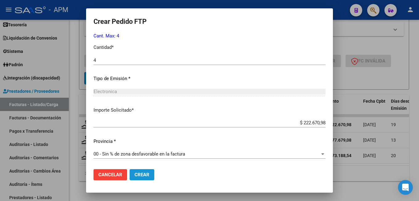
click at [148, 174] on span "Crear" at bounding box center [142, 175] width 15 height 6
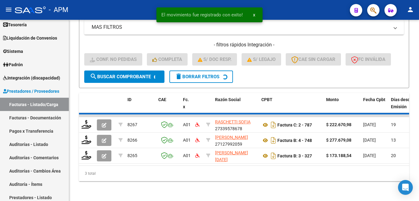
scroll to position [229, 0]
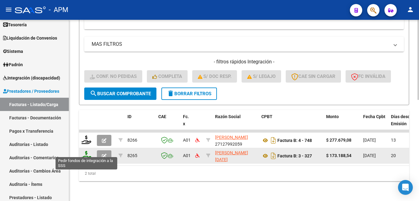
click at [86, 151] on icon at bounding box center [87, 155] width 10 height 9
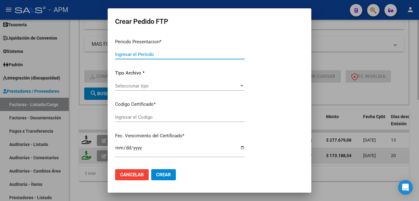
type input "202507"
type input "$ 173.188,54"
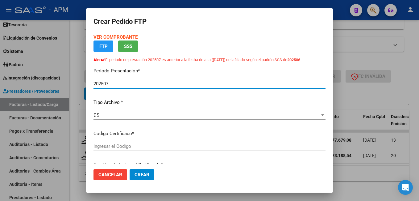
type input "ARG01-00013174801-20240515-20340515-SAN"
type input "2034-05-15"
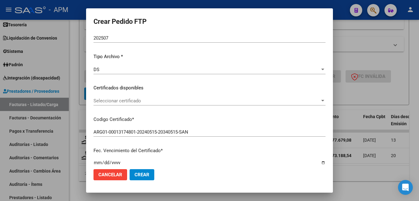
scroll to position [93, 0]
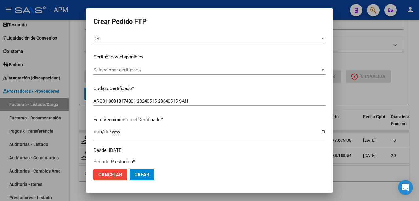
click at [165, 70] on span "Seleccionar certificado" at bounding box center [207, 70] width 227 height 6
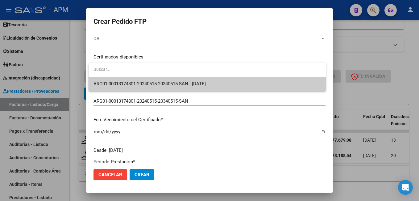
click at [161, 78] on span "ARG01-00013174801-20240515-20340515-SAN - 2034-05-15" at bounding box center [208, 84] width 228 height 14
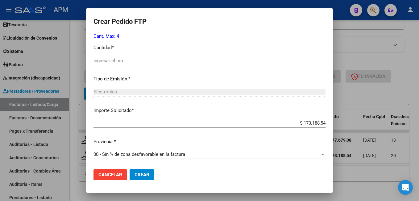
scroll to position [276, 0]
click at [136, 61] on input "Ingresar el nro" at bounding box center [210, 60] width 232 height 6
type input "4"
click at [140, 173] on span "Crear" at bounding box center [142, 175] width 15 height 6
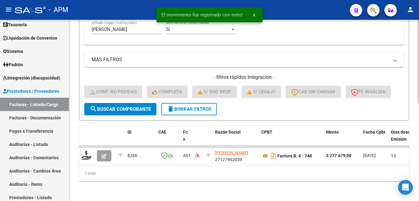
scroll to position [213, 0]
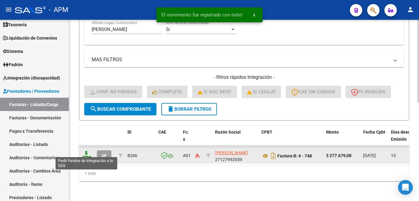
click at [85, 151] on icon at bounding box center [87, 155] width 10 height 9
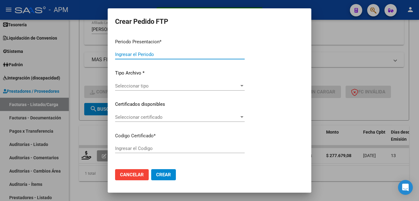
type input "202507"
type input "$ 277.679,08"
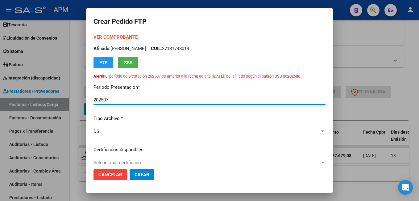
type input "ARG01-00013174801-20240515-20340515-SAN"
type input "2034-05-15"
click at [131, 36] on strong "VER COMPROBANTE" at bounding box center [116, 37] width 44 height 6
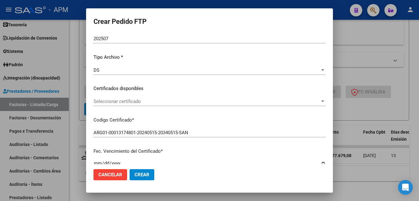
scroll to position [62, 0]
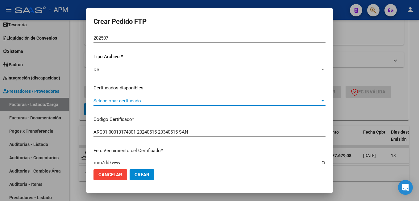
click at [133, 99] on span "Seleccionar certificado" at bounding box center [207, 101] width 227 height 6
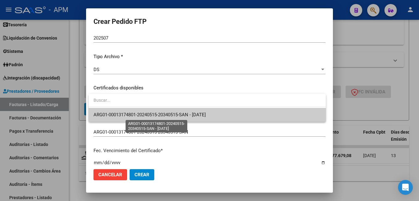
click at [136, 112] on span "ARG01-00013174801-20240515-20340515-SAN - 2034-05-15" at bounding box center [150, 115] width 112 height 6
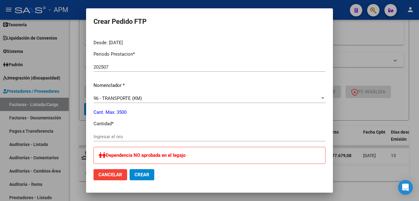
scroll to position [216, 0]
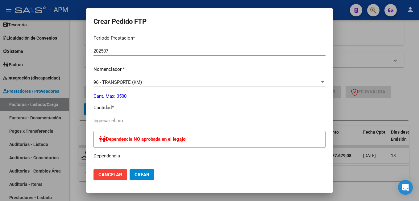
click at [131, 119] on input "Ingresar el nro" at bounding box center [210, 121] width 232 height 6
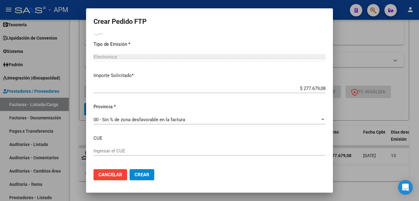
scroll to position [380, 0]
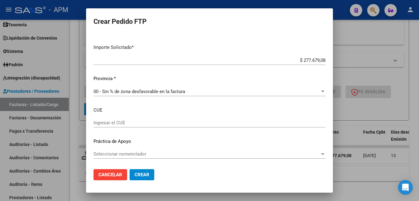
type input "513"
click at [150, 174] on button "Crear" at bounding box center [142, 174] width 25 height 11
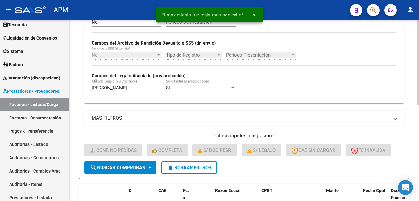
scroll to position [142, 0]
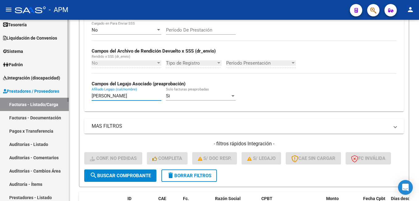
drag, startPoint x: 115, startPoint y: 96, endPoint x: 62, endPoint y: 88, distance: 53.7
click at [62, 88] on mat-sidenav-container "Firma Express Reportes Tablero de Control Ingresos Percibidos Análisis de todos…" at bounding box center [209, 110] width 419 height 181
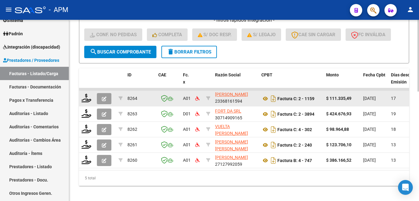
scroll to position [8, 0]
type input "27491923682"
click at [88, 100] on icon at bounding box center [87, 98] width 10 height 9
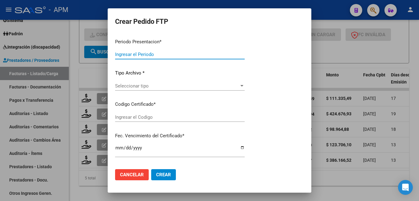
type input "202507"
type input "$ 111.335,49"
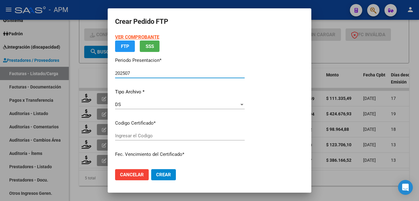
type input "ARG01000491923682025031720260317SAN168"
type input "2026-03-17"
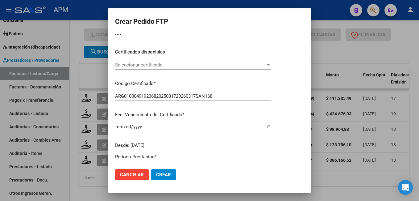
scroll to position [93, 0]
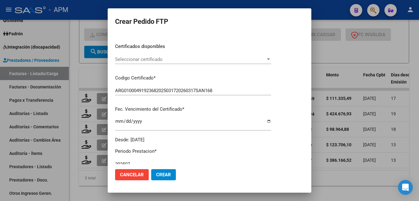
click at [191, 60] on span "Seleccionar certificado" at bounding box center [190, 60] width 151 height 6
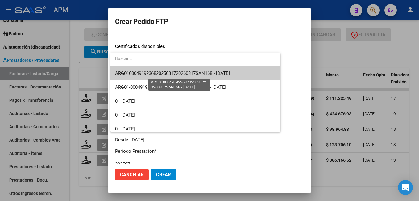
click at [187, 74] on span "ARG01000491923682025031720260317SAN168 - 2026-03-17" at bounding box center [172, 73] width 115 height 6
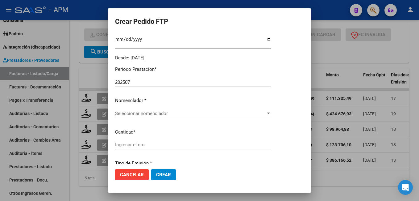
scroll to position [185, 0]
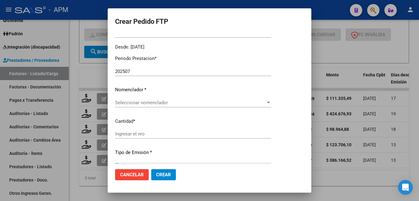
click at [148, 102] on span "Seleccionar nomenclador" at bounding box center [190, 103] width 151 height 6
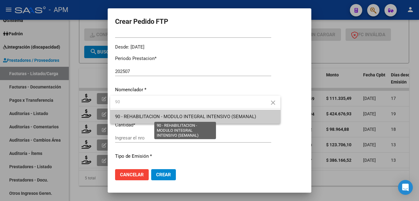
type input "90"
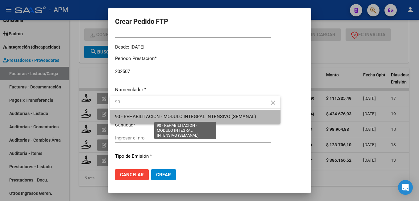
click at [173, 115] on span "90 - REHABILITACION - MODULO INTEGRAL INTENSIVO (SEMANAL)" at bounding box center [185, 117] width 141 height 6
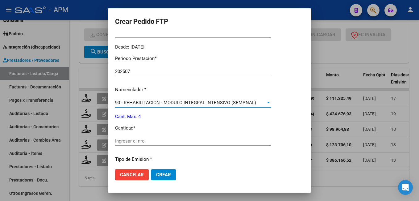
click at [153, 101] on span "90 - REHABILITACION - MODULO INTEGRAL INTENSIVO (SEMANAL)" at bounding box center [185, 103] width 141 height 6
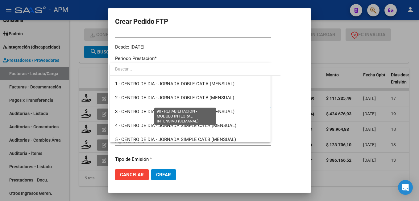
scroll to position [1218, 0]
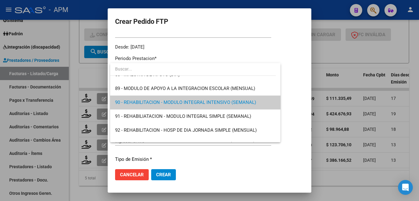
click at [298, 90] on div at bounding box center [209, 100] width 419 height 201
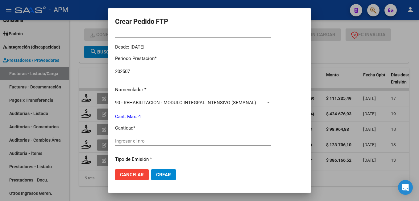
click at [149, 138] on input "Ingresar el nro" at bounding box center [193, 141] width 156 height 6
type input "4"
click at [161, 174] on span "Crear" at bounding box center [163, 175] width 15 height 6
click at [169, 174] on span "Crear" at bounding box center [163, 175] width 15 height 6
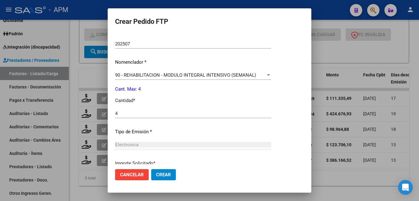
scroll to position [266, 0]
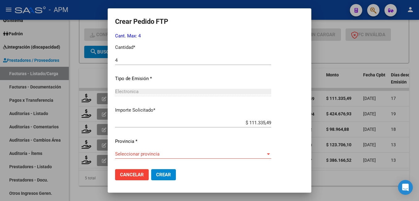
click at [170, 154] on span "Seleccionar provincia" at bounding box center [190, 154] width 151 height 6
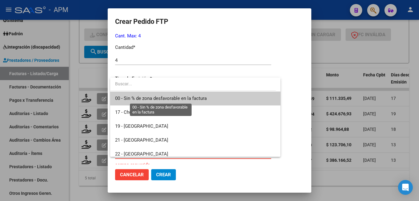
click at [189, 97] on span "00 - Sin % de zona desfavorable en la factura" at bounding box center [161, 98] width 92 height 6
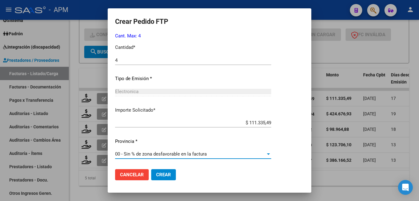
click at [168, 173] on span "Crear" at bounding box center [163, 175] width 15 height 6
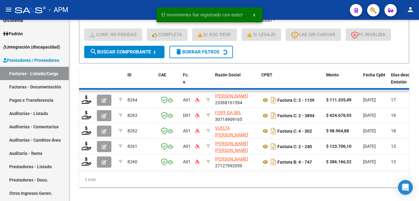
scroll to position [260, 0]
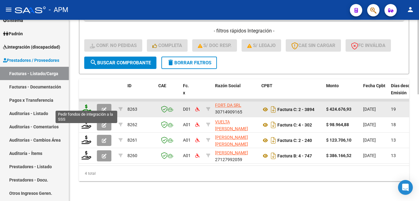
click at [85, 106] on icon at bounding box center [87, 108] width 10 height 9
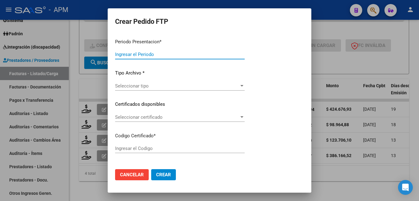
type input "202507"
type input "$ 424.676,93"
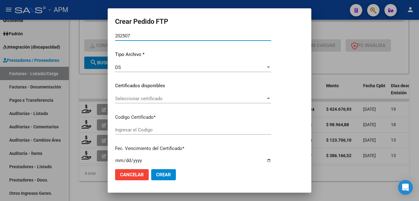
type input "ARG01000491923682025031720260317SAN168"
type input "2026-03-17"
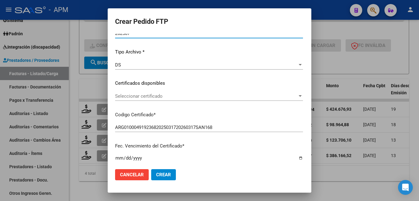
scroll to position [62, 0]
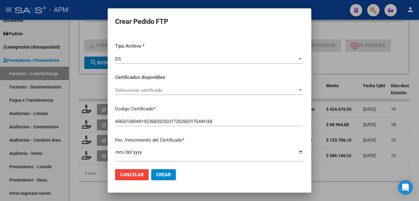
click at [220, 93] on div "Seleccionar certificado Seleccionar certificado" at bounding box center [209, 90] width 188 height 9
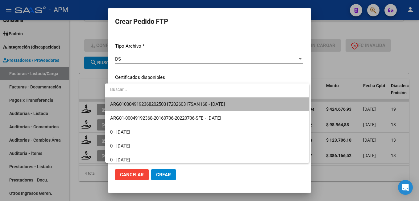
click at [222, 100] on span "ARG01000491923682025031720260317SAN168 - 2026-03-17" at bounding box center [207, 104] width 194 height 14
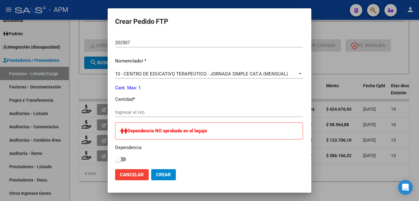
scroll to position [216, 0]
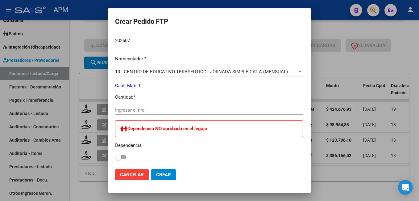
click at [133, 109] on input "Ingresar el nro" at bounding box center [209, 110] width 188 height 6
type input "1"
click at [156, 174] on span "Crear" at bounding box center [163, 175] width 15 height 6
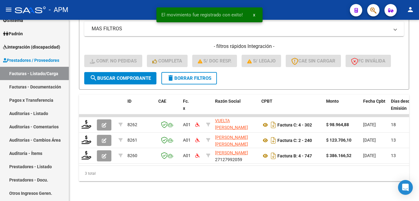
scroll to position [8, 0]
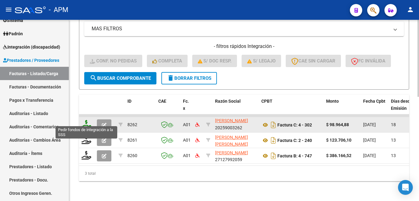
click at [84, 120] on icon at bounding box center [87, 124] width 10 height 9
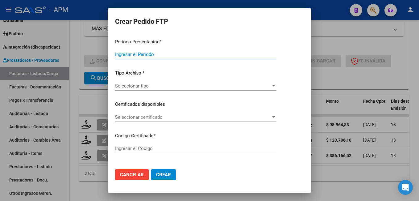
type input "202507"
type input "$ 98.964,88"
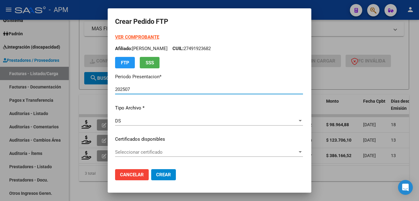
type input "ARG01000491923682025031720260317SAN168"
type input "2026-03-17"
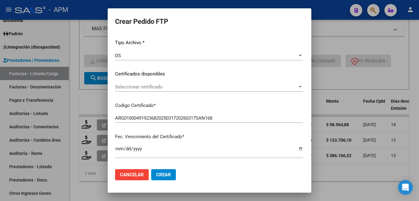
scroll to position [93, 0]
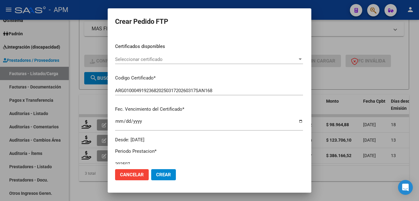
click at [167, 59] on span "Seleccionar certificado" at bounding box center [206, 60] width 182 height 6
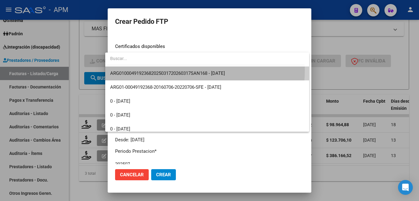
click at [170, 70] on span "ARG01000491923682025031720260317SAN168 - 2026-03-17" at bounding box center [207, 73] width 194 height 14
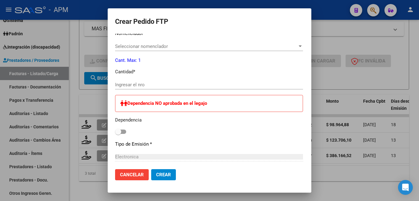
scroll to position [247, 0]
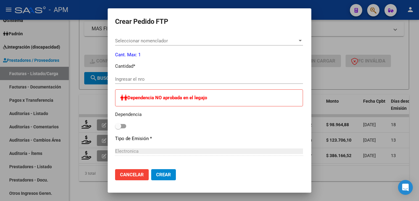
click at [153, 76] on input "Ingresar el nro" at bounding box center [209, 79] width 188 height 6
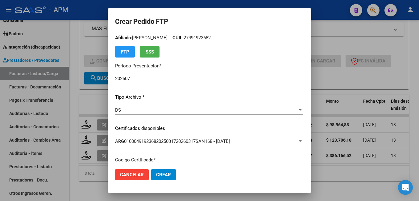
scroll to position [0, 0]
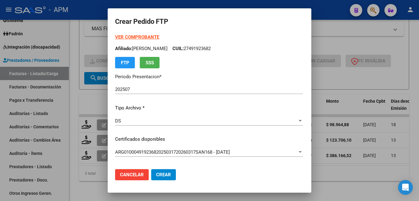
type input "1"
click at [137, 38] on strong "VER COMPROBANTE" at bounding box center [137, 37] width 44 height 6
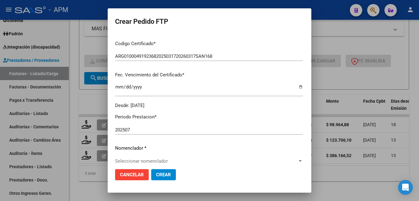
scroll to position [185, 0]
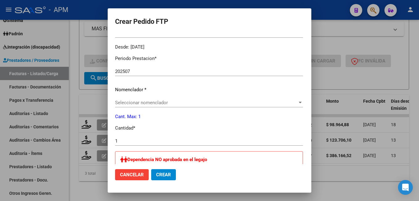
click at [126, 101] on span "Seleccionar nomenclador" at bounding box center [206, 103] width 182 height 6
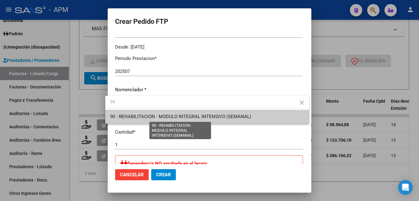
type input "90"
click at [135, 116] on span "90 - REHABILITACION - MODULO INTEGRAL INTENSIVO (SEMANAL)" at bounding box center [180, 117] width 141 height 6
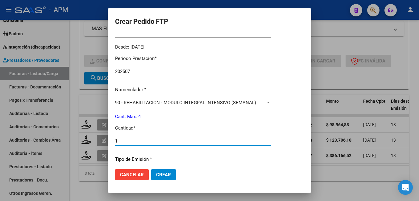
drag, startPoint x: 120, startPoint y: 141, endPoint x: 106, endPoint y: 139, distance: 15.0
click at [106, 139] on div "Crear Pedido FTP VER COMPROBANTE ARCA Padrón Afiliado: ROBERTI JUANA CUIL: 2749…" at bounding box center [209, 100] width 419 height 201
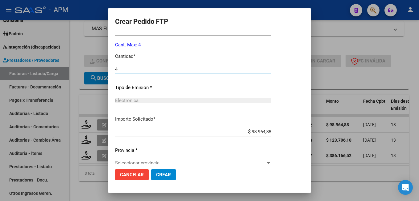
scroll to position [266, 0]
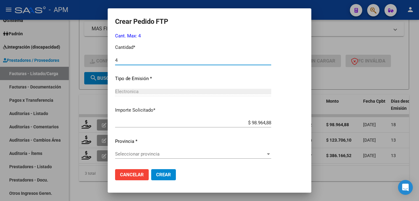
type input "4"
click at [163, 174] on span "Crear" at bounding box center [163, 175] width 15 height 6
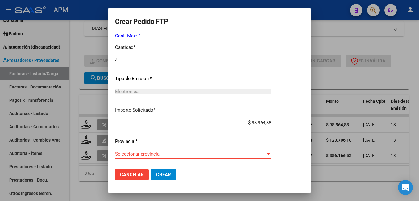
click at [178, 150] on div "Seleccionar provincia Seleccionar provincia" at bounding box center [193, 153] width 156 height 9
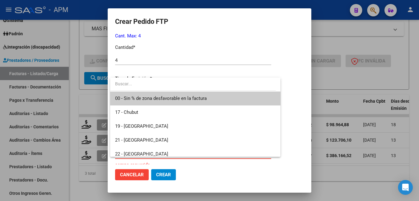
click at [197, 95] on span "00 - Sin % de zona desfavorable en la factura" at bounding box center [195, 98] width 161 height 14
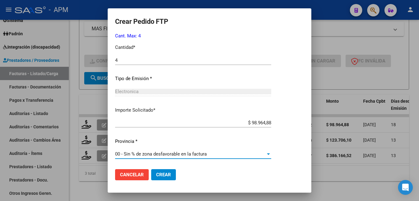
click at [165, 173] on span "Crear" at bounding box center [163, 175] width 15 height 6
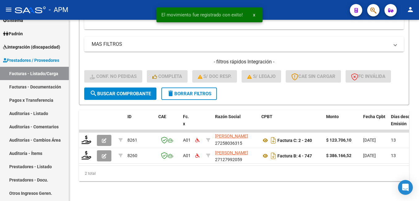
scroll to position [229, 0]
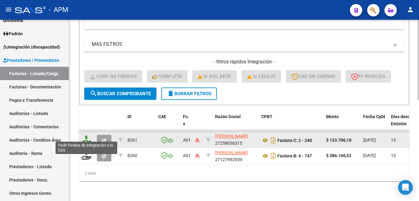
click at [89, 135] on icon at bounding box center [87, 139] width 10 height 9
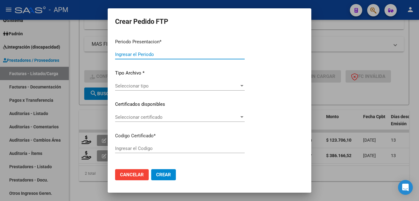
type input "202507"
type input "$ 123.706,10"
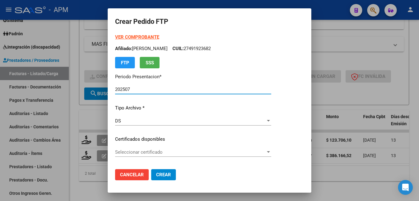
type input "ARG01000491923682025031720260317SAN168"
type input "2026-03-17"
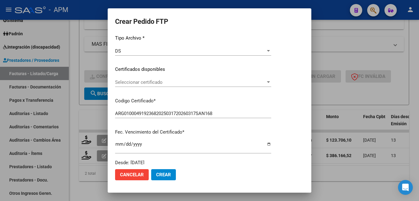
scroll to position [93, 0]
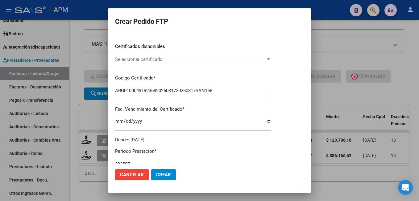
click at [202, 59] on span "Seleccionar certificado" at bounding box center [190, 60] width 151 height 6
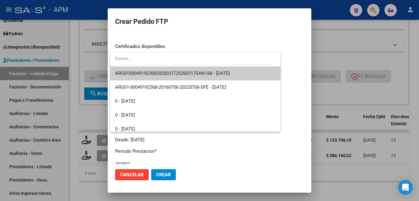
click at [204, 70] on span "ARG01000491923682025031720260317SAN168 - 2026-03-17" at bounding box center [195, 73] width 161 height 14
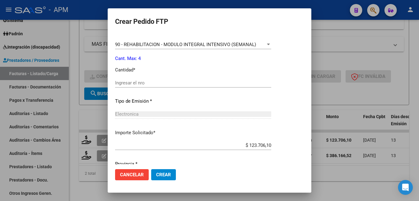
scroll to position [247, 0]
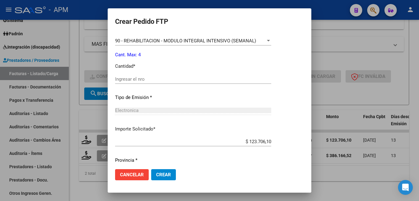
click at [186, 81] on input "Ingresar el nro" at bounding box center [193, 79] width 156 height 6
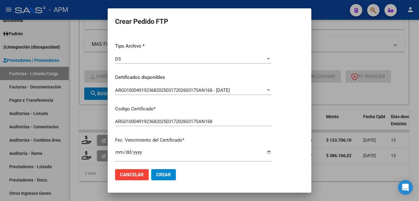
scroll to position [0, 0]
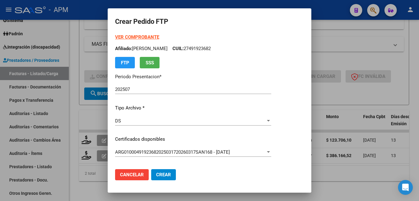
type input "4"
click at [134, 36] on strong "VER COMPROBANTE" at bounding box center [137, 37] width 44 height 6
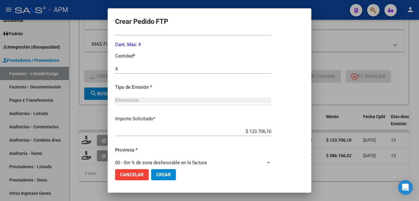
scroll to position [266, 0]
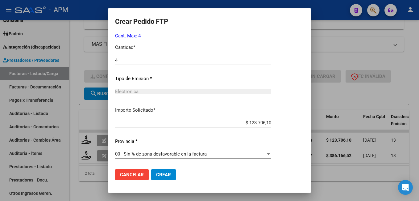
click at [162, 175] on span "Crear" at bounding box center [163, 175] width 15 height 6
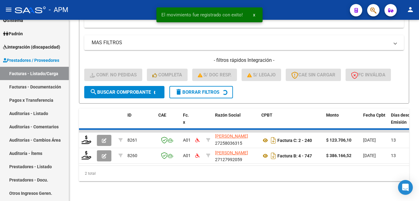
scroll to position [213, 0]
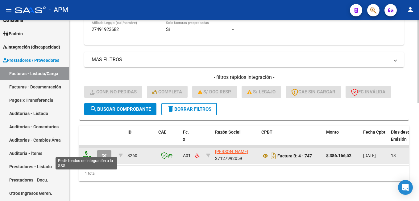
click at [89, 151] on icon at bounding box center [87, 155] width 10 height 9
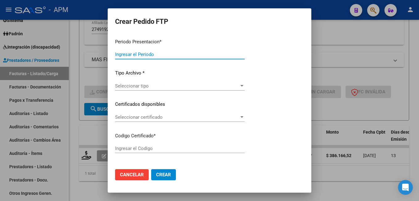
type input "202507"
type input "$ 386.166,52"
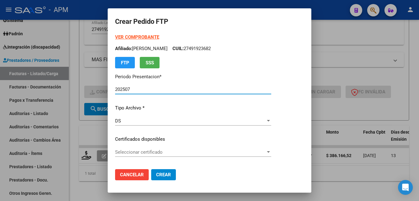
type input "ARG01000491923682025031720260317SAN168"
type input "2026-03-17"
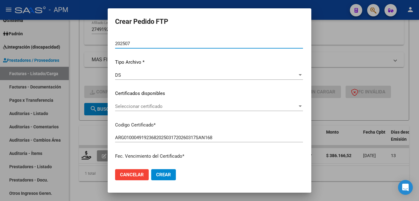
scroll to position [93, 0]
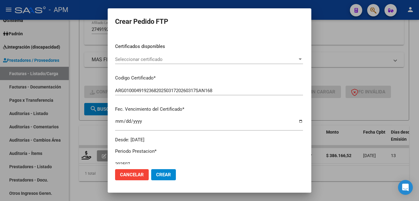
click at [196, 57] on span "Seleccionar certificado" at bounding box center [206, 60] width 182 height 6
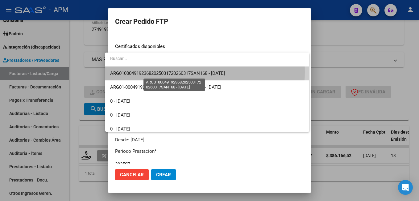
click at [196, 72] on span "ARG01000491923682025031720260317SAN168 - 2026-03-17" at bounding box center [167, 73] width 115 height 6
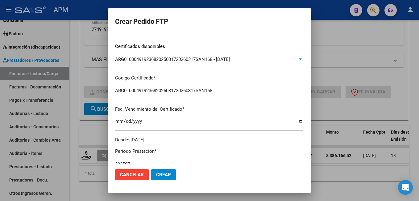
scroll to position [0, 0]
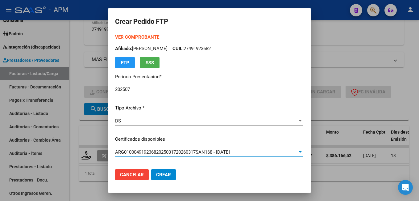
click at [134, 39] on strong "VER COMPROBANTE" at bounding box center [137, 37] width 44 height 6
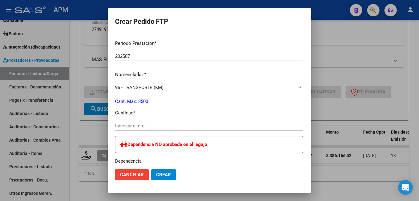
scroll to position [216, 0]
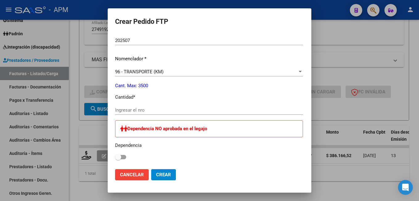
click at [159, 109] on input "Ingresar el nro" at bounding box center [209, 110] width 188 height 6
type input "713"
click at [161, 174] on span "Crear" at bounding box center [163, 175] width 15 height 6
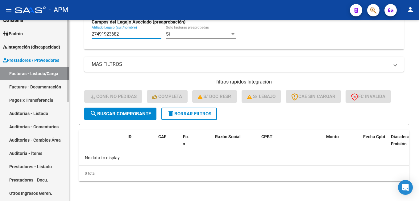
scroll to position [190, 0]
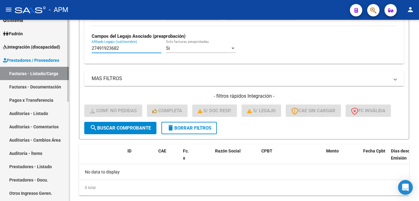
drag, startPoint x: 127, startPoint y: 31, endPoint x: 41, endPoint y: 26, distance: 85.7
click at [41, 26] on mat-sidenav-container "Firma Express Reportes Tablero de Control Ingresos Percibidos Análisis de todos…" at bounding box center [209, 110] width 419 height 181
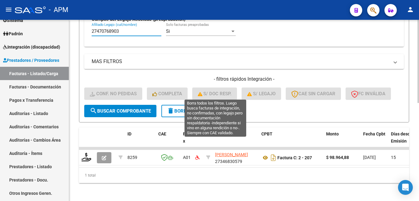
scroll to position [213, 0]
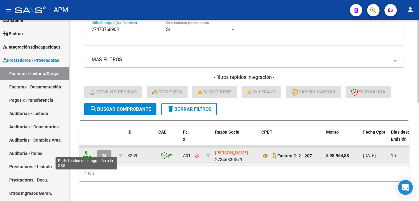
type input "27470768903"
click at [86, 151] on icon at bounding box center [87, 155] width 10 height 9
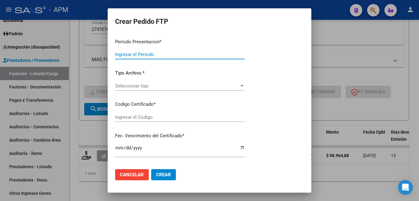
type input "202507"
type input "$ 98.964,88"
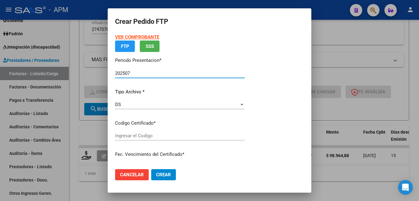
type input "ARG01000470768902020122220241222SAN169"
type input "2024-12-22"
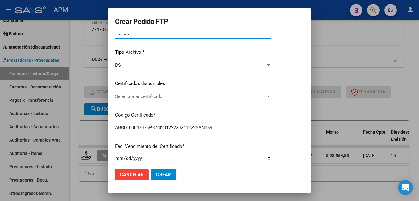
scroll to position [62, 0]
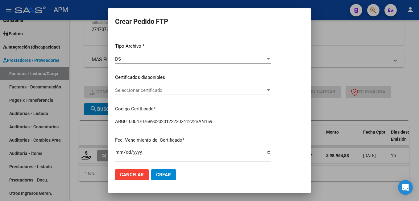
click at [201, 87] on span "Seleccionar certificado" at bounding box center [190, 90] width 151 height 6
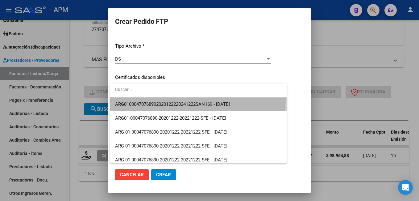
click at [198, 98] on span "ARG01000470768902020122220241222SAN169 - 2024-12-22" at bounding box center [198, 104] width 167 height 14
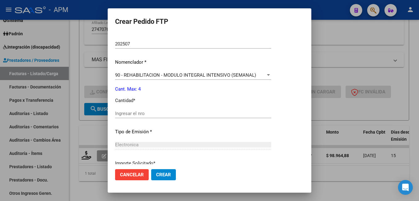
scroll to position [216, 0]
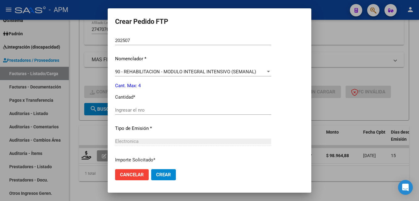
click at [165, 110] on input "Ingresar el nro" at bounding box center [193, 110] width 156 height 6
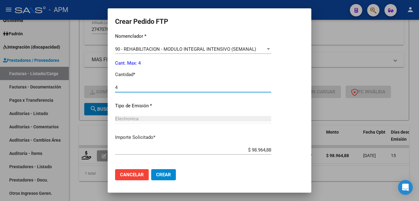
scroll to position [266, 0]
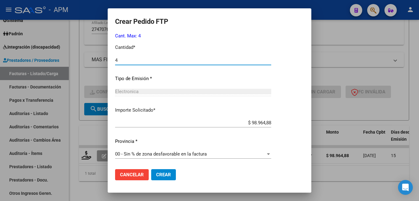
type input "4"
click at [163, 171] on button "Crear" at bounding box center [163, 174] width 25 height 11
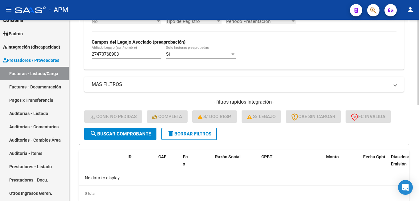
scroll to position [173, 0]
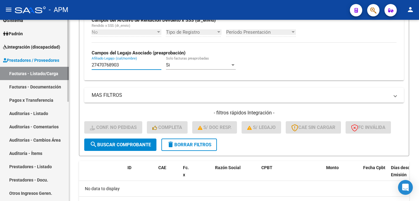
drag, startPoint x: 132, startPoint y: 65, endPoint x: 0, endPoint y: 42, distance: 134.1
click at [0, 46] on html "menu - APM person Firma Express Reportes Tablero de Control Ingresos Percibidos…" at bounding box center [209, 100] width 419 height 201
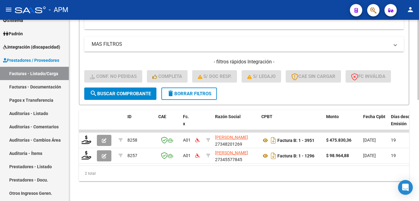
scroll to position [229, 0]
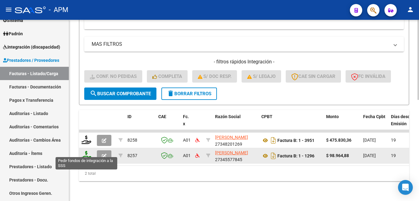
type input "marquardt"
click at [86, 153] on icon at bounding box center [87, 155] width 10 height 9
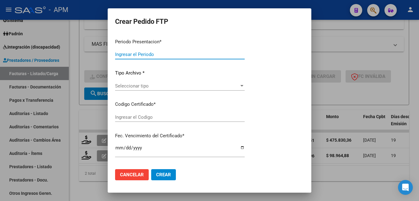
type input "202507"
type input "$ 98.964,88"
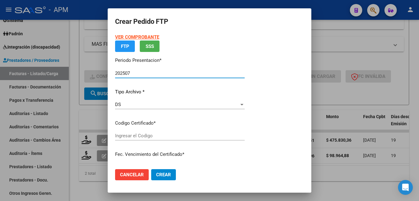
type input "ARG02-00046447667-20240801-20340801-SAN"
type input "2034-08-01"
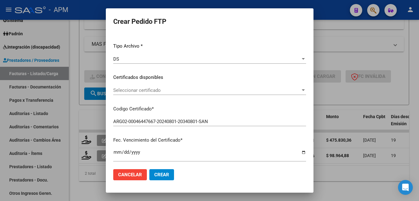
scroll to position [0, 0]
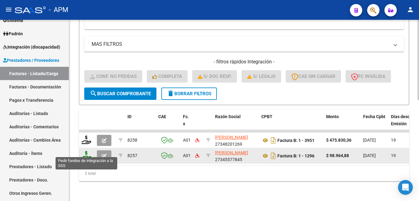
click at [82, 153] on icon at bounding box center [87, 155] width 10 height 9
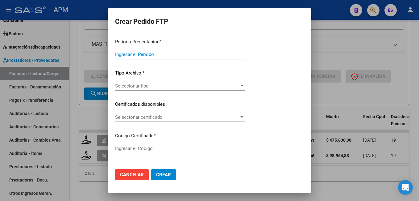
type input "202507"
type input "$ 98.964,88"
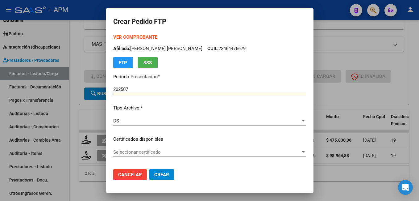
type input "ARG02-00046447667-20240801-20340801-SAN"
type input "2034-08-01"
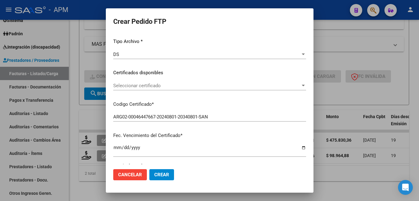
scroll to position [93, 0]
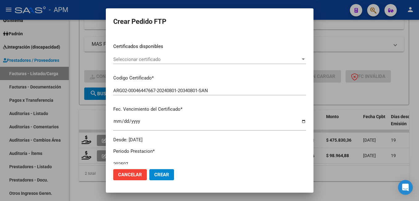
click at [207, 61] on span "Seleccionar certificado" at bounding box center [206, 60] width 187 height 6
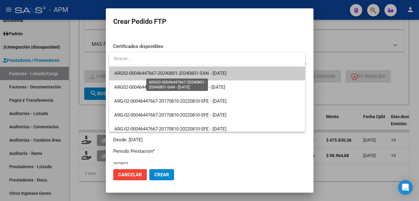
click at [206, 75] on span "ARG02-00046447667-20240801-20340801-SAN - 2034-08-01" at bounding box center [170, 73] width 112 height 6
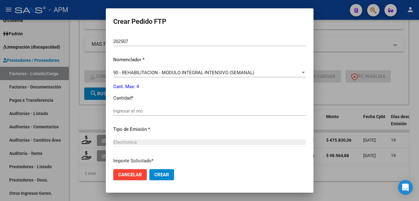
scroll to position [216, 0]
click at [157, 113] on div "Ingresar el nro" at bounding box center [209, 109] width 193 height 9
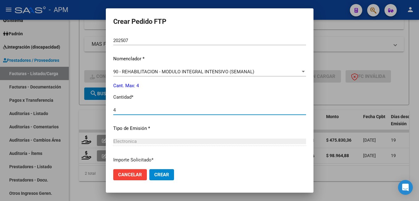
type input "4"
click at [166, 172] on span "Crear" at bounding box center [161, 175] width 15 height 6
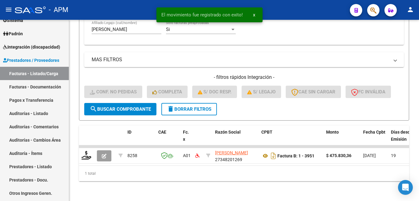
scroll to position [213, 0]
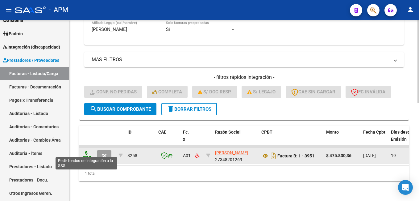
click at [85, 154] on icon at bounding box center [87, 155] width 10 height 9
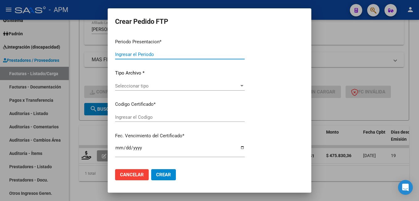
type input "202507"
type input "$ 475.830,36"
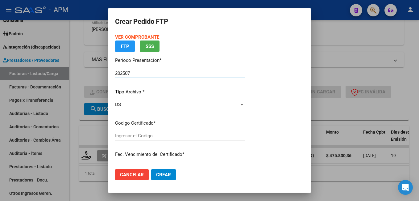
type input "ARG02-00046447667-20240801-20340801-SAN"
type input "2034-08-01"
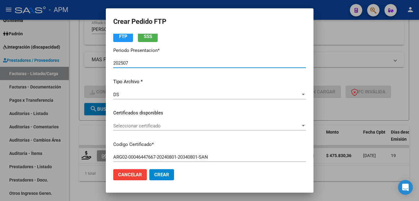
scroll to position [62, 0]
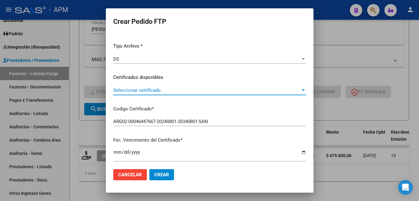
click at [205, 92] on span "Seleccionar certificado" at bounding box center [206, 90] width 187 height 6
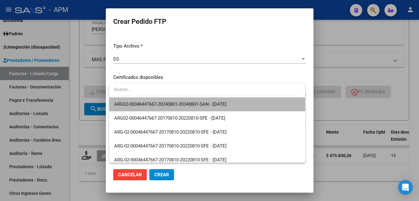
click at [207, 100] on span "ARG02-00046447667-20240801-20340801-SAN - 2034-08-01" at bounding box center [207, 104] width 186 height 14
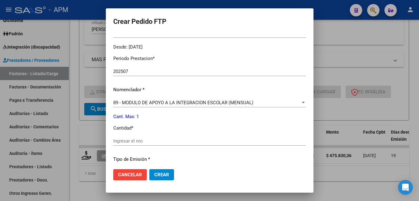
scroll to position [216, 0]
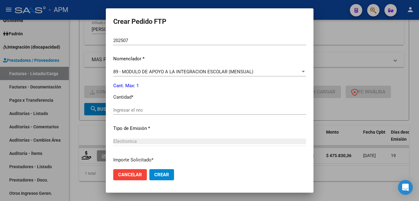
click at [161, 111] on input "Ingresar el nro" at bounding box center [209, 110] width 193 height 6
type input "1"
click at [162, 171] on button "Crear" at bounding box center [161, 174] width 25 height 11
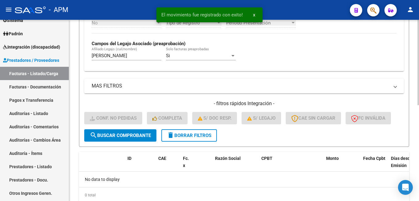
scroll to position [173, 0]
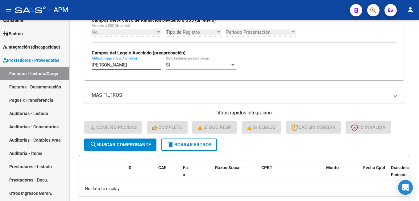
drag, startPoint x: 119, startPoint y: 66, endPoint x: -1, endPoint y: 35, distance: 124.0
click at [0, 35] on html "menu - APM person Firma Express Reportes Tablero de Control Ingresos Percibidos…" at bounding box center [209, 100] width 419 height 201
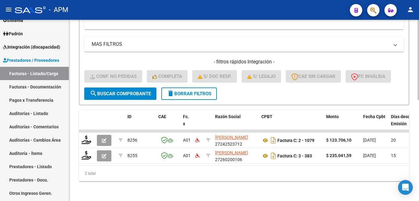
scroll to position [229, 0]
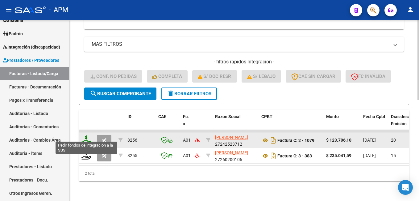
type input "23315358914"
click at [85, 135] on icon at bounding box center [87, 139] width 10 height 9
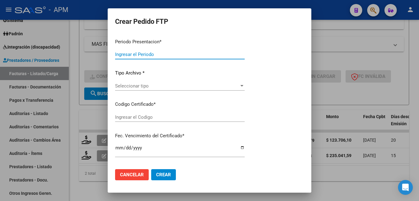
type input "202507"
type input "$ 123.706,10"
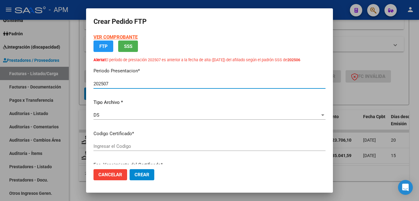
type input "ARG0100315358912023020620330206SFE169"
type input "2033-02-06"
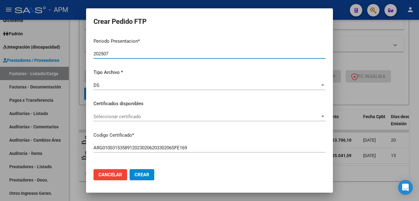
scroll to position [93, 0]
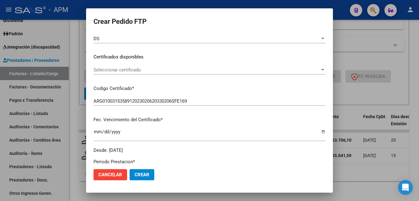
click at [190, 74] on div "Seleccionar certificado Seleccionar certificado" at bounding box center [210, 69] width 232 height 9
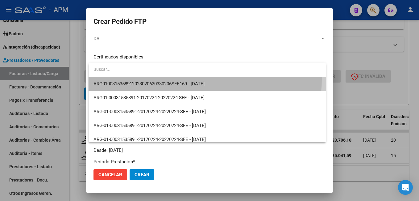
click at [187, 79] on span "ARG0100315358912023020620330206SFE169 - 2033-02-06" at bounding box center [208, 84] width 228 height 14
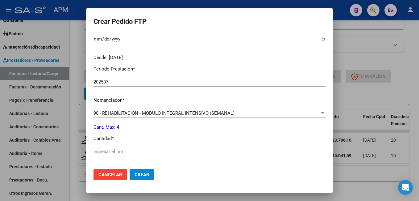
scroll to position [216, 0]
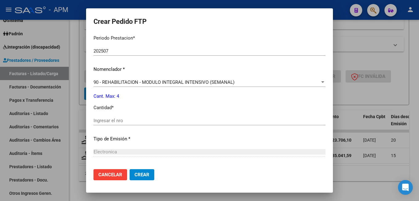
click at [127, 122] on input "Ingresar el nro" at bounding box center [210, 121] width 232 height 6
type input "4"
click at [149, 173] on span "Crear" at bounding box center [142, 175] width 15 height 6
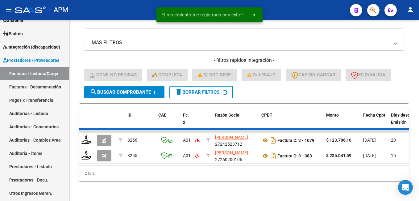
scroll to position [213, 0]
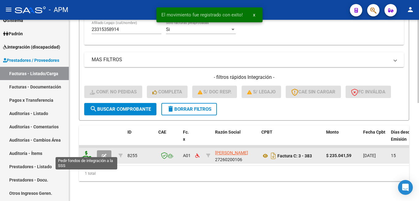
click at [86, 153] on icon at bounding box center [87, 155] width 10 height 9
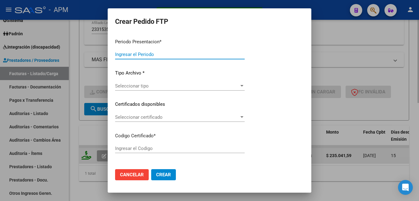
type input "202507"
type input "$ 235.041,59"
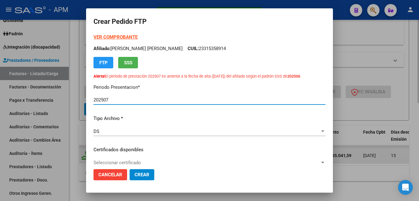
type input "ARG0100315358912023020620330206SFE169"
type input "2033-02-06"
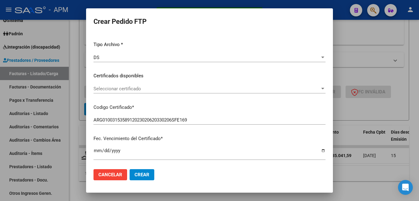
scroll to position [93, 0]
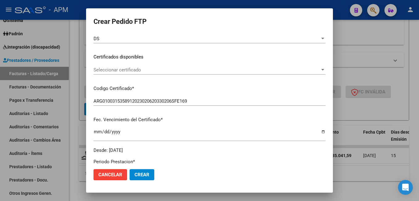
click at [164, 69] on span "Seleccionar certificado" at bounding box center [207, 70] width 227 height 6
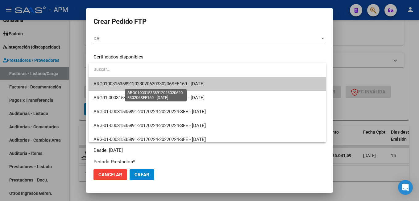
click at [166, 82] on span "ARG0100315358912023020620330206SFE169 - 2033-02-06" at bounding box center [149, 84] width 111 height 6
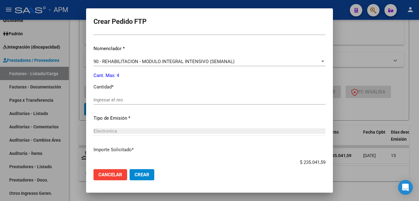
scroll to position [247, 0]
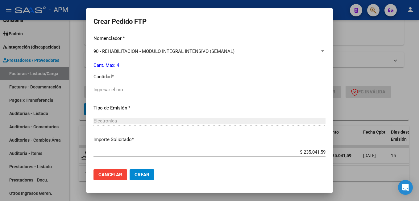
click at [160, 87] on input "Ingresar el nro" at bounding box center [210, 90] width 232 height 6
type input "4"
click at [145, 175] on span "Crear" at bounding box center [142, 175] width 15 height 6
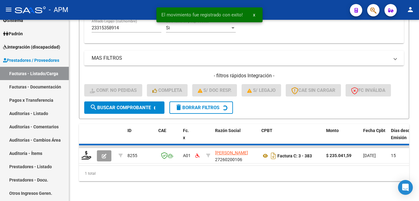
scroll to position [204, 0]
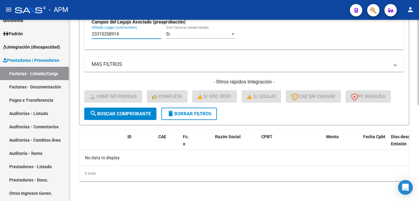
drag, startPoint x: 123, startPoint y: 34, endPoint x: 72, endPoint y: 31, distance: 50.4
click at [72, 31] on div "Video tutorial PRESTADORES -> Listado de CPBTs Emitidos por Prestadores / Prove…" at bounding box center [244, 8] width 350 height 385
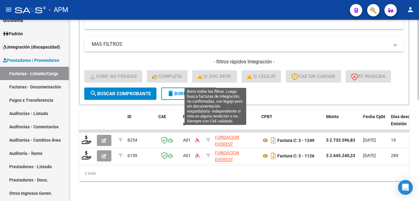
scroll to position [229, 0]
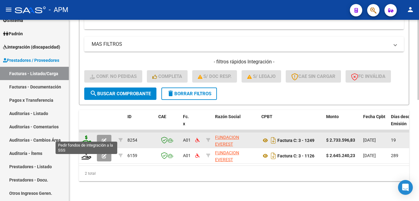
type input "30851466"
click at [87, 136] on icon at bounding box center [87, 139] width 10 height 9
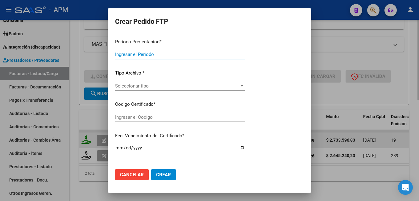
type input "202507"
type input "$ 2.733.596,83"
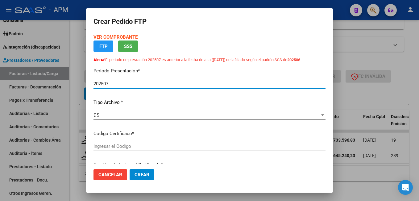
type input "ARG01-00030851466-20180730-20280730-SFE"
type input "2028-07-20"
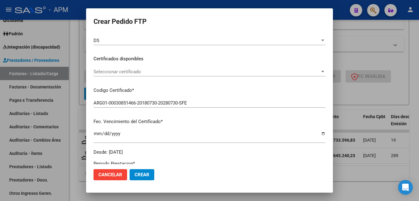
scroll to position [93, 0]
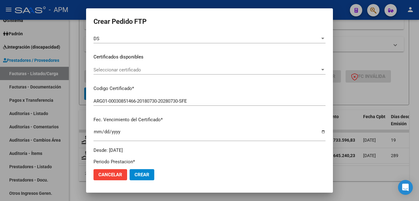
click at [178, 69] on span "Seleccionar certificado" at bounding box center [207, 70] width 227 height 6
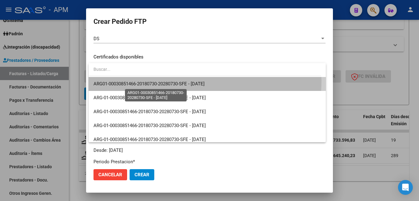
click at [175, 81] on span "ARG01-00030851466-20180730-20280730-SFE - 2028-07-20" at bounding box center [149, 84] width 111 height 6
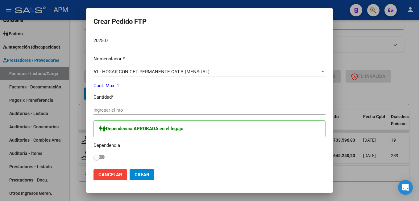
scroll to position [247, 0]
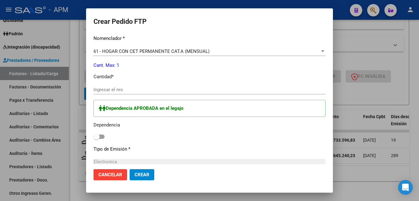
click at [150, 88] on input "Ingresar el nro" at bounding box center [210, 90] width 232 height 6
type input "1"
click at [103, 133] on label at bounding box center [99, 136] width 11 height 7
click at [97, 139] on input "checkbox" at bounding box center [96, 139] width 0 height 0
checkbox input "true"
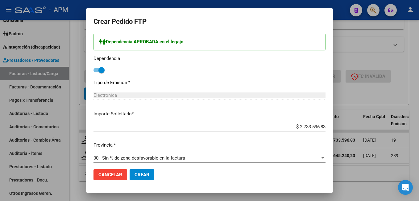
scroll to position [317, 0]
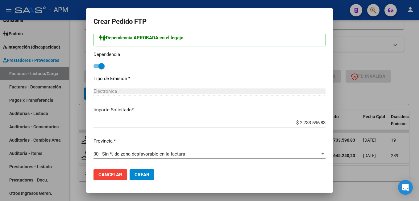
click at [141, 173] on span "Crear" at bounding box center [142, 175] width 15 height 6
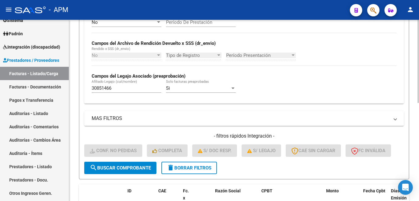
scroll to position [121, 0]
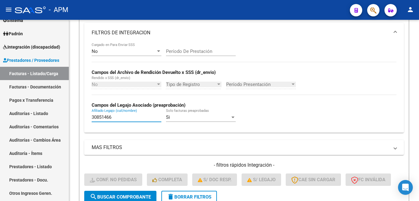
drag, startPoint x: 111, startPoint y: 118, endPoint x: -1, endPoint y: 118, distance: 112.7
click at [0, 118] on html "menu - APM person Firma Express Reportes Tablero de Control Ingresos Percibidos…" at bounding box center [209, 100] width 419 height 201
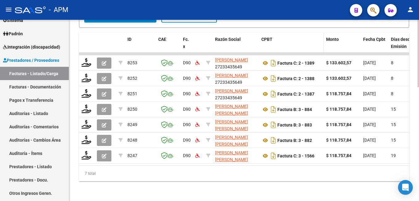
scroll to position [306, 0]
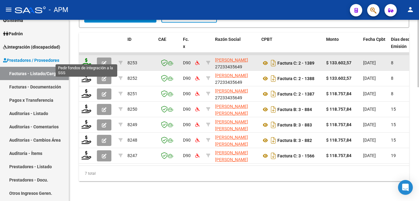
type input "20535638625"
click at [86, 60] on icon at bounding box center [87, 62] width 10 height 9
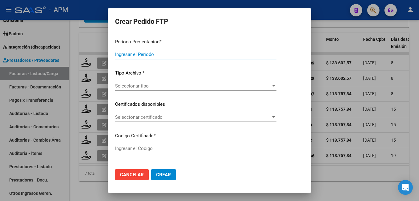
type input "202507"
type input "$ 133.602,57"
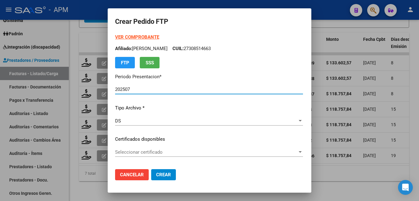
type input "ARG02-00053563862-20230316-20330316-NON"
type input "2033-03-16"
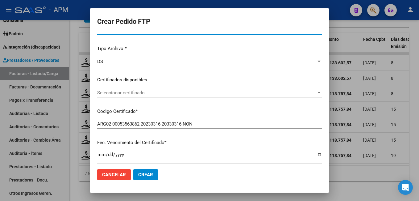
scroll to position [62, 0]
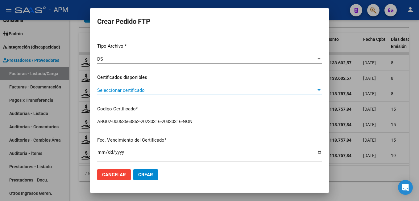
click at [176, 87] on span "Seleccionar certificado" at bounding box center [206, 90] width 219 height 6
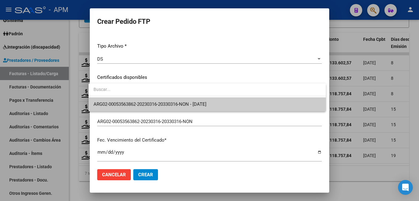
click at [180, 104] on span "ARG02-00053563862-20230316-20330316-NON - 2033-03-16" at bounding box center [150, 104] width 113 height 6
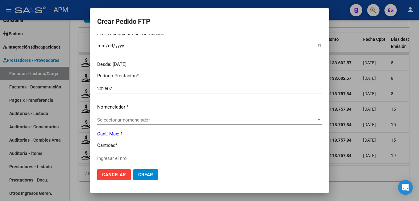
scroll to position [185, 0]
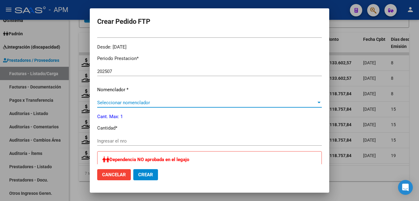
click at [135, 101] on span "Seleccionar nomenclador" at bounding box center [206, 103] width 219 height 6
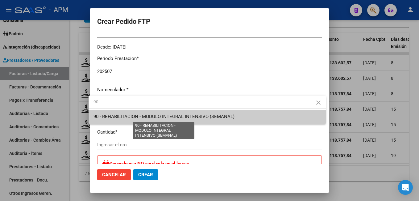
type input "90"
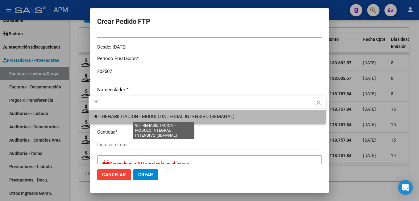
click at [137, 115] on span "90 - REHABILITACION - MODULO INTEGRAL INTENSIVO (SEMANAL)" at bounding box center [164, 117] width 141 height 6
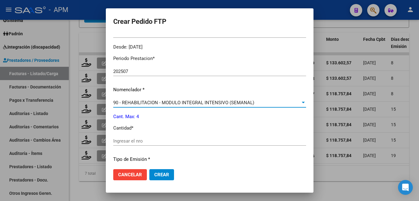
click at [130, 144] on div "Ingresar el nro" at bounding box center [209, 140] width 193 height 9
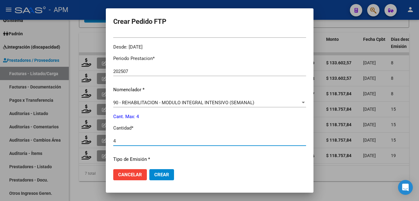
type input "4"
click at [154, 172] on span "Crear" at bounding box center [161, 175] width 15 height 6
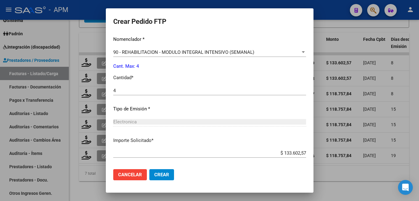
scroll to position [266, 0]
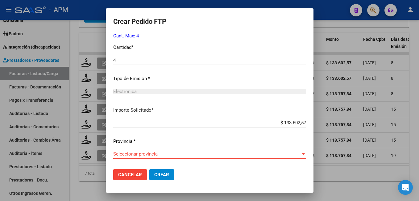
click at [178, 157] on span "Seleccionar provincia" at bounding box center [206, 154] width 187 height 6
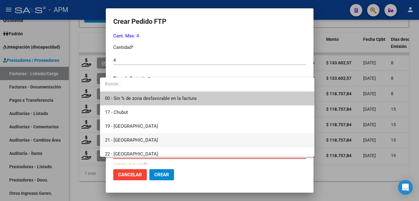
click at [162, 139] on span "21 - [GEOGRAPHIC_DATA]" at bounding box center [207, 140] width 205 height 14
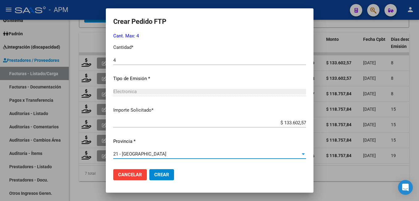
click at [153, 171] on button "Crear" at bounding box center [161, 174] width 25 height 11
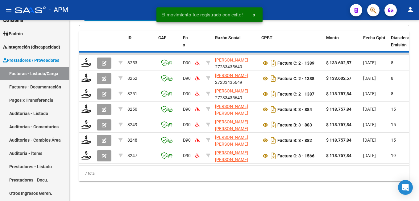
scroll to position [291, 0]
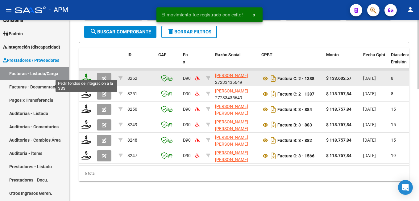
click at [86, 74] on icon at bounding box center [87, 77] width 10 height 9
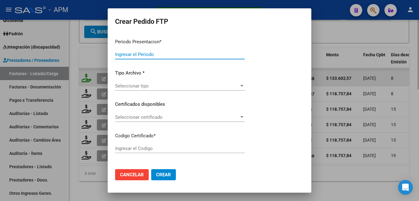
type input "202507"
type input "202506"
type input "$ 133.602,57"
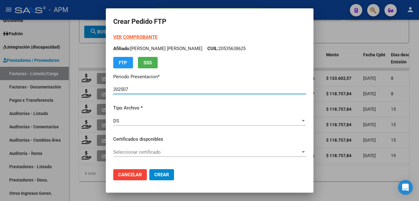
type input "ARG02-00053563862-20230316-20330316-NON"
type input "2033-03-16"
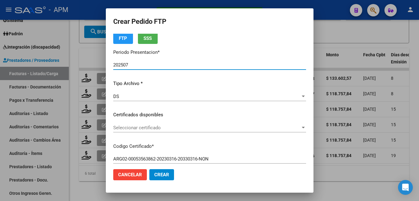
scroll to position [62, 0]
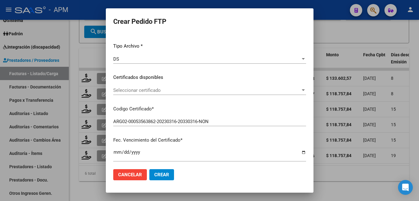
click at [193, 94] on div "Seleccionar certificado Seleccionar certificado" at bounding box center [209, 90] width 193 height 9
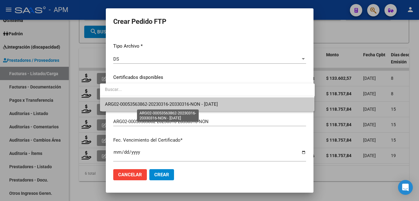
click at [195, 102] on span "ARG02-00053563862-20230316-20330316-NON - 2033-03-16" at bounding box center [161, 104] width 113 height 6
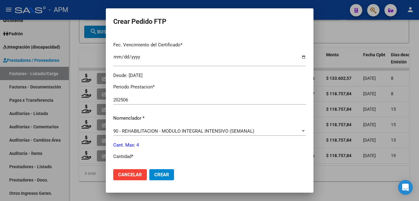
scroll to position [185, 0]
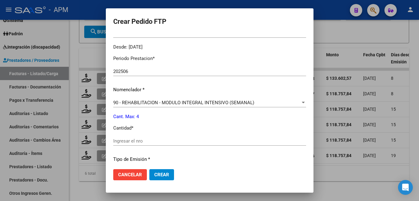
click at [145, 137] on div "Ingresar el nro" at bounding box center [209, 140] width 193 height 9
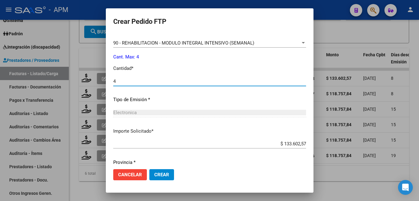
scroll to position [266, 0]
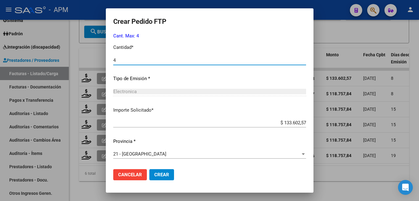
type input "4"
click at [156, 174] on span "Crear" at bounding box center [161, 175] width 15 height 6
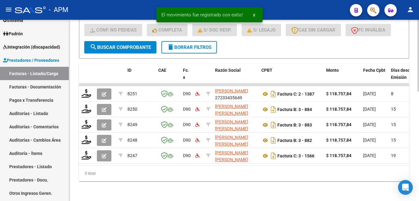
scroll to position [275, 0]
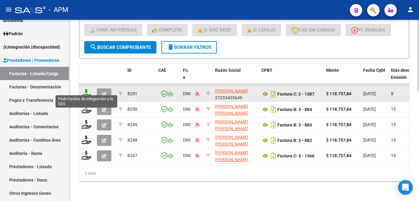
click at [87, 90] on icon at bounding box center [87, 93] width 10 height 9
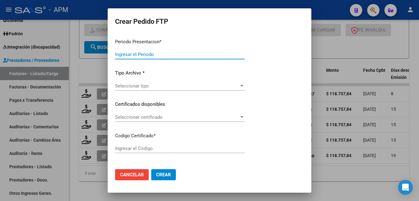
type input "202507"
type input "202505"
type input "$ 118.757,84"
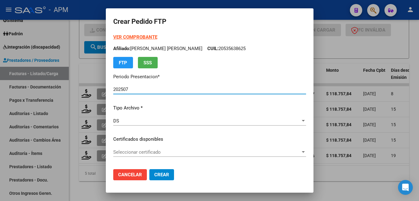
type input "ARG02-00053563862-20230316-20330316-NON"
type input "2033-03-16"
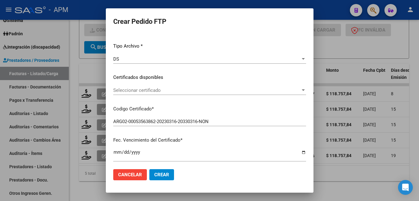
scroll to position [93, 0]
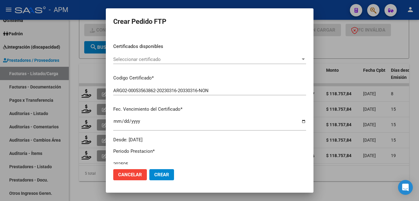
click at [213, 57] on span "Seleccionar certificado" at bounding box center [206, 60] width 187 height 6
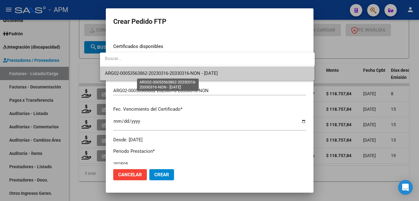
click at [213, 70] on span "ARG02-00053563862-20230316-20330316-NON - 2033-03-16" at bounding box center [161, 73] width 113 height 6
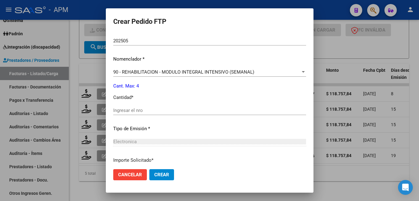
scroll to position [216, 0]
click at [137, 108] on input "Ingresar el nro" at bounding box center [209, 110] width 193 height 6
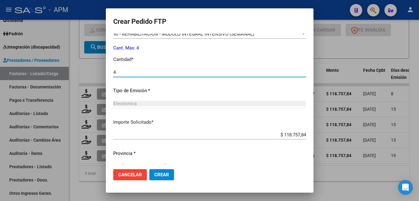
scroll to position [266, 0]
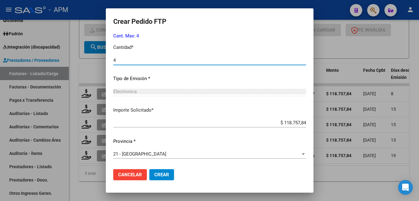
type input "4"
click at [151, 171] on button "Crear" at bounding box center [161, 174] width 25 height 11
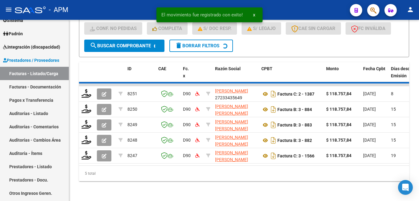
scroll to position [260, 0]
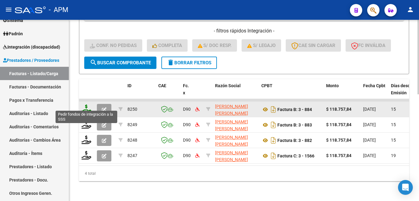
click at [86, 104] on icon at bounding box center [87, 108] width 10 height 9
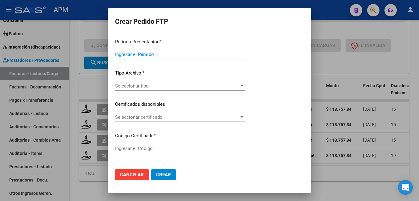
type input "202507"
type input "$ 118.757,84"
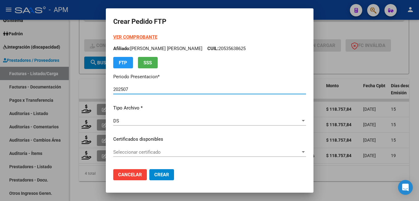
type input "ARG02-00053563862-20230316-20330316-NON"
type input "2033-03-16"
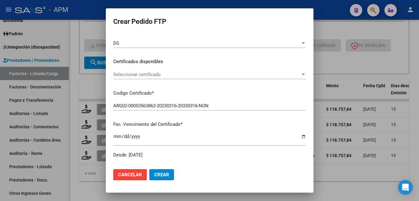
scroll to position [93, 0]
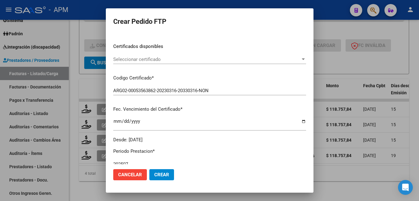
click at [212, 58] on span "Seleccionar certificado" at bounding box center [206, 60] width 187 height 6
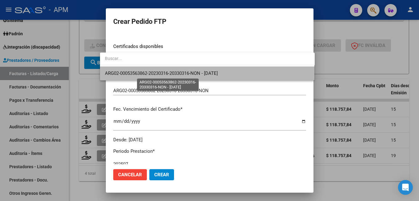
click at [209, 74] on span "ARG02-00053563862-20230316-20330316-NON - 2033-03-16" at bounding box center [161, 73] width 113 height 6
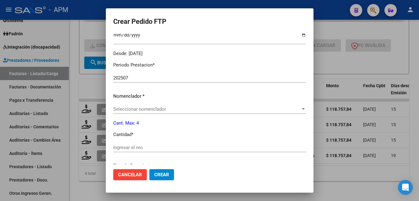
scroll to position [185, 0]
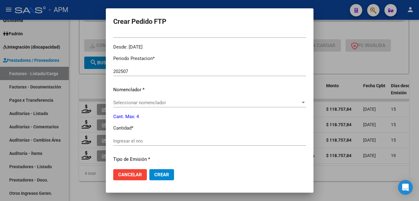
click at [163, 97] on div "Periodo Prestacion * 202507 Ingresar el Periodo Prestacion Nomenclador * Selecc…" at bounding box center [209, 147] width 193 height 195
click at [163, 100] on span "Seleccionar nomenclador" at bounding box center [206, 103] width 187 height 6
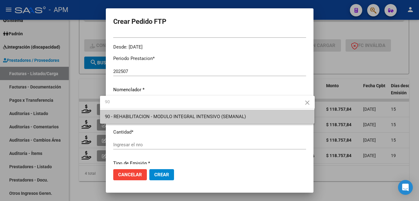
type input "90"
click at [166, 145] on div at bounding box center [209, 100] width 419 height 201
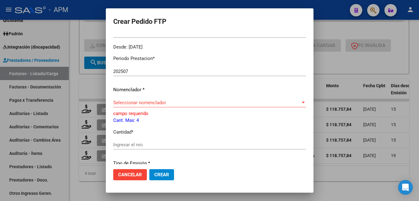
click at [164, 106] on div "Seleccionar nomenclador Seleccionar nomenclador" at bounding box center [209, 102] width 193 height 9
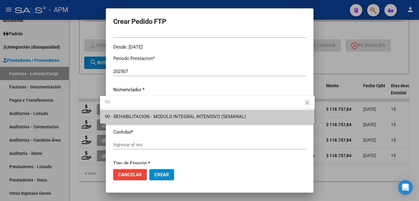
type input "90"
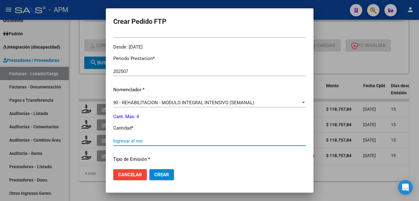
click at [158, 140] on input "Ingresar el nro" at bounding box center [209, 141] width 193 height 6
type input "4"
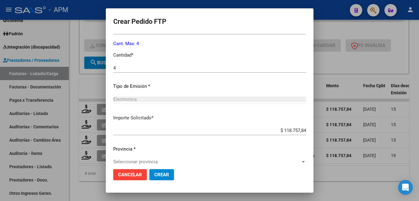
scroll to position [266, 0]
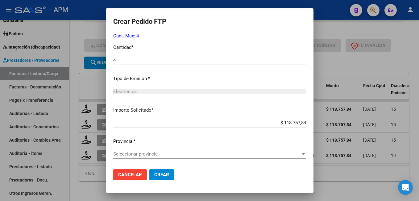
click at [182, 154] on span "Seleccionar provincia" at bounding box center [206, 154] width 187 height 6
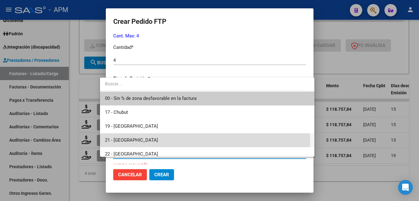
click at [176, 141] on span "21 - [GEOGRAPHIC_DATA]" at bounding box center [207, 140] width 205 height 14
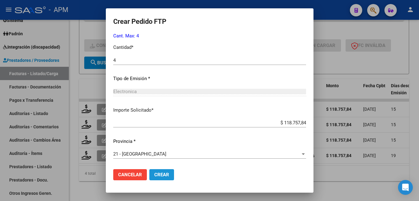
click at [160, 174] on span "Crear" at bounding box center [161, 175] width 15 height 6
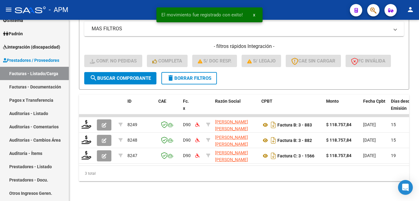
scroll to position [244, 0]
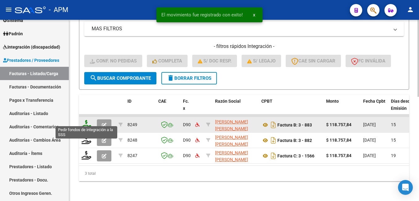
click at [88, 120] on icon at bounding box center [87, 124] width 10 height 9
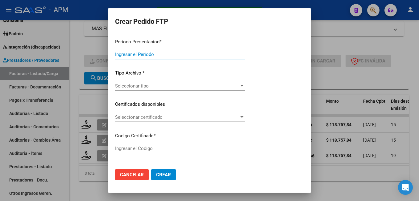
type input "202507"
type input "202506"
type input "$ 118.757,84"
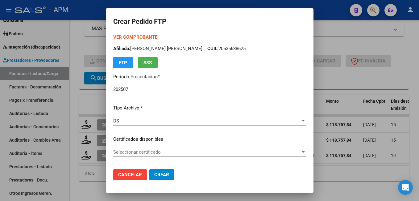
type input "ARG02-00053563862-20230316-20330316-NON"
type input "2033-03-16"
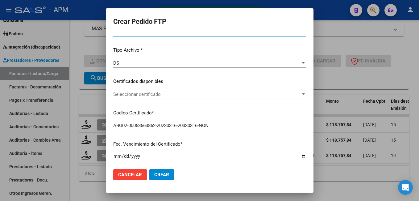
scroll to position [93, 0]
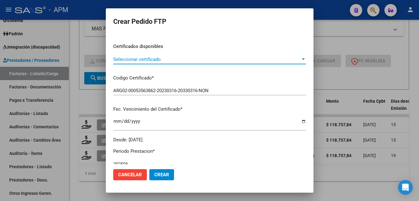
click at [186, 57] on span "Seleccionar certificado" at bounding box center [206, 60] width 187 height 6
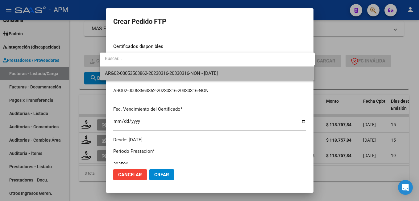
click at [187, 66] on span "ARG02-00053563862-20230316-20330316-NON - 2033-03-16" at bounding box center [207, 73] width 205 height 14
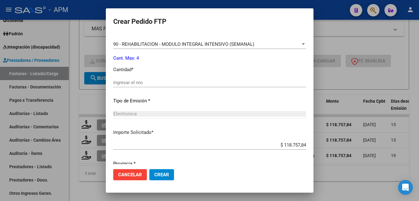
scroll to position [247, 0]
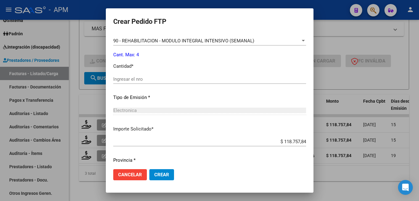
click at [156, 80] on input "Ingresar el nro" at bounding box center [209, 79] width 193 height 6
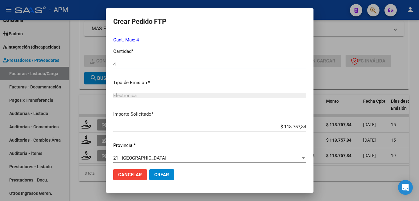
scroll to position [266, 0]
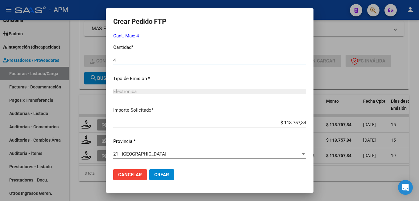
type input "4"
click at [152, 171] on button "Crear" at bounding box center [161, 174] width 25 height 11
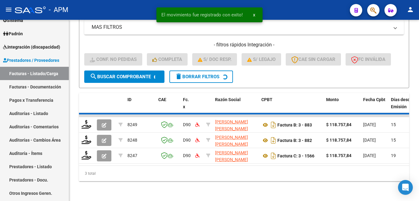
scroll to position [229, 0]
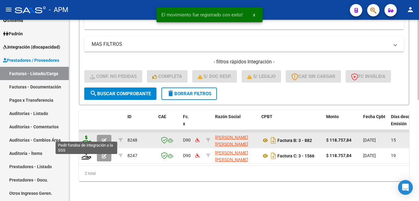
click at [87, 135] on icon at bounding box center [87, 139] width 10 height 9
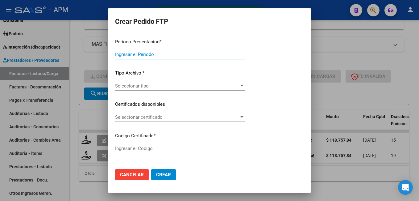
type input "202507"
type input "202505"
type input "$ 118.757,84"
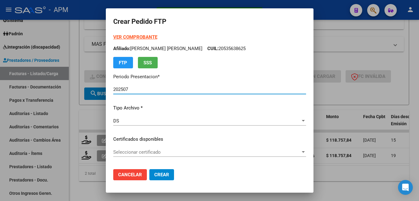
type input "ARG02-00053563862-20230316-20330316-NON"
type input "2033-03-16"
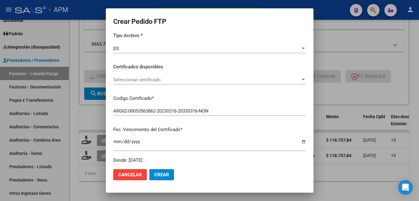
scroll to position [93, 0]
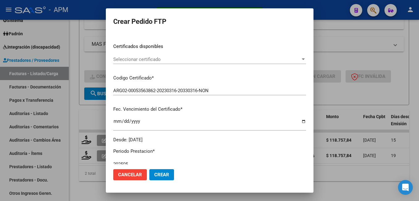
click at [203, 51] on div "VER COMPROBANTE ARCA Padrón Afiliado: GAUNA BARTOLOME JUAN BAUTISTA CUIL: 20535…" at bounding box center [209, 42] width 193 height 202
click at [202, 61] on span "Seleccionar certificado" at bounding box center [206, 60] width 187 height 6
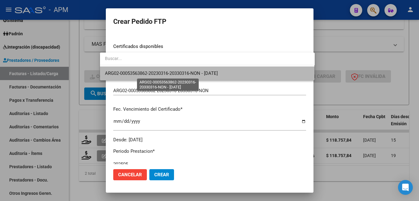
click at [202, 74] on span "ARG02-00053563862-20230316-20330316-NON - 2033-03-16" at bounding box center [161, 73] width 113 height 6
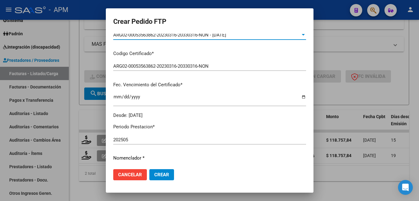
scroll to position [216, 0]
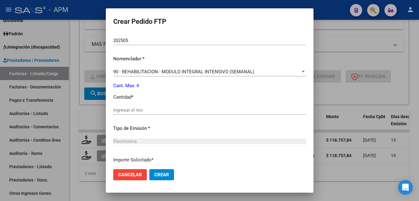
click at [140, 111] on input "Ingresar el nro" at bounding box center [209, 110] width 193 height 6
type input "7"
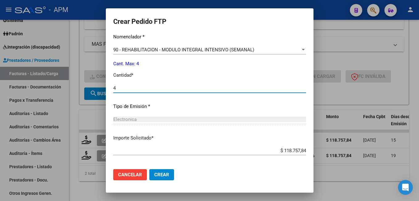
scroll to position [266, 0]
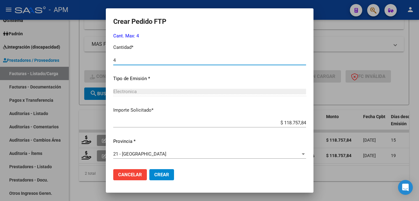
type input "4"
click at [155, 171] on button "Crear" at bounding box center [161, 174] width 25 height 11
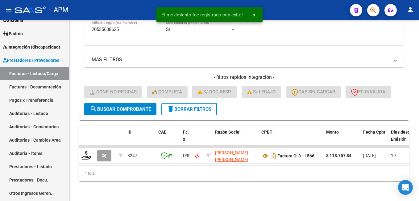
scroll to position [213, 0]
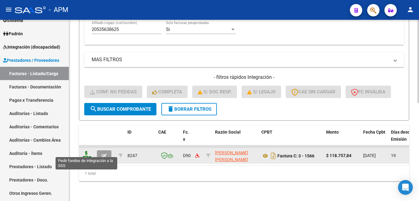
click at [87, 153] on icon at bounding box center [87, 155] width 10 height 9
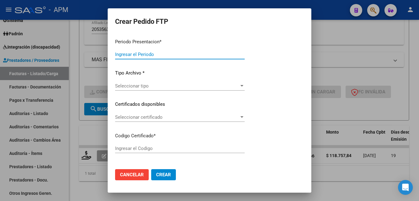
type input "202507"
type input "$ 118.757,84"
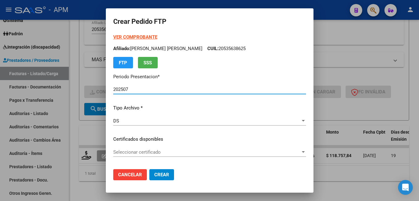
type input "ARG02-00053563862-20230316-20330316-NON"
type input "2033-03-16"
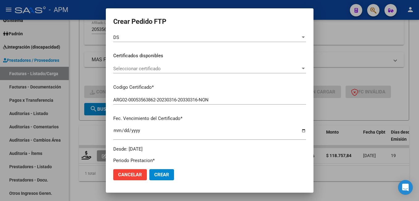
scroll to position [93, 0]
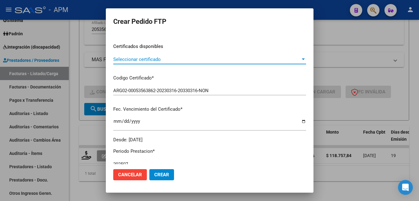
click at [187, 60] on span "Seleccionar certificado" at bounding box center [206, 60] width 187 height 6
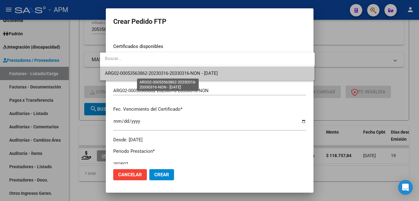
click at [190, 72] on span "ARG02-00053563862-20230316-20330316-NON - 2033-03-16" at bounding box center [161, 73] width 113 height 6
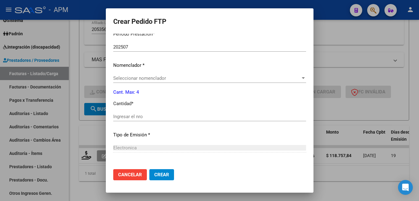
scroll to position [216, 0]
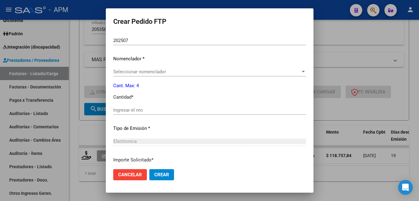
click at [173, 70] on span "Seleccionar nomenclador" at bounding box center [206, 72] width 187 height 6
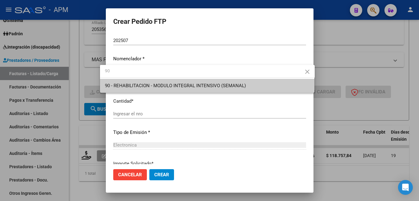
type input "90"
click at [177, 82] on span "90 - REHABILITACION - MODULO INTEGRAL INTENSIVO (SEMANAL)" at bounding box center [207, 86] width 205 height 14
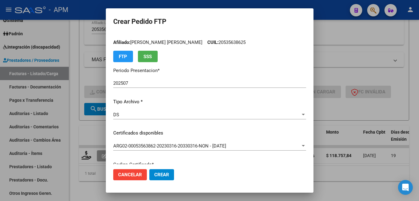
scroll to position [0, 0]
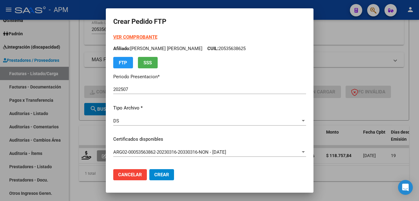
click at [130, 35] on strong "VER COMPROBANTE" at bounding box center [135, 37] width 44 height 6
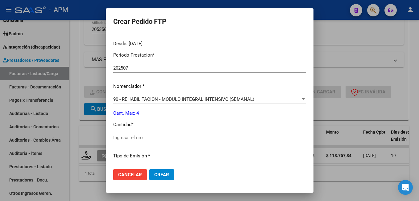
scroll to position [216, 0]
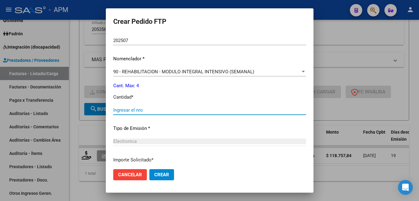
click at [137, 109] on input "Ingresar el nro" at bounding box center [209, 110] width 193 height 6
type input "4"
click at [154, 175] on span "Crear" at bounding box center [161, 175] width 15 height 6
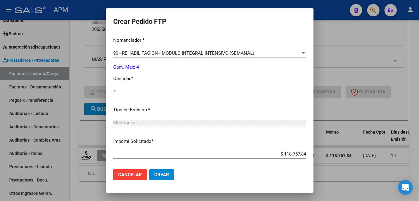
scroll to position [266, 0]
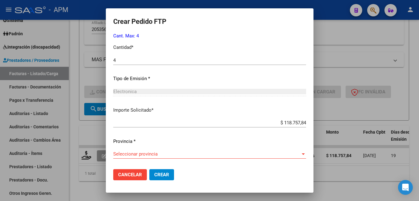
click at [123, 153] on span "Seleccionar provincia" at bounding box center [206, 154] width 187 height 6
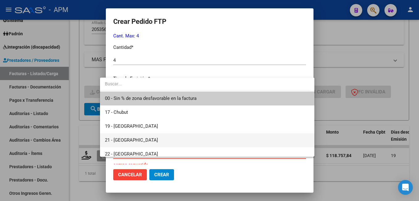
click at [137, 137] on span "21 - [GEOGRAPHIC_DATA]" at bounding box center [207, 140] width 205 height 14
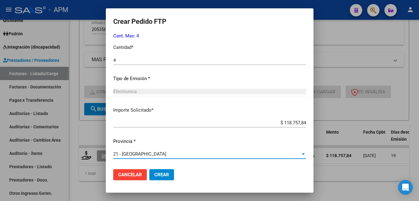
click at [154, 171] on button "Crear" at bounding box center [161, 174] width 25 height 11
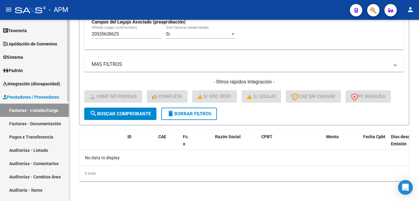
scroll to position [0, 0]
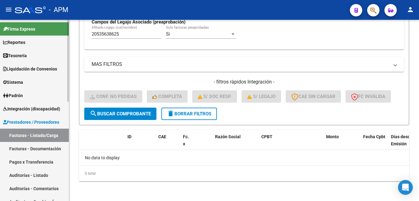
click at [37, 106] on span "Integración (discapacidad)" at bounding box center [31, 108] width 57 height 7
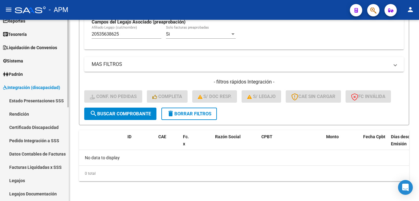
scroll to position [62, 0]
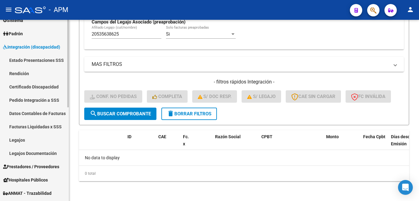
click at [36, 102] on link "Pedido Integración a SSS" at bounding box center [34, 99] width 69 height 13
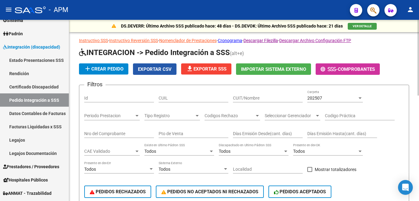
click at [164, 68] on span "Exportar CSV" at bounding box center [155, 69] width 34 height 6
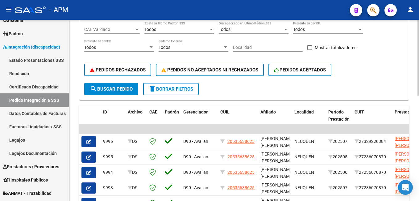
scroll to position [154, 0]
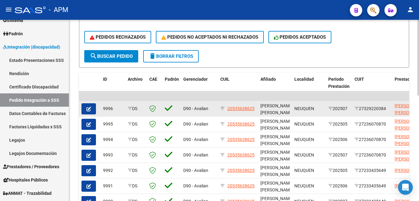
click at [90, 107] on icon "button" at bounding box center [88, 109] width 5 height 5
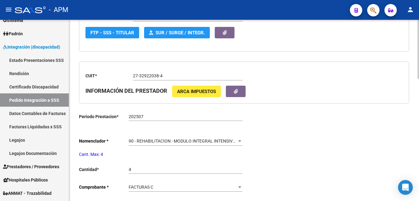
type input "20535638625"
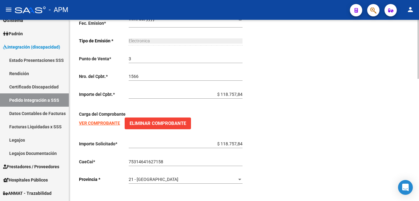
scroll to position [374, 0]
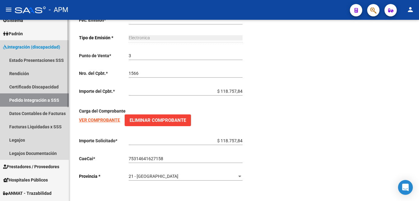
click at [42, 100] on link "Pedido Integración a SSS" at bounding box center [34, 99] width 69 height 13
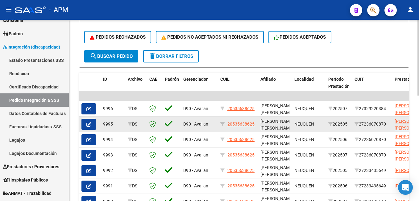
scroll to position [185, 0]
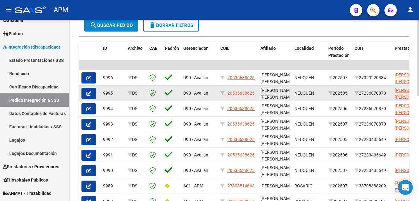
click at [86, 91] on icon "button" at bounding box center [88, 93] width 5 height 5
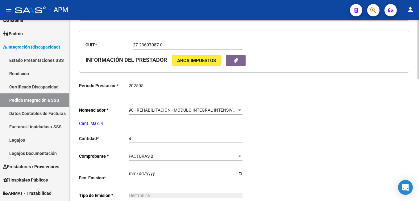
scroll to position [374, 0]
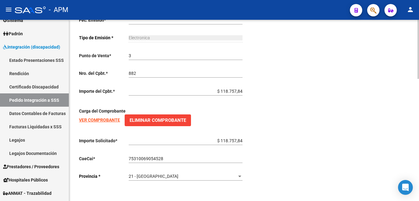
type input "20535638625"
click at [13, 99] on link "Pedido Integración a SSS" at bounding box center [34, 99] width 69 height 13
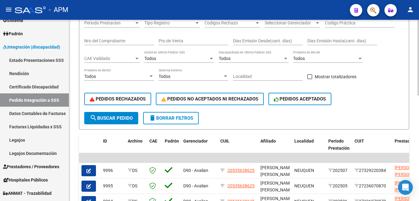
scroll to position [185, 0]
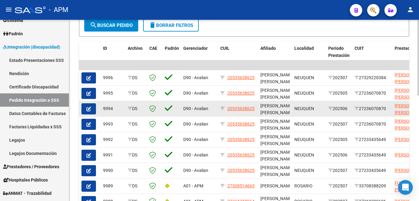
click at [92, 107] on button "button" at bounding box center [89, 108] width 15 height 11
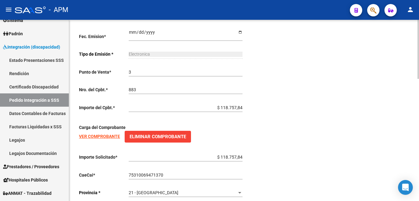
scroll to position [374, 0]
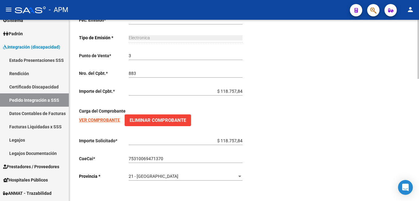
type input "20535638625"
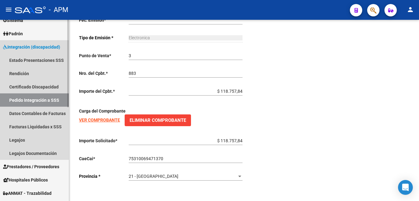
click at [54, 101] on link "Pedido Integración a SSS" at bounding box center [34, 99] width 69 height 13
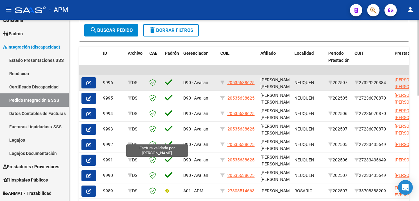
scroll to position [185, 0]
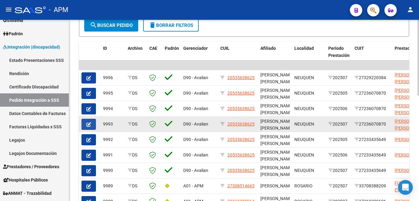
click at [89, 123] on icon "button" at bounding box center [88, 124] width 5 height 5
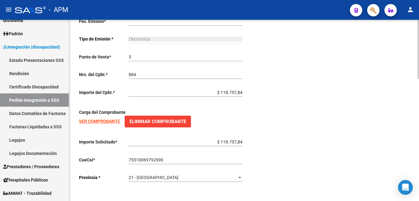
scroll to position [374, 0]
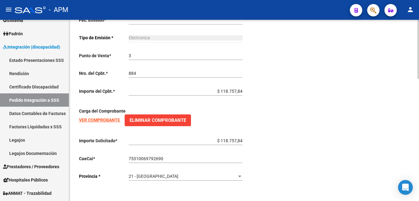
type input "20535638625"
click at [38, 99] on link "Pedido Integración a SSS" at bounding box center [34, 99] width 69 height 13
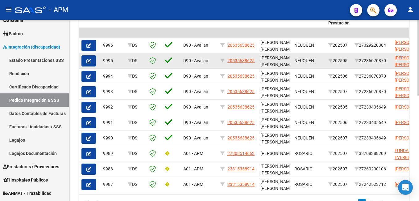
scroll to position [205, 0]
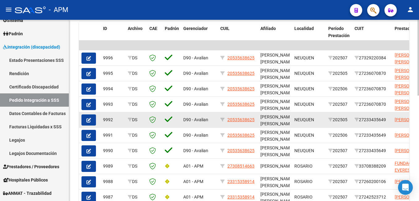
click at [88, 118] on icon "button" at bounding box center [88, 120] width 5 height 5
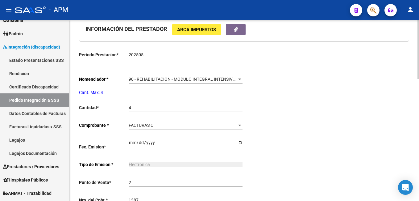
scroll to position [374, 0]
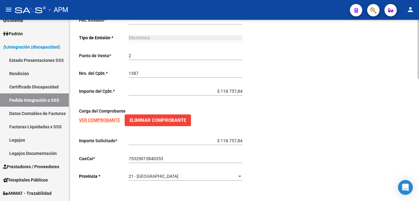
type input "20535638625"
click at [61, 100] on link "Pedido Integración a SSS" at bounding box center [34, 99] width 69 height 13
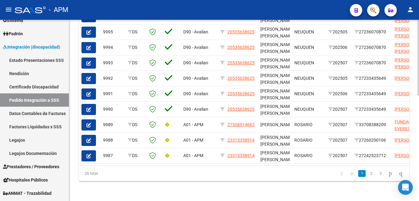
scroll to position [220, 0]
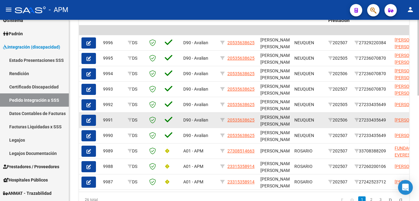
click at [89, 119] on icon "button" at bounding box center [88, 120] width 5 height 5
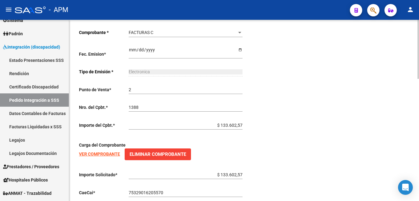
type input "20535638625"
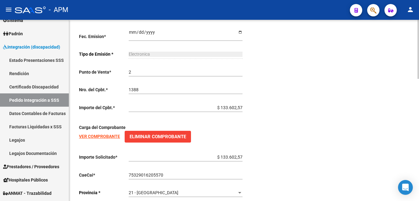
scroll to position [374, 0]
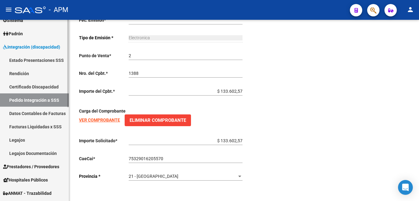
click at [52, 96] on link "Pedido Integración a SSS" at bounding box center [34, 99] width 69 height 13
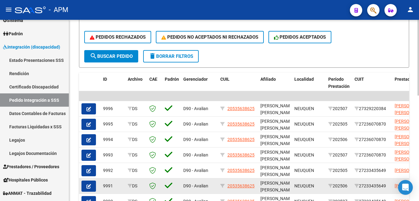
scroll to position [185, 0]
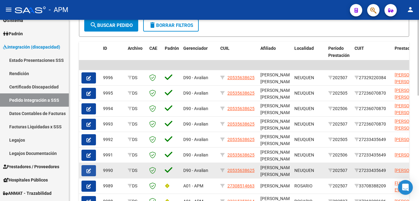
click at [87, 170] on icon "button" at bounding box center [88, 170] width 5 height 5
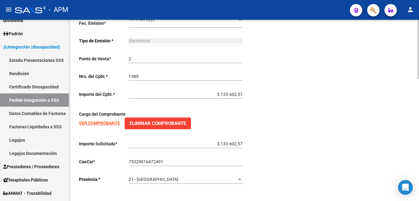
type input "20535638625"
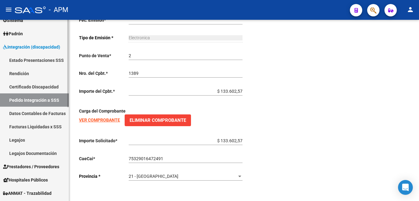
click at [52, 99] on link "Pedido Integración a SSS" at bounding box center [34, 99] width 69 height 13
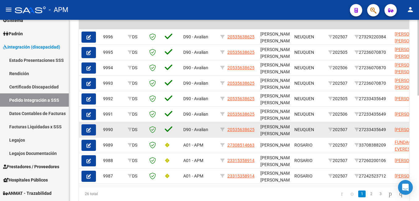
scroll to position [236, 0]
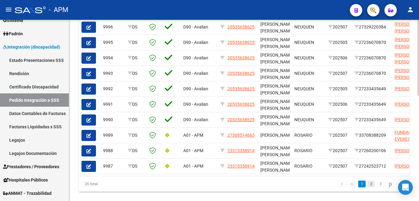
click at [368, 187] on link "2" at bounding box center [371, 183] width 7 height 7
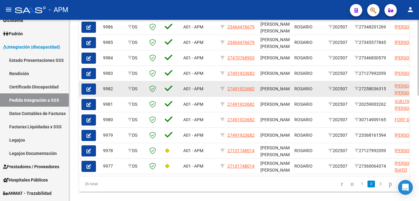
scroll to position [205, 0]
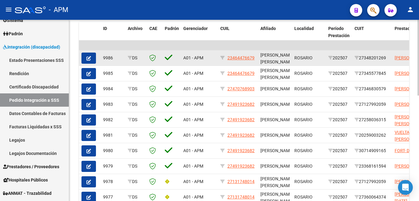
click at [86, 57] on button "button" at bounding box center [89, 57] width 15 height 11
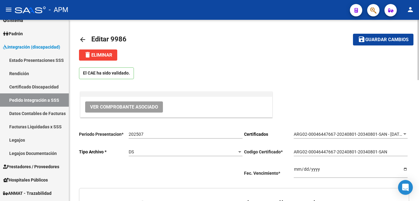
scroll to position [216, 0]
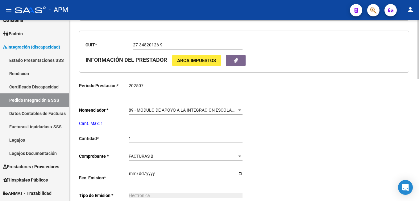
type input "23464476679"
click at [236, 110] on span "89 - MODULO DE APOYO A LA INTEGRACION ESCOLAR (MENSUAL)" at bounding box center [194, 109] width 130 height 5
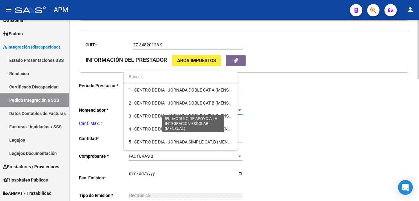
scroll to position [1121, 0]
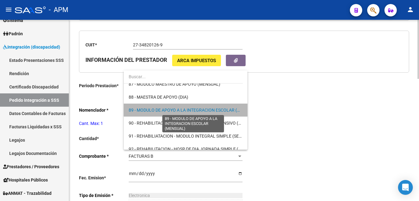
click at [236, 110] on span "89 - MODULO DE APOYO A LA INTEGRACION ESCOLAR (MENSUAL)" at bounding box center [194, 109] width 130 height 5
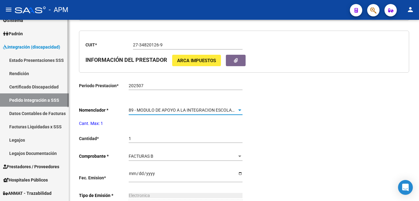
click at [33, 100] on link "Pedido Integración a SSS" at bounding box center [34, 99] width 69 height 13
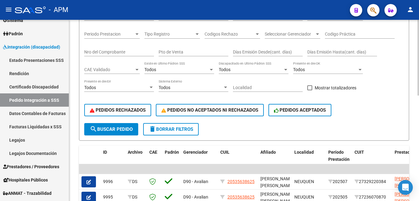
scroll to position [216, 0]
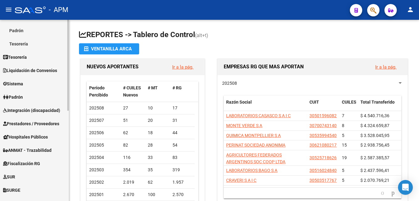
scroll to position [93, 0]
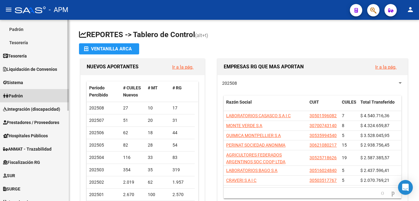
click at [20, 94] on span "Padrón" at bounding box center [13, 95] width 20 height 7
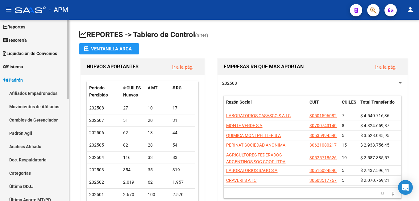
scroll to position [0, 0]
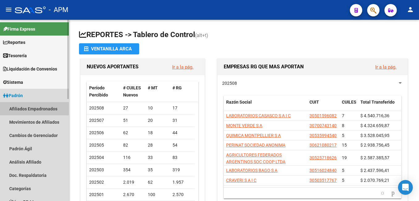
click at [26, 106] on link "Afiliados Empadronados" at bounding box center [34, 108] width 69 height 13
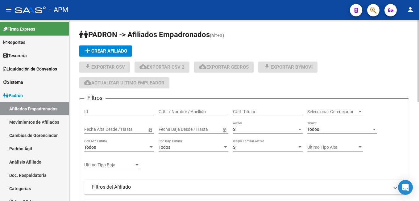
click at [178, 107] on div "CUIL / Nombre / Apellido" at bounding box center [194, 109] width 70 height 12
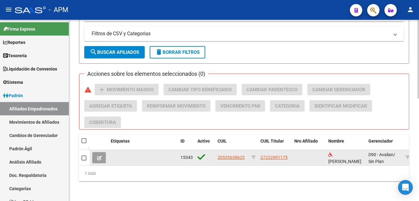
scroll to position [237, 0]
type input "20535638625"
click at [98, 155] on icon at bounding box center [99, 157] width 5 height 5
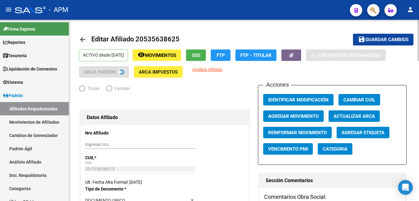
radio input "true"
type input "27-23201330-9"
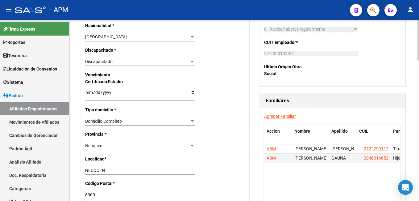
scroll to position [371, 0]
